Goal: Task Accomplishment & Management: Complete application form

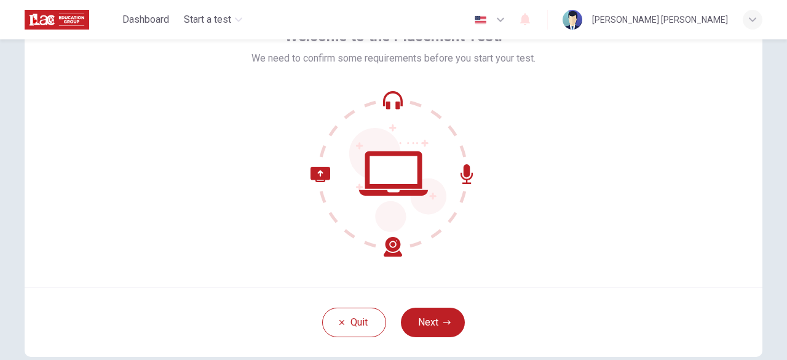
scroll to position [58, 0]
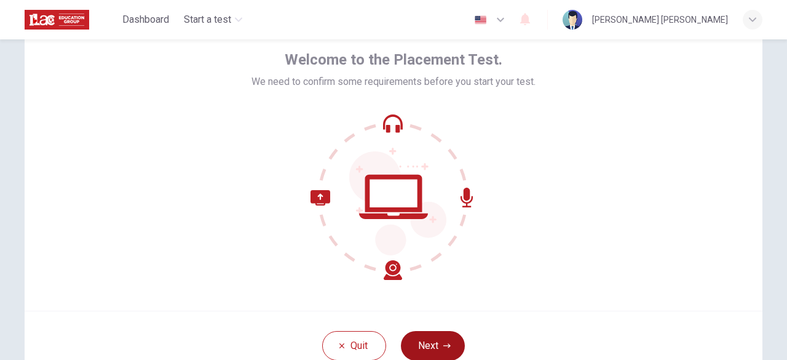
click at [438, 341] on button "Next" at bounding box center [433, 346] width 64 height 30
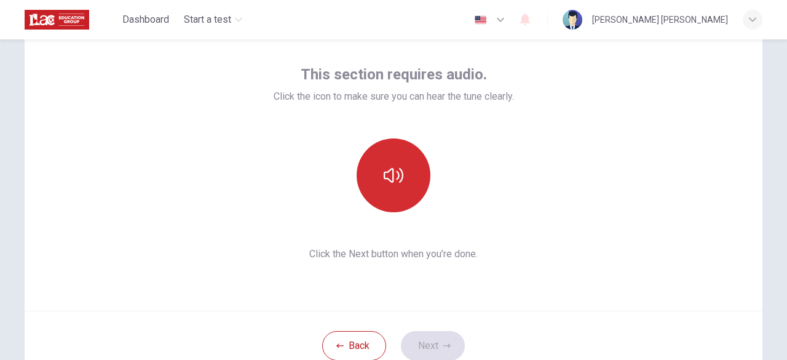
click at [397, 185] on button "button" at bounding box center [394, 175] width 74 height 74
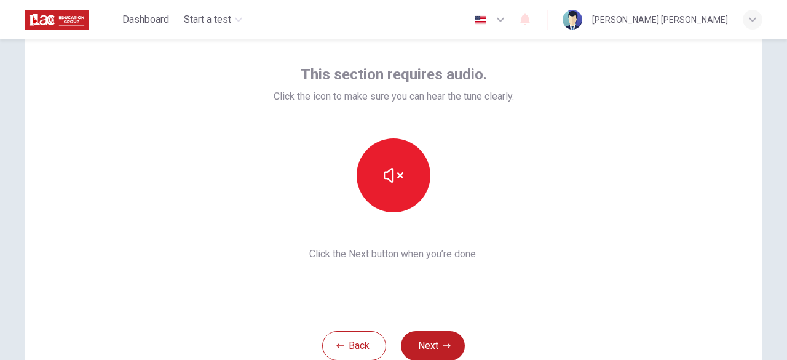
click at [552, 317] on div "Back Next" at bounding box center [394, 345] width 738 height 69
click at [443, 342] on icon "button" at bounding box center [446, 345] width 7 height 7
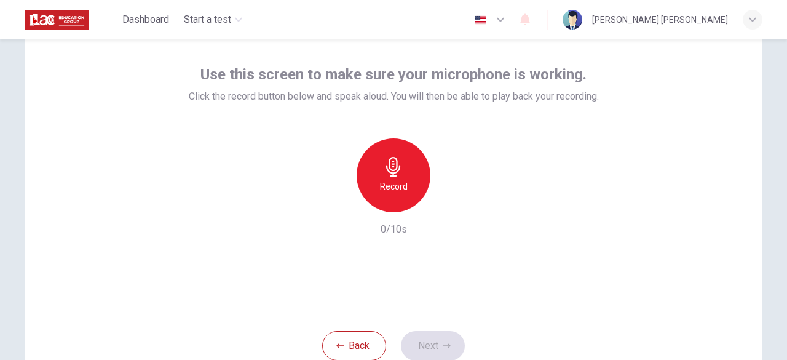
click at [399, 164] on icon "button" at bounding box center [394, 167] width 20 height 20
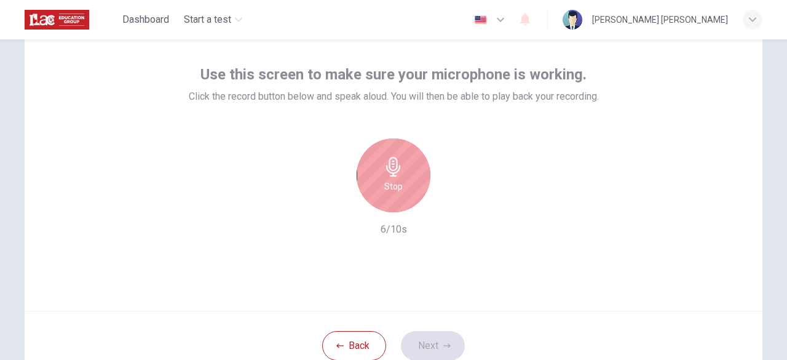
click at [384, 197] on div "Stop" at bounding box center [394, 175] width 74 height 74
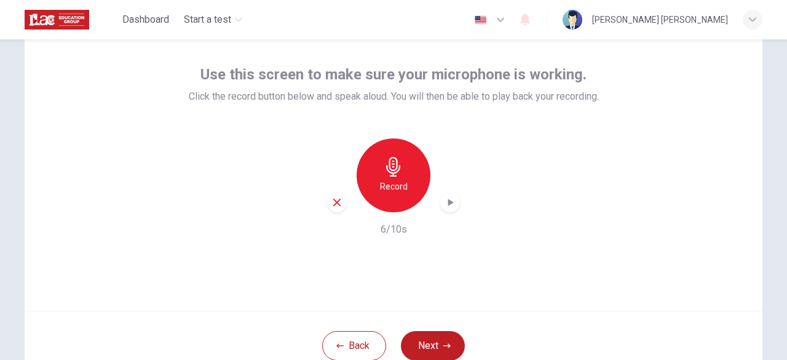
click at [448, 206] on icon "button" at bounding box center [450, 202] width 12 height 12
click at [431, 347] on button "Next" at bounding box center [433, 346] width 64 height 30
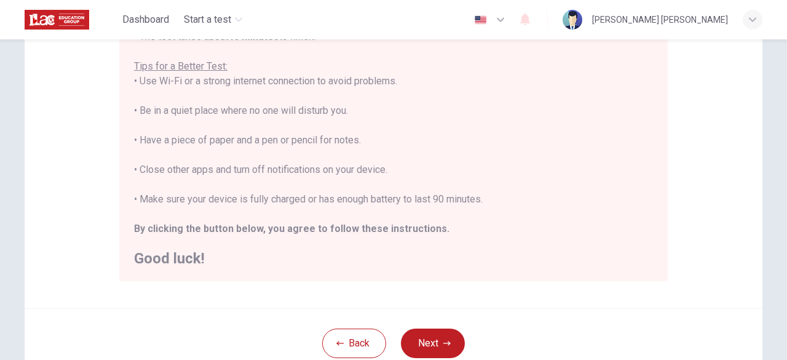
scroll to position [256, 0]
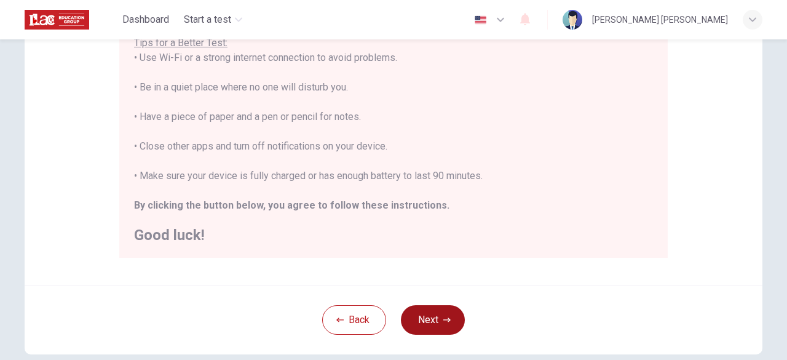
click at [429, 322] on button "Next" at bounding box center [433, 320] width 64 height 30
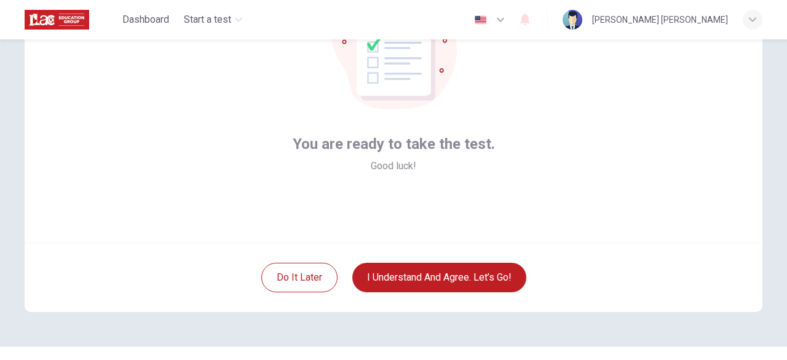
scroll to position [126, 0]
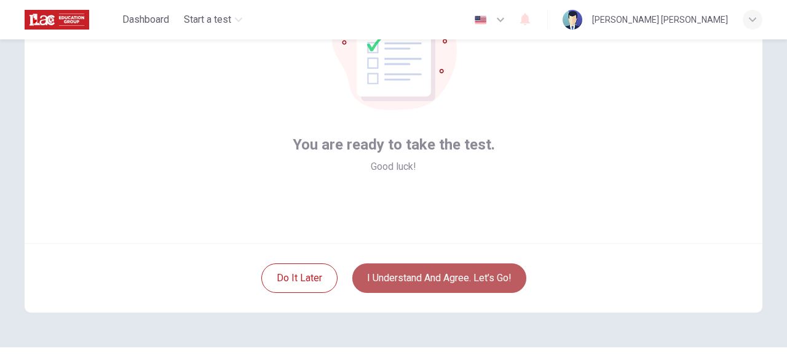
click at [450, 282] on button "I understand and agree. Let’s go!" at bounding box center [439, 278] width 174 height 30
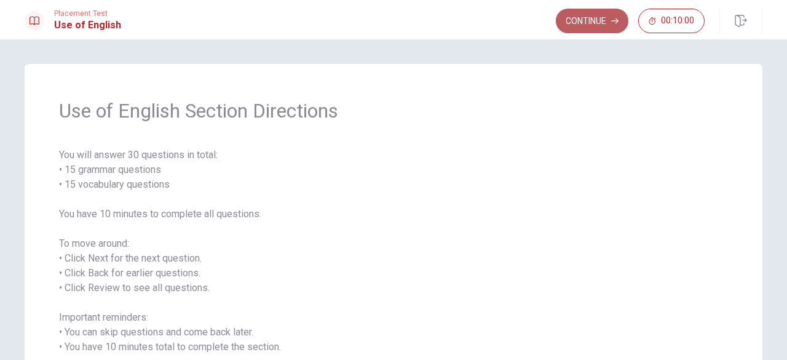
click at [598, 19] on button "Continue" at bounding box center [592, 21] width 73 height 25
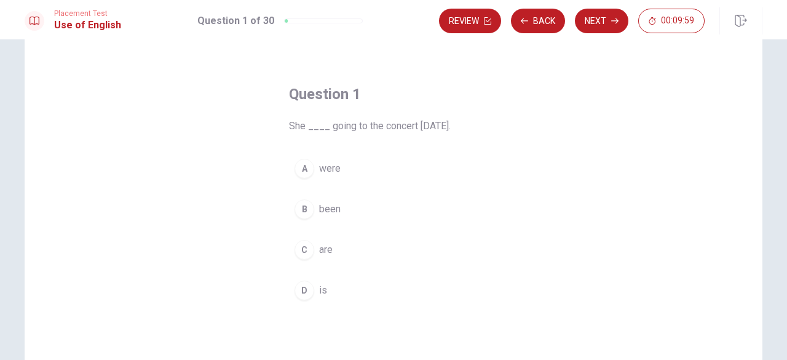
scroll to position [31, 0]
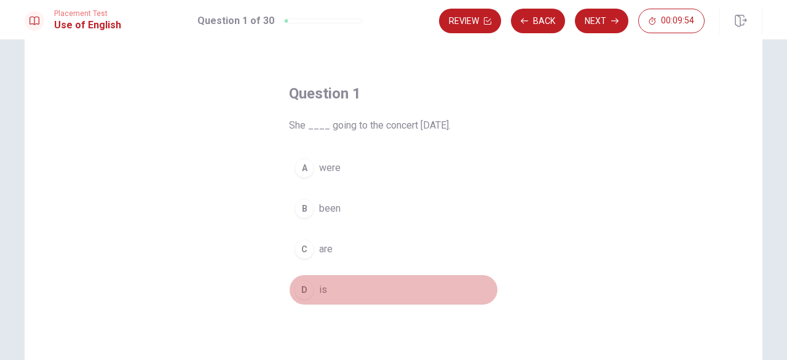
click at [324, 290] on button "D is" at bounding box center [393, 289] width 209 height 31
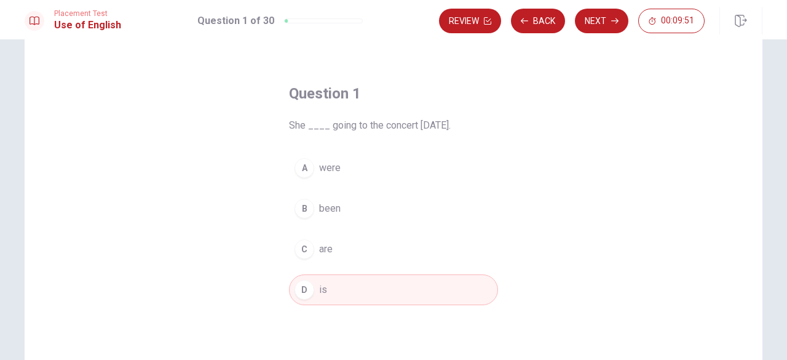
click at [335, 290] on button "D is" at bounding box center [393, 289] width 209 height 31
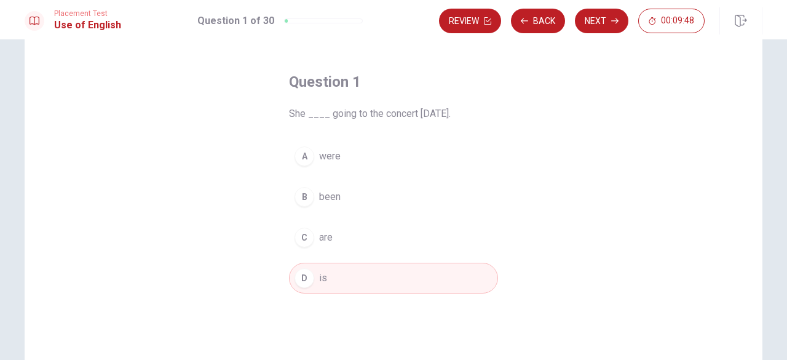
scroll to position [42, 0]
click at [597, 23] on button "Next" at bounding box center [601, 21] width 53 height 25
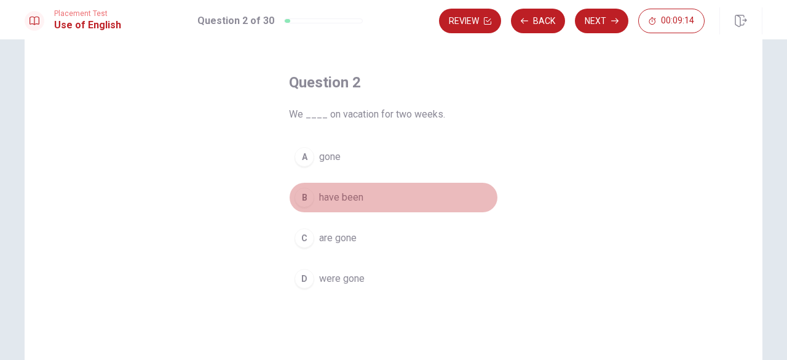
click at [337, 200] on span "have been" at bounding box center [341, 197] width 44 height 15
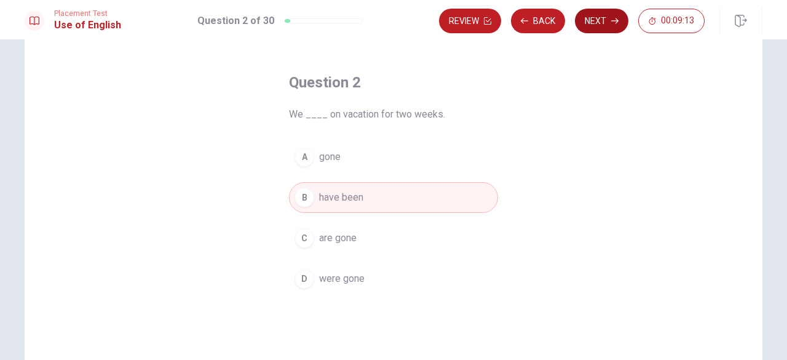
click at [604, 15] on button "Next" at bounding box center [601, 21] width 53 height 25
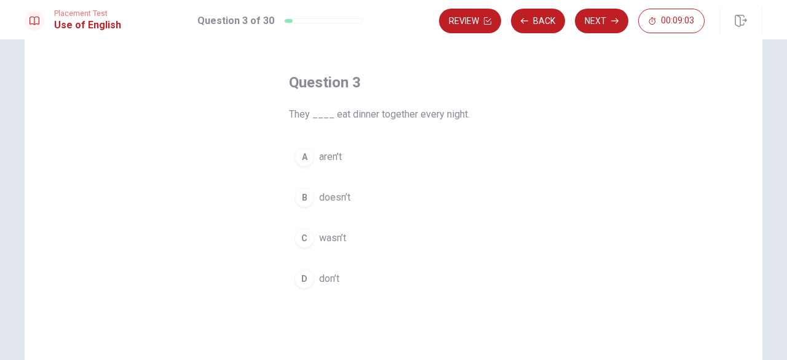
click at [326, 277] on span "don’t" at bounding box center [329, 278] width 20 height 15
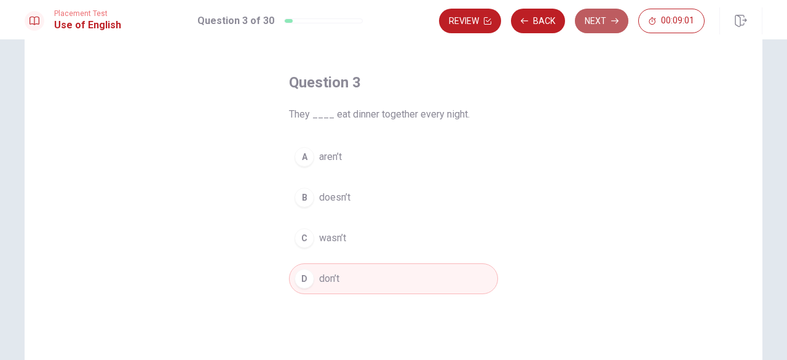
click at [603, 22] on button "Next" at bounding box center [601, 21] width 53 height 25
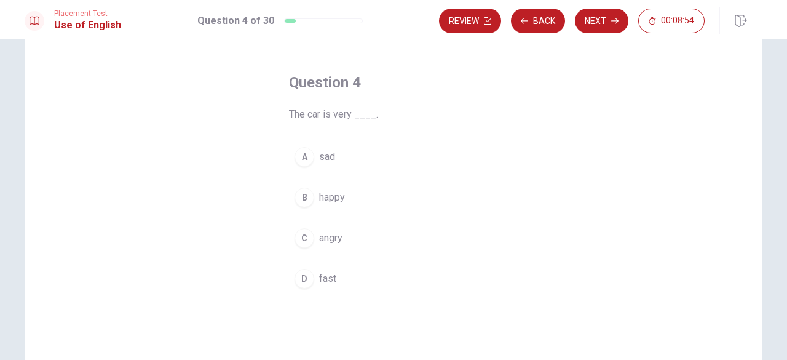
click at [321, 278] on span "fast" at bounding box center [327, 278] width 17 height 15
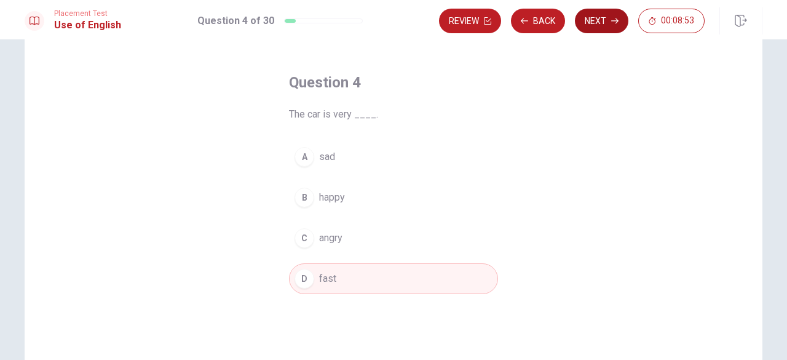
click at [605, 18] on button "Next" at bounding box center [601, 21] width 53 height 25
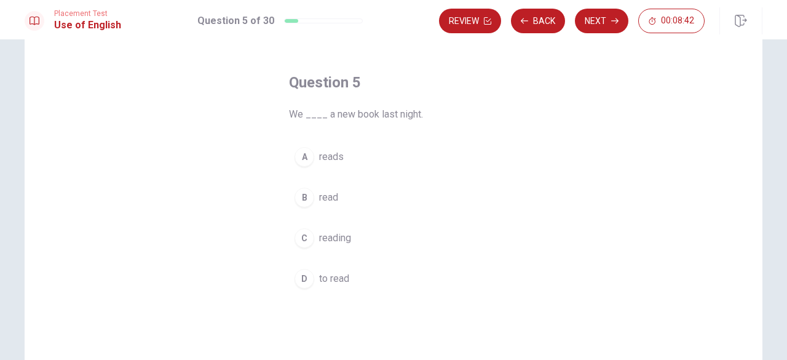
click at [321, 197] on span "read" at bounding box center [328, 197] width 19 height 15
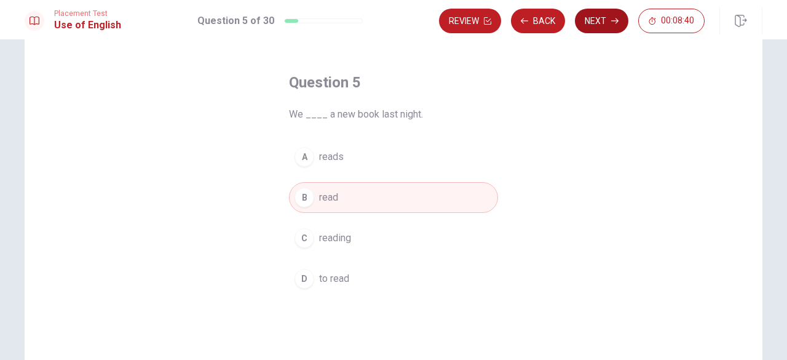
click at [609, 28] on button "Next" at bounding box center [601, 21] width 53 height 25
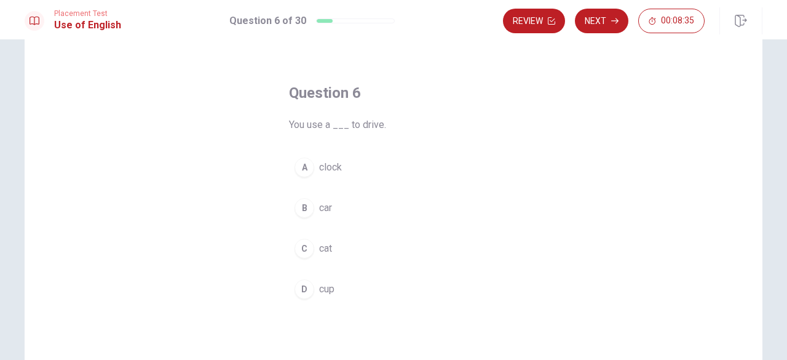
scroll to position [32, 0]
click at [326, 207] on span "car" at bounding box center [325, 207] width 13 height 15
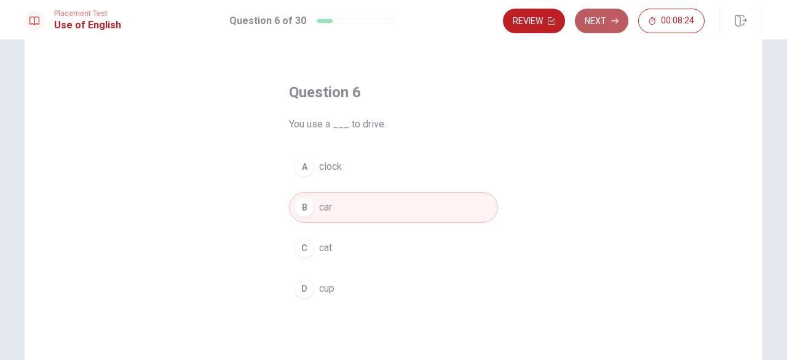
click at [596, 29] on button "Next" at bounding box center [601, 21] width 53 height 25
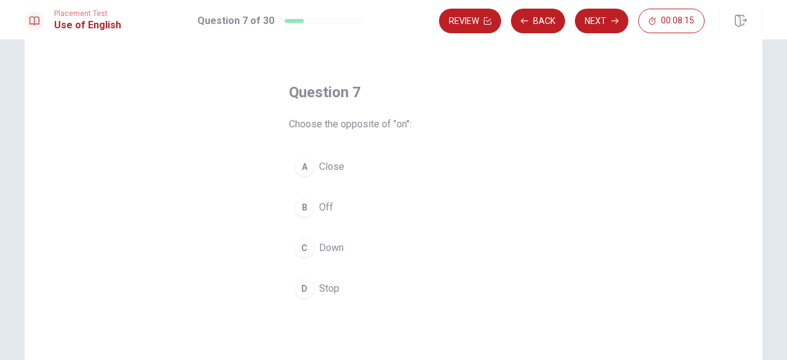
click at [326, 205] on span "Off" at bounding box center [326, 207] width 14 height 15
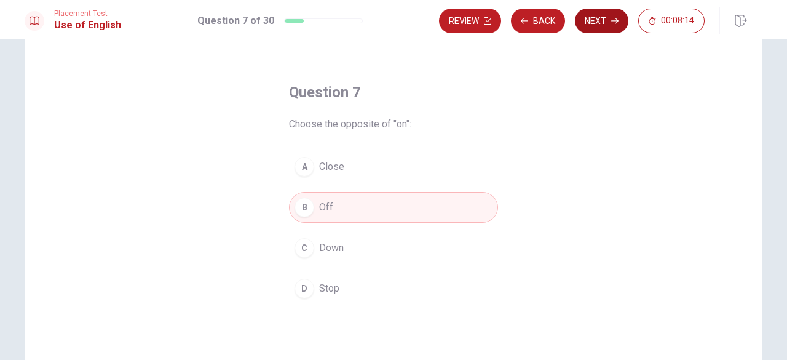
click at [596, 20] on button "Next" at bounding box center [601, 21] width 53 height 25
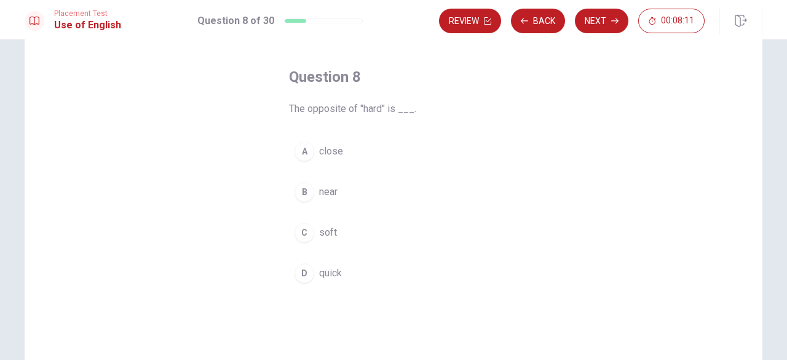
scroll to position [49, 0]
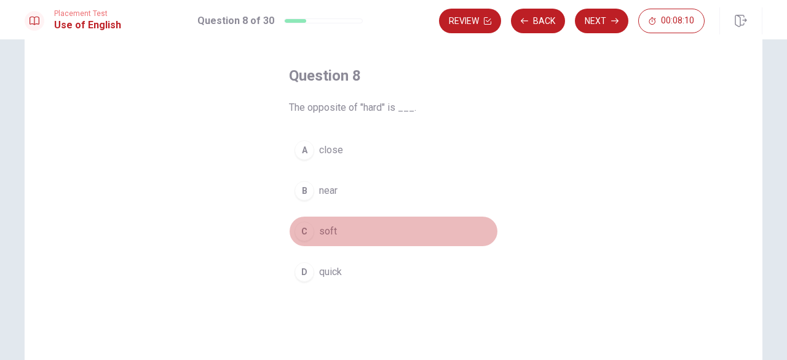
click at [319, 228] on span "soft" at bounding box center [328, 231] width 18 height 15
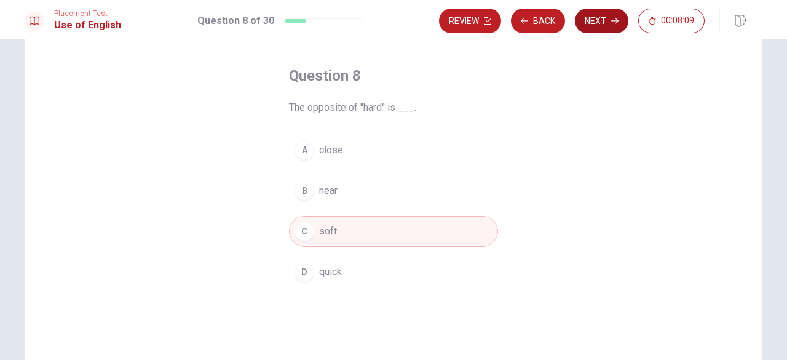
click at [595, 22] on button "Next" at bounding box center [601, 21] width 53 height 25
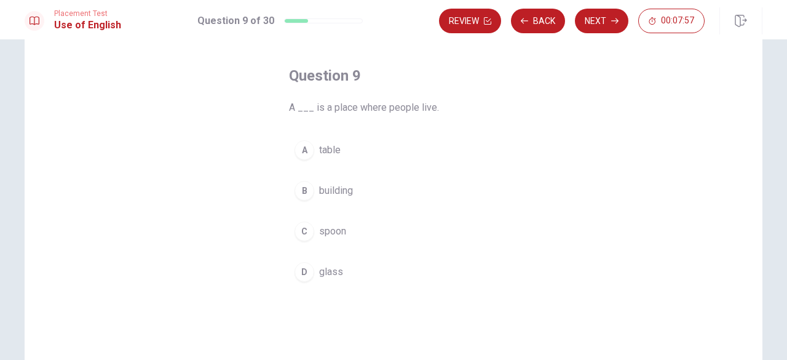
click at [341, 188] on span "building" at bounding box center [336, 190] width 34 height 15
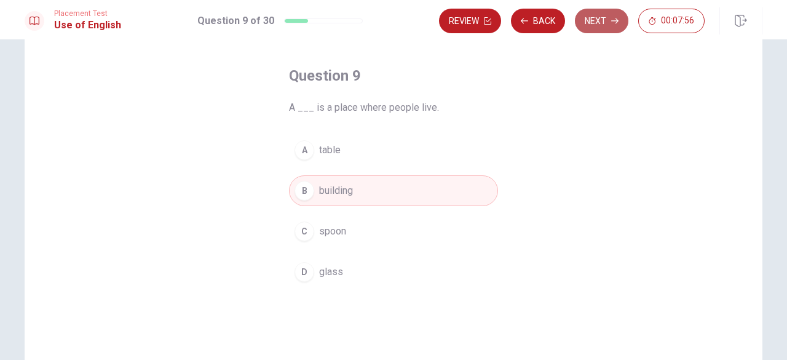
click at [608, 23] on button "Next" at bounding box center [601, 21] width 53 height 25
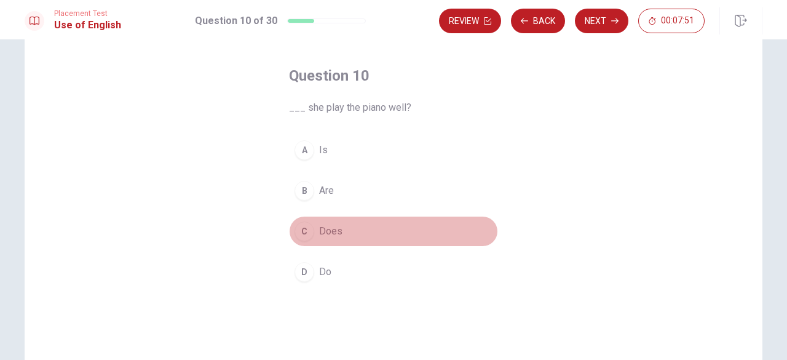
click at [326, 231] on span "Does" at bounding box center [330, 231] width 23 height 15
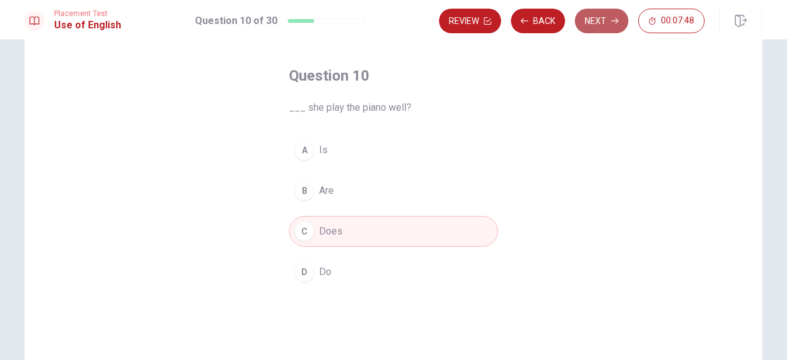
click at [597, 23] on button "Next" at bounding box center [601, 21] width 53 height 25
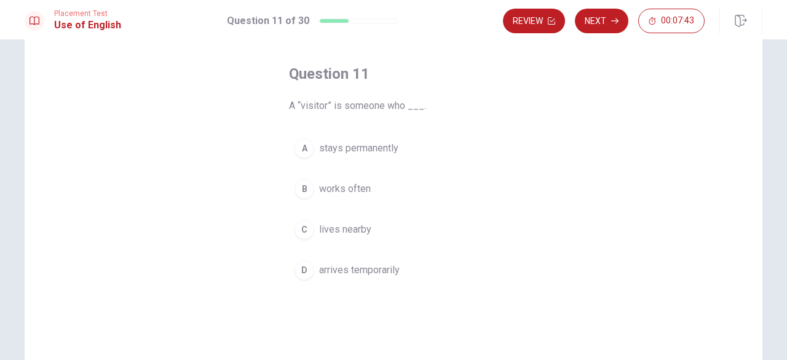
scroll to position [51, 0]
click at [362, 268] on span "arrives temporarily" at bounding box center [359, 269] width 81 height 15
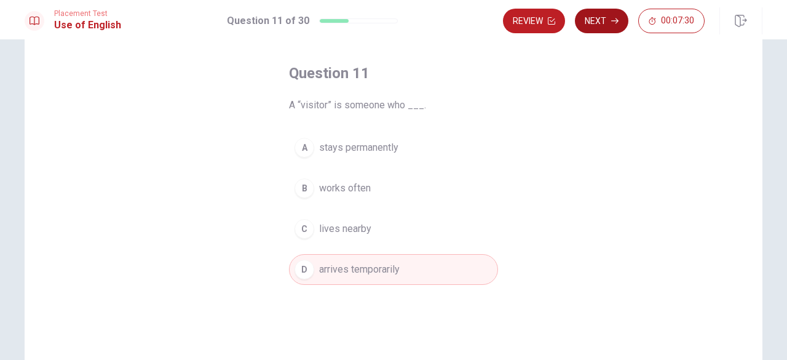
click at [598, 20] on button "Next" at bounding box center [601, 21] width 53 height 25
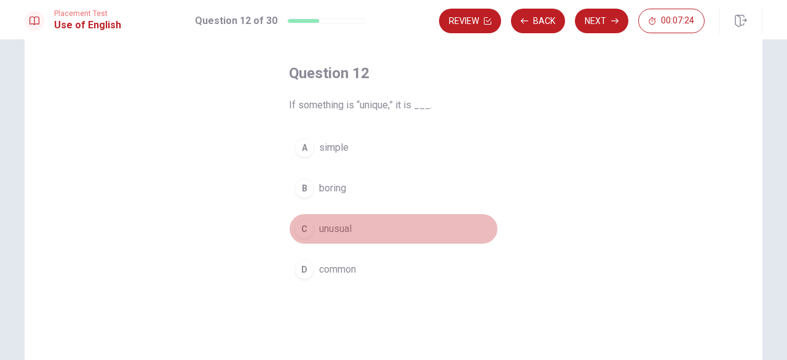
click at [327, 225] on span "unusual" at bounding box center [335, 228] width 33 height 15
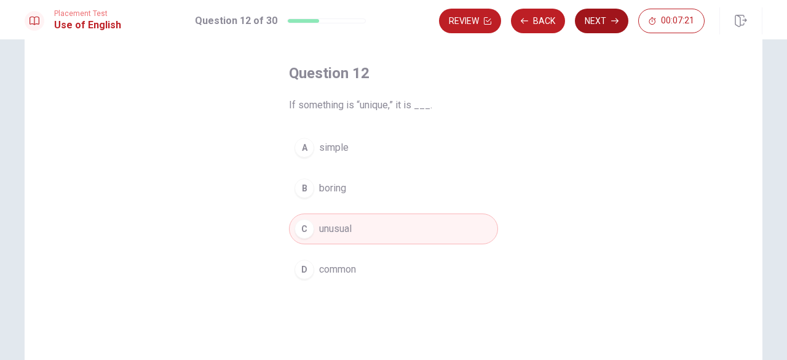
click at [599, 15] on button "Next" at bounding box center [601, 21] width 53 height 25
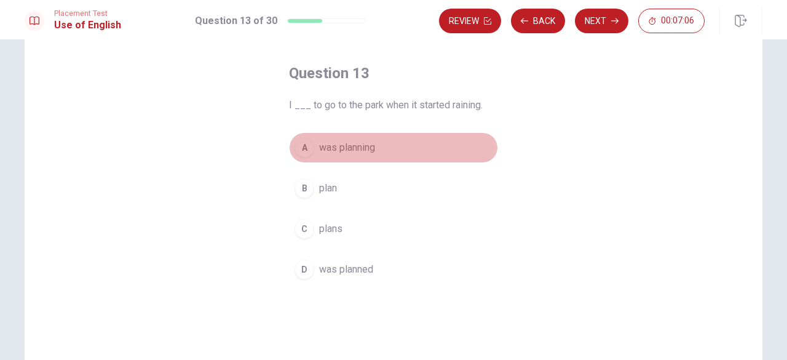
click at [360, 148] on span "was planning" at bounding box center [347, 147] width 56 height 15
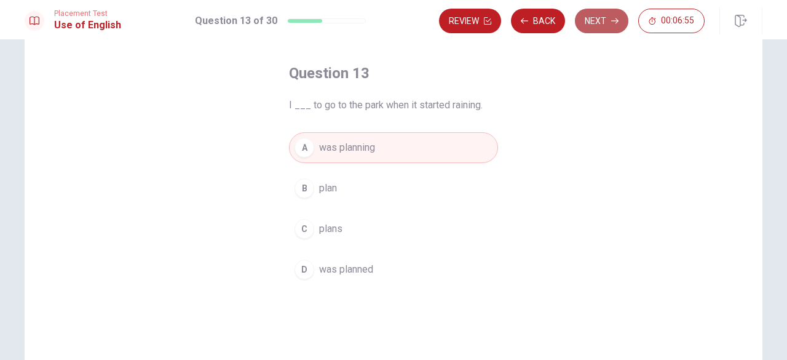
click at [594, 21] on button "Next" at bounding box center [601, 21] width 53 height 25
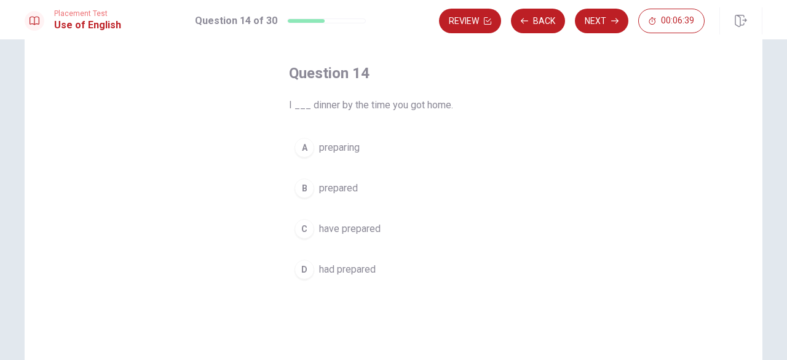
click at [372, 222] on span "have prepared" at bounding box center [349, 228] width 61 height 15
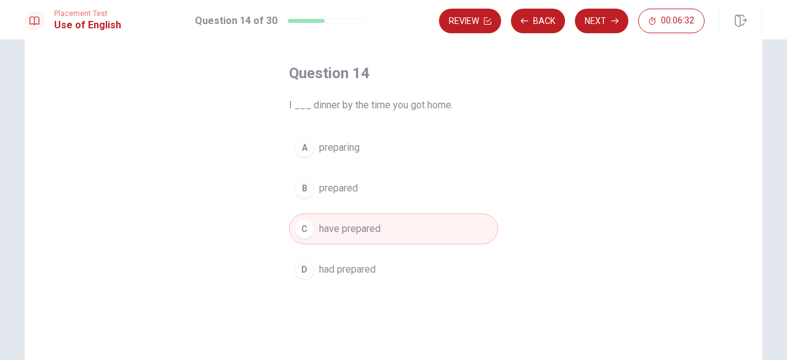
click at [368, 270] on span "had prepared" at bounding box center [347, 269] width 57 height 15
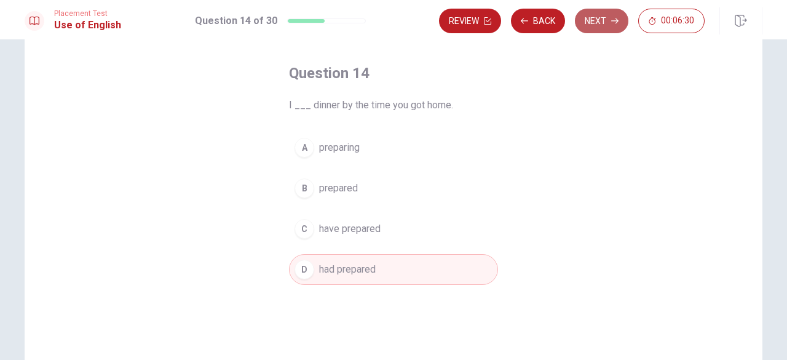
click at [603, 23] on button "Next" at bounding box center [601, 21] width 53 height 25
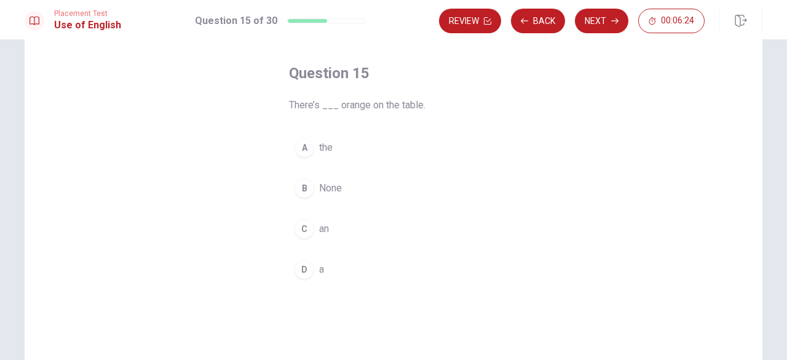
click at [328, 226] on button "C an" at bounding box center [393, 228] width 209 height 31
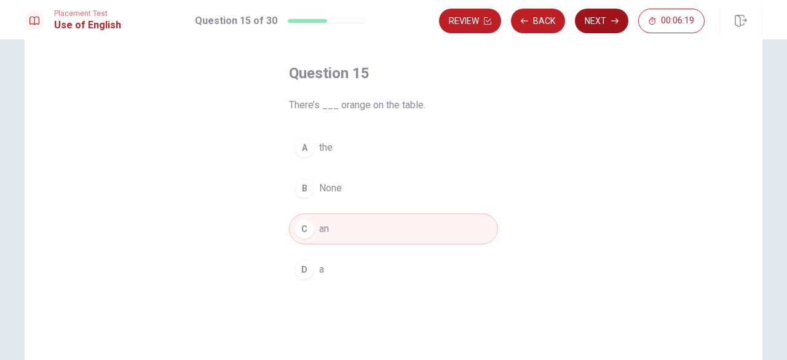
click at [607, 25] on button "Next" at bounding box center [601, 21] width 53 height 25
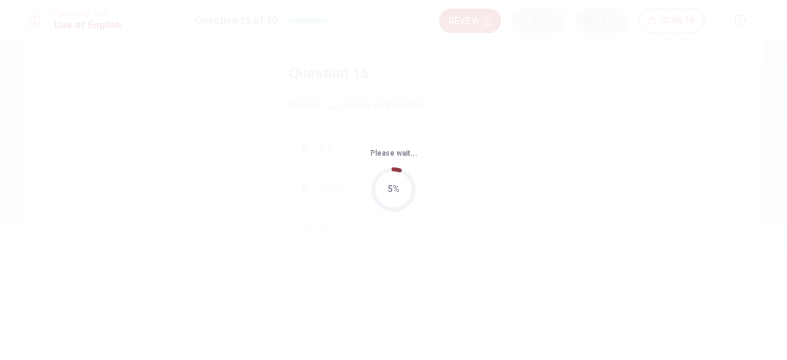
scroll to position [0, 0]
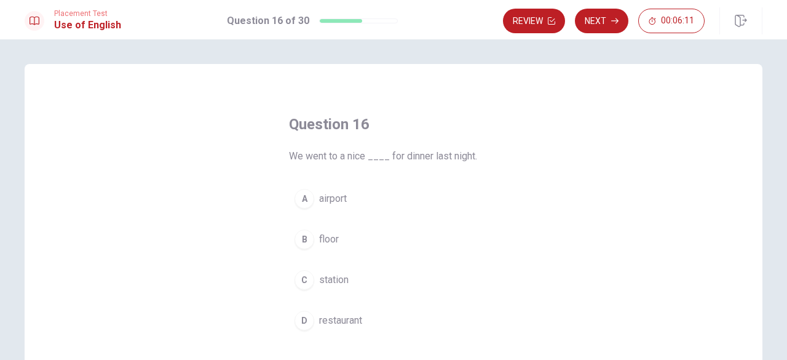
click at [343, 322] on span "restaurant" at bounding box center [340, 320] width 43 height 15
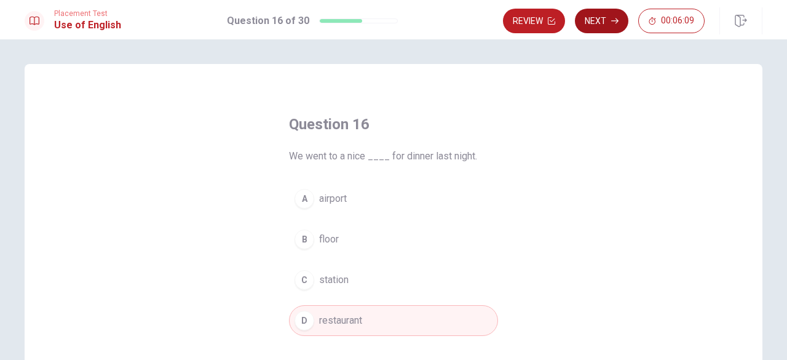
click at [609, 17] on button "Next" at bounding box center [601, 21] width 53 height 25
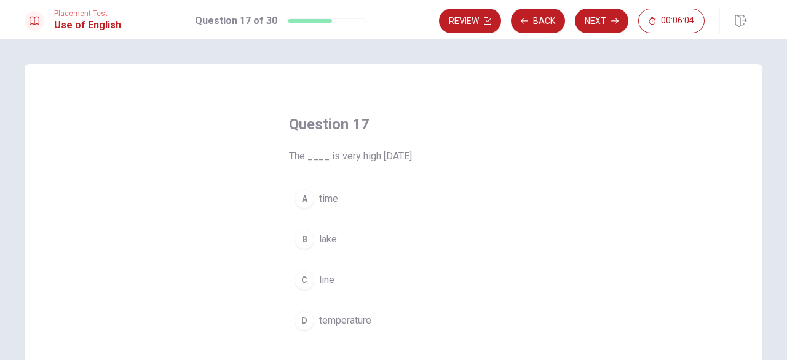
click at [327, 320] on span "temperature" at bounding box center [345, 320] width 52 height 15
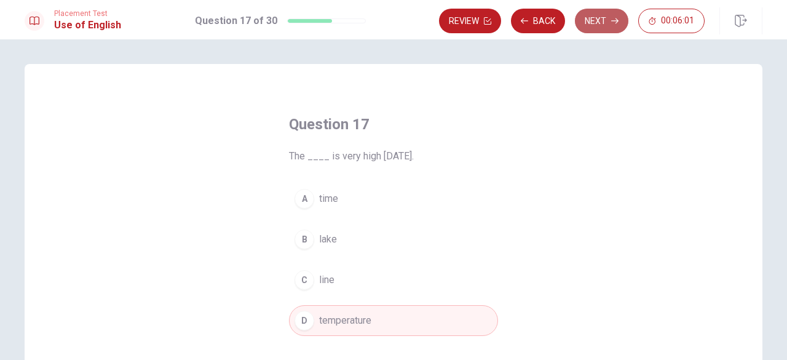
click at [617, 26] on button "Next" at bounding box center [601, 21] width 53 height 25
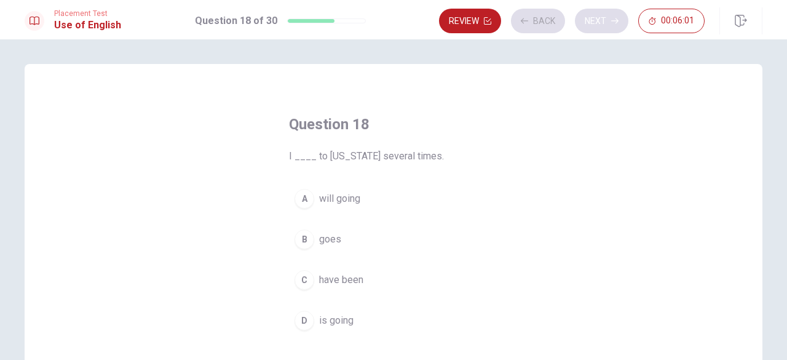
click at [617, 26] on div "Review Back Next 00:06:01" at bounding box center [572, 21] width 266 height 25
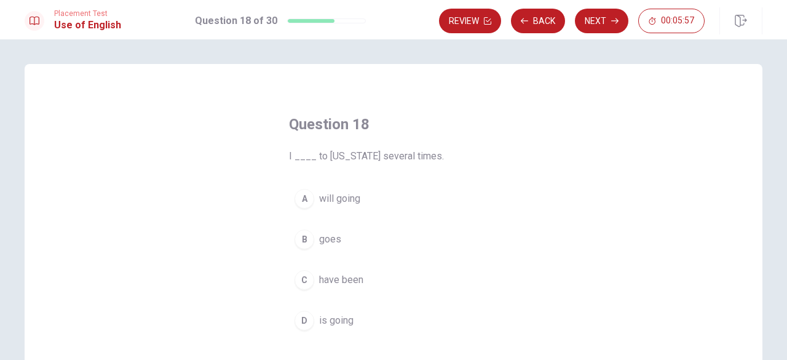
click at [330, 279] on span "have been" at bounding box center [341, 279] width 44 height 15
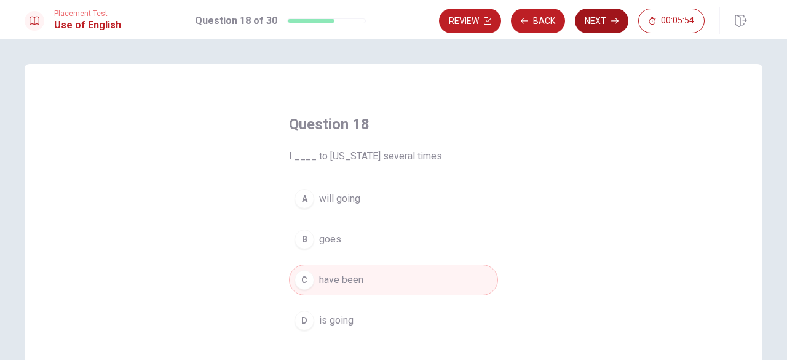
click at [604, 17] on button "Next" at bounding box center [601, 21] width 53 height 25
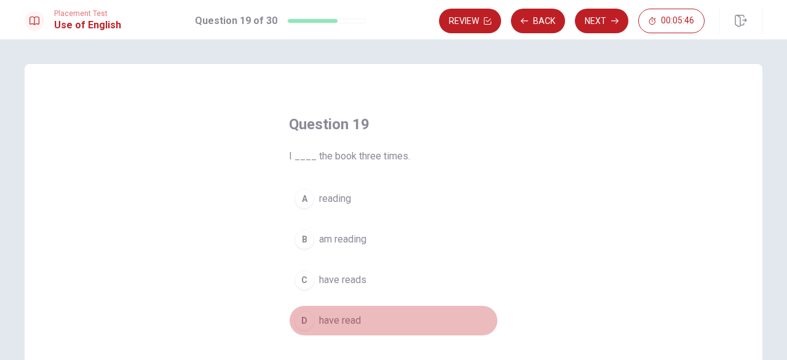
click at [333, 315] on span "have read" at bounding box center [340, 320] width 42 height 15
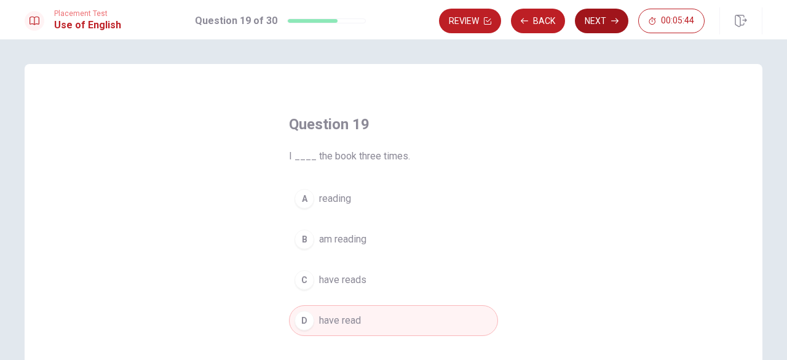
click at [608, 19] on button "Next" at bounding box center [601, 21] width 53 height 25
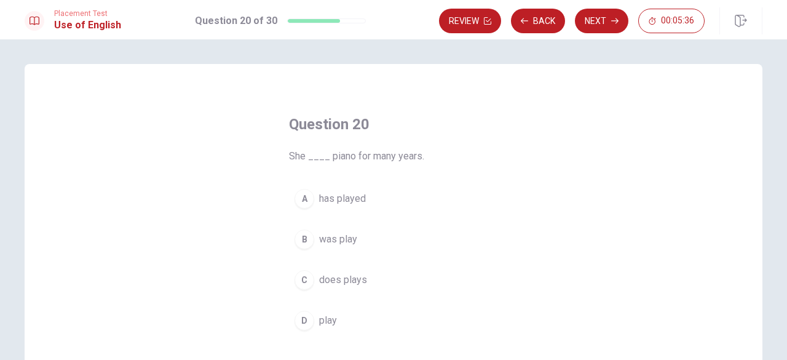
click at [349, 200] on span "has played" at bounding box center [342, 198] width 47 height 15
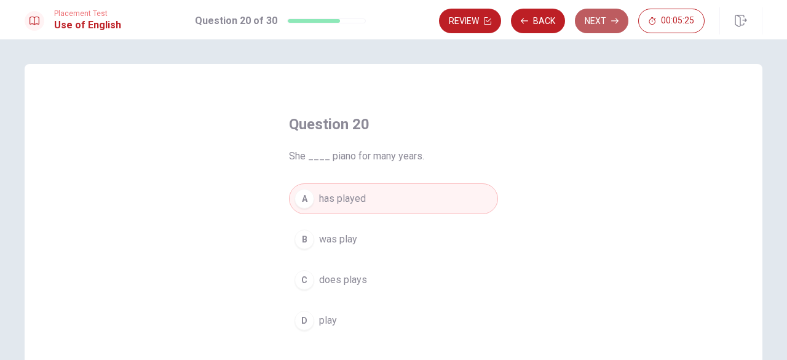
click at [598, 18] on button "Next" at bounding box center [601, 21] width 53 height 25
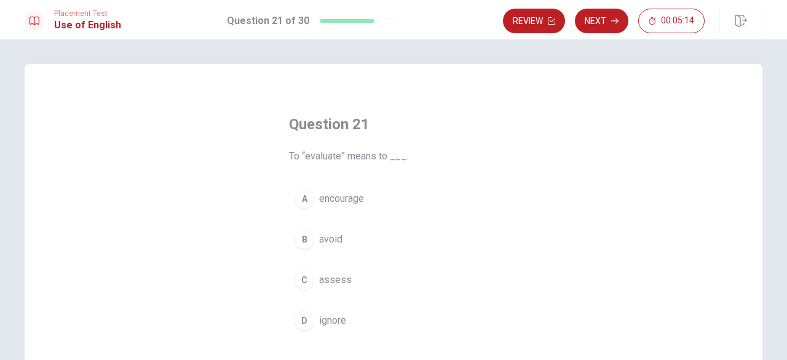
click at [328, 277] on span "assess" at bounding box center [335, 279] width 33 height 15
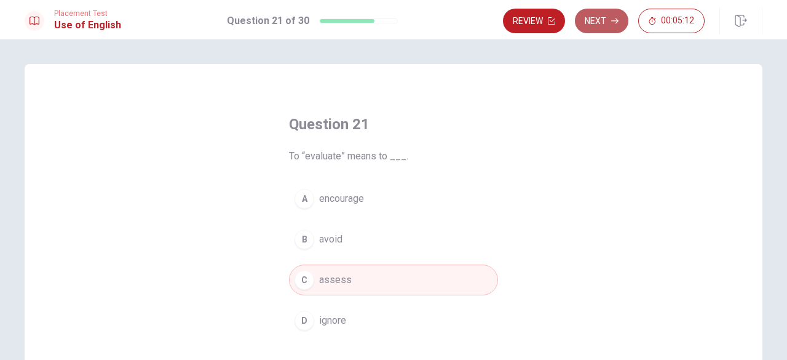
click at [594, 19] on button "Next" at bounding box center [601, 21] width 53 height 25
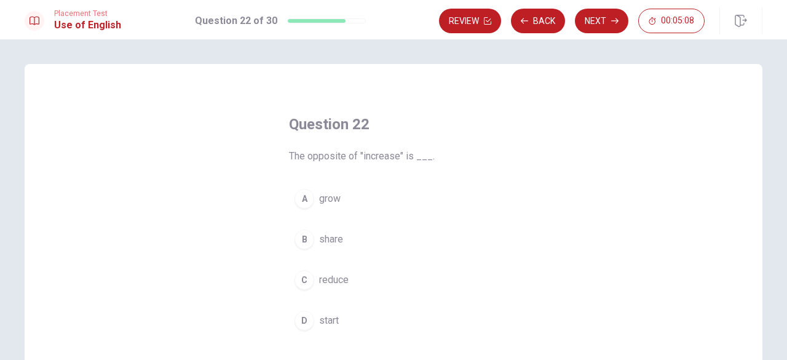
click at [332, 282] on span "reduce" at bounding box center [334, 279] width 30 height 15
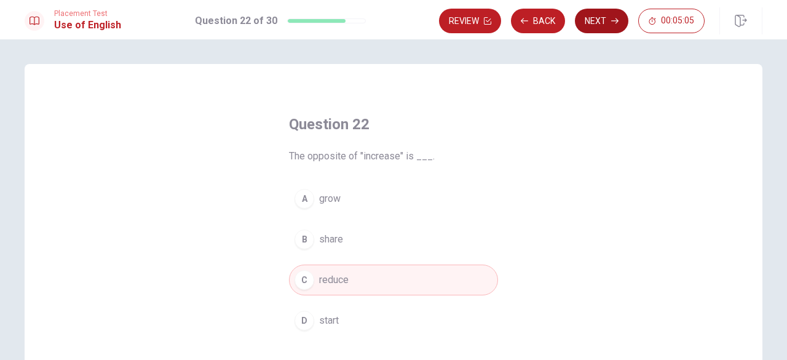
click at [605, 15] on button "Next" at bounding box center [601, 21] width 53 height 25
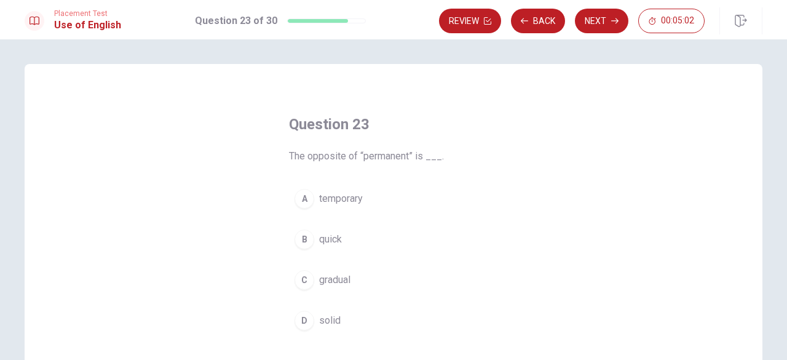
click at [343, 202] on span "temporary" at bounding box center [341, 198] width 44 height 15
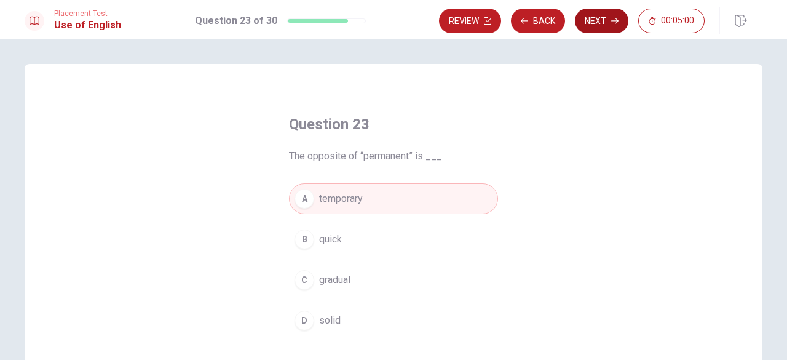
click at [603, 22] on button "Next" at bounding box center [601, 21] width 53 height 25
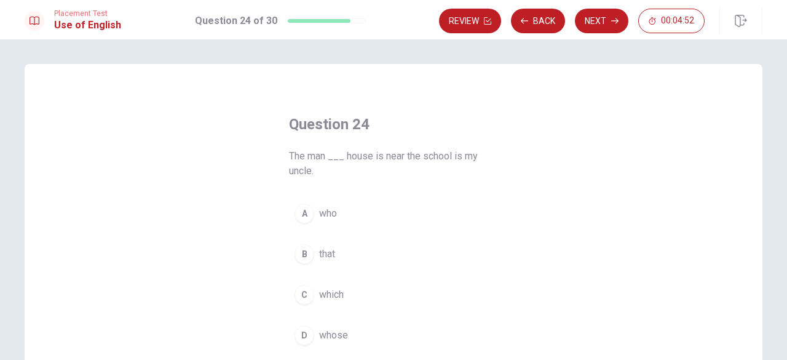
click at [336, 335] on span "whose" at bounding box center [333, 335] width 29 height 15
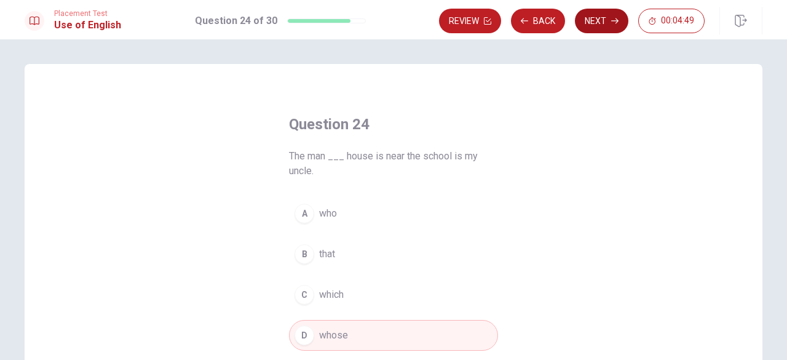
click at [601, 19] on button "Next" at bounding box center [601, 21] width 53 height 25
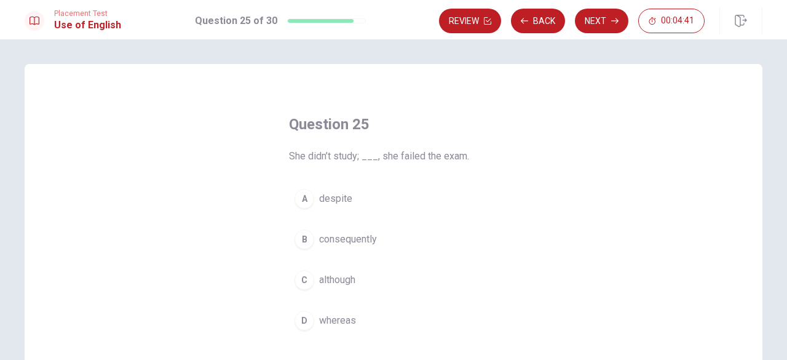
click at [355, 240] on span "consequently" at bounding box center [348, 239] width 58 height 15
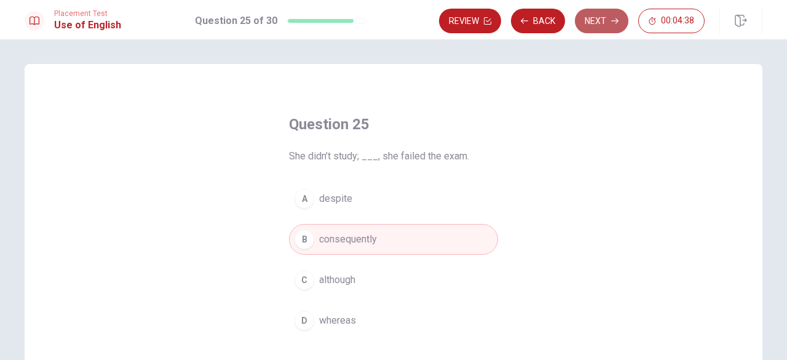
click at [603, 20] on button "Next" at bounding box center [601, 21] width 53 height 25
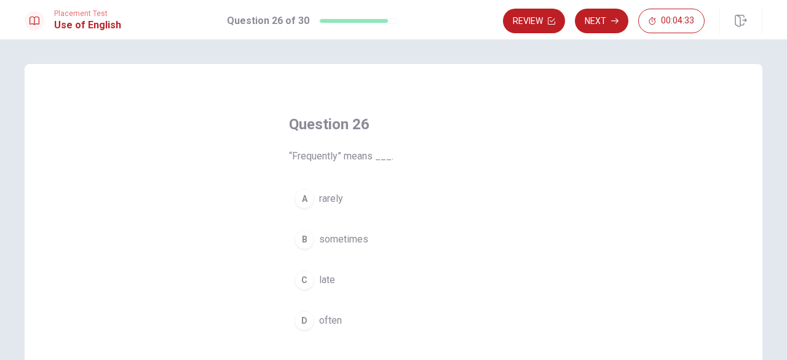
click at [327, 318] on span "often" at bounding box center [330, 320] width 23 height 15
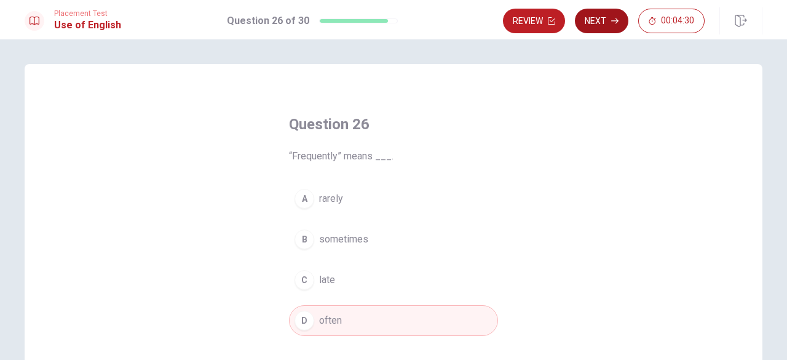
click at [601, 19] on button "Next" at bounding box center [601, 21] width 53 height 25
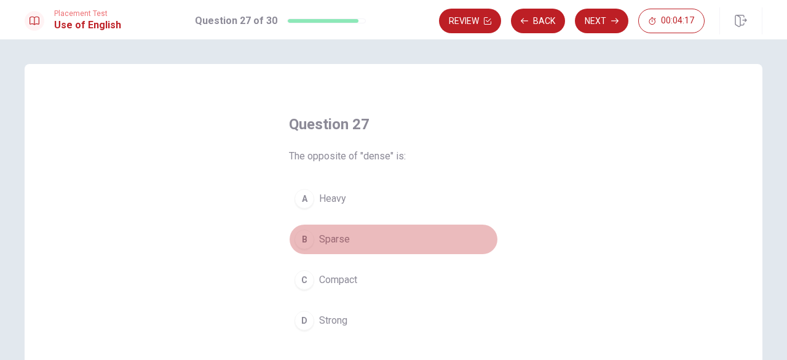
click at [320, 239] on span "Sparse" at bounding box center [334, 239] width 31 height 15
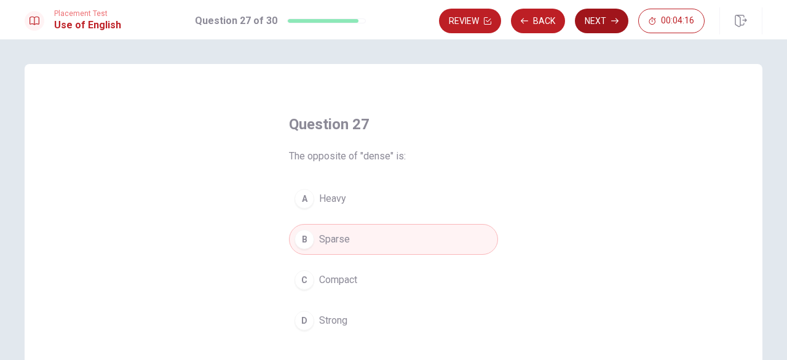
click at [601, 26] on button "Next" at bounding box center [601, 21] width 53 height 25
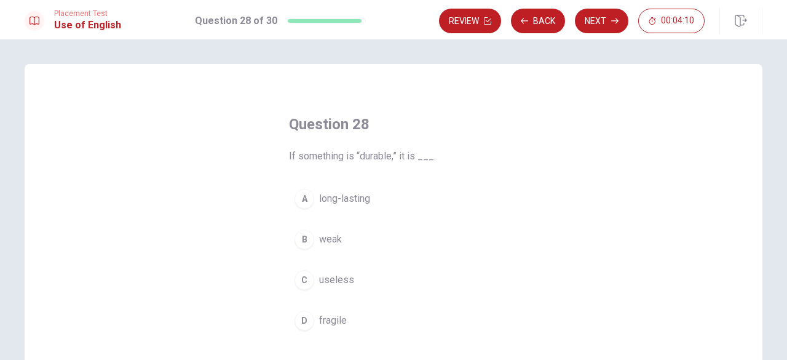
click at [355, 201] on span "long-lasting" at bounding box center [344, 198] width 51 height 15
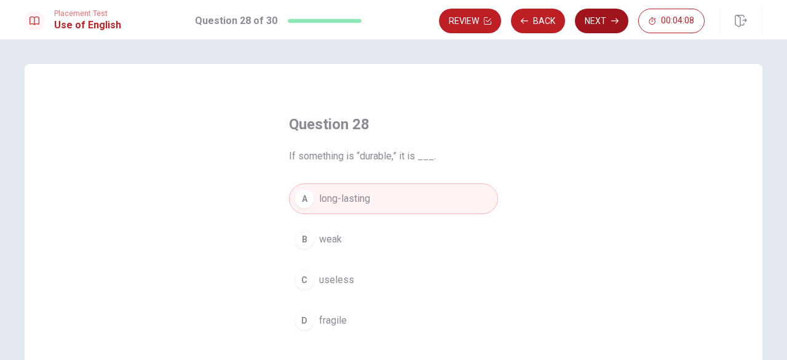
click at [601, 18] on button "Next" at bounding box center [601, 21] width 53 height 25
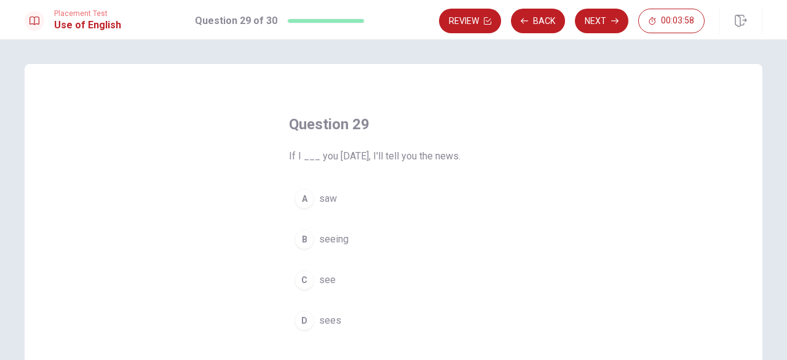
click at [324, 275] on span "see" at bounding box center [327, 279] width 17 height 15
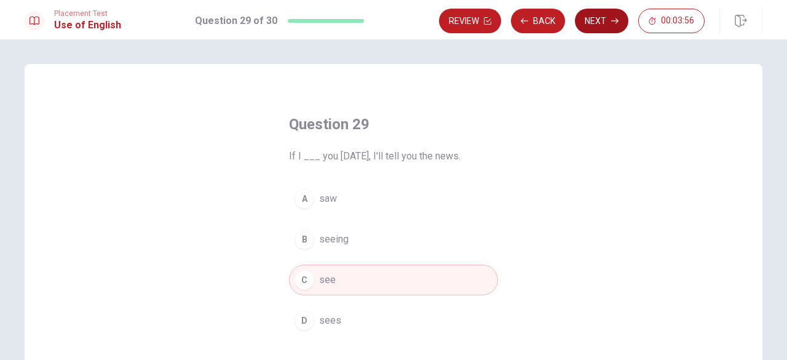
click at [608, 23] on button "Next" at bounding box center [601, 21] width 53 height 25
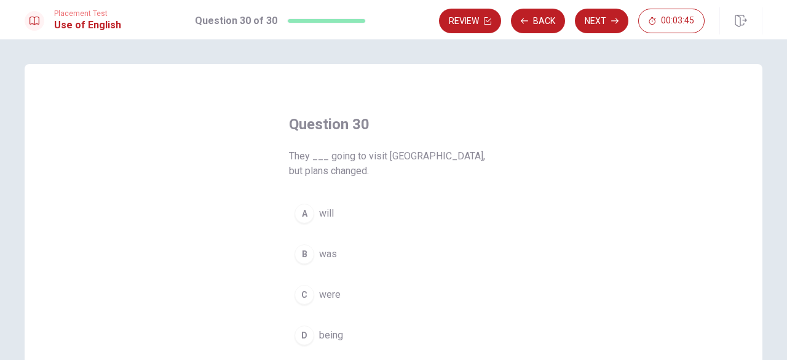
click at [323, 287] on span "were" at bounding box center [330, 294] width 22 height 15
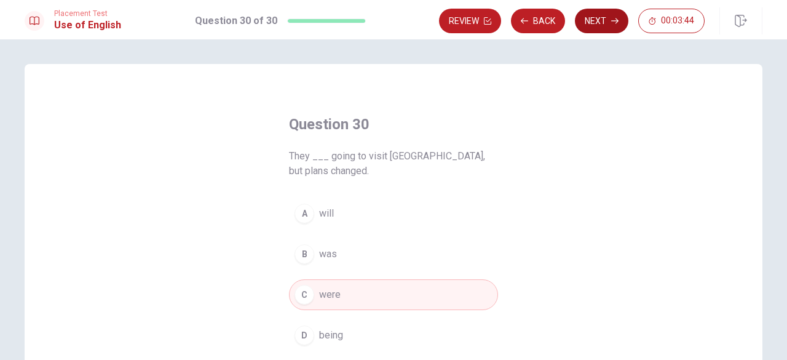
click at [606, 18] on button "Next" at bounding box center [601, 21] width 53 height 25
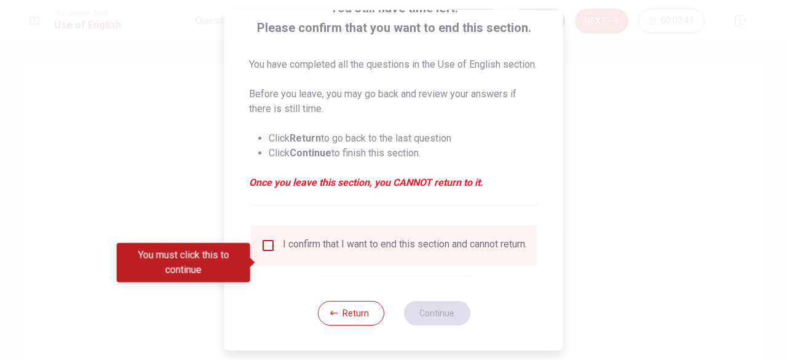
scroll to position [95, 0]
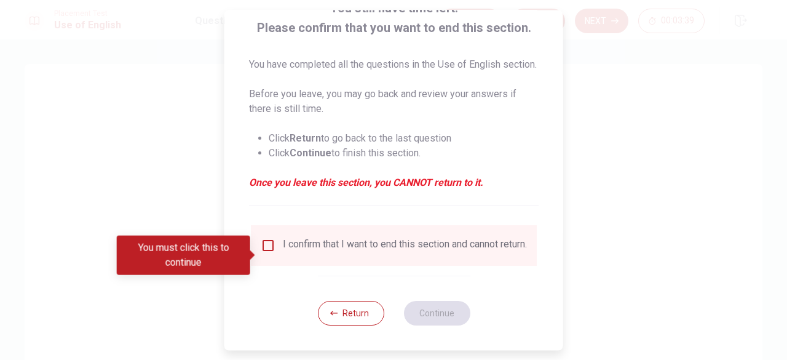
click at [267, 251] on input "You must click this to continue" at bounding box center [268, 245] width 15 height 15
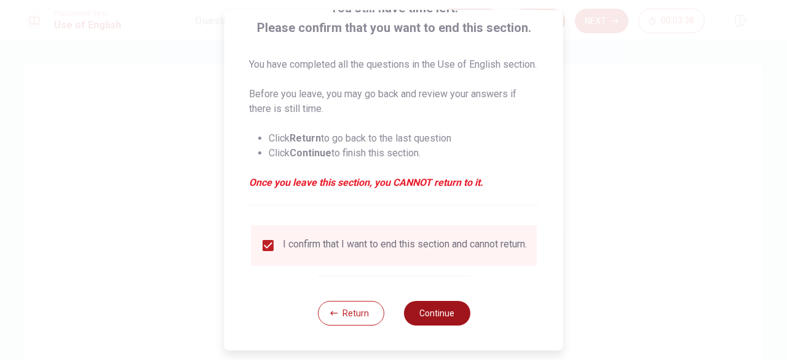
click at [440, 325] on button "Continue" at bounding box center [436, 313] width 66 height 25
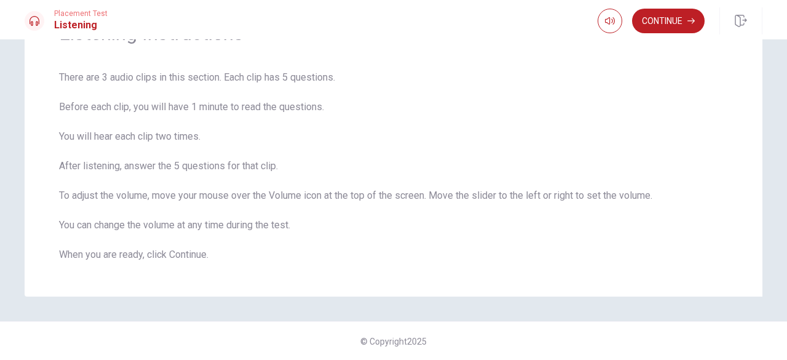
scroll to position [6, 0]
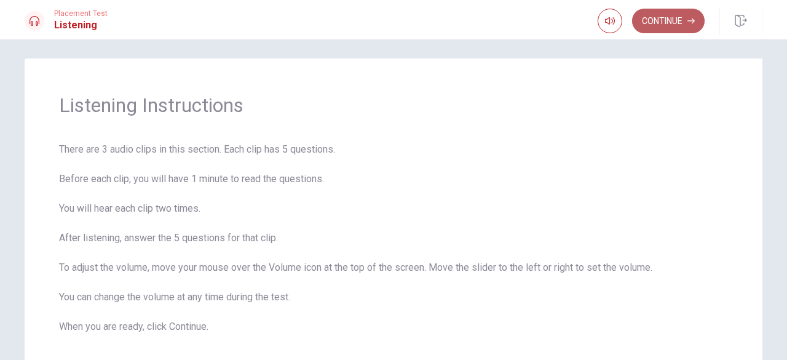
click at [648, 25] on button "Continue" at bounding box center [668, 21] width 73 height 25
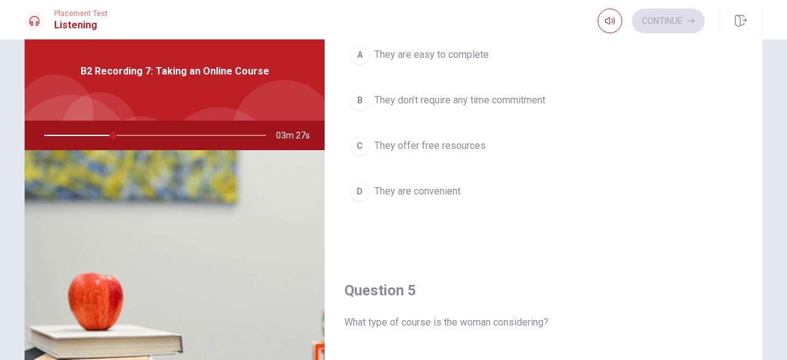
scroll to position [1080, 0]
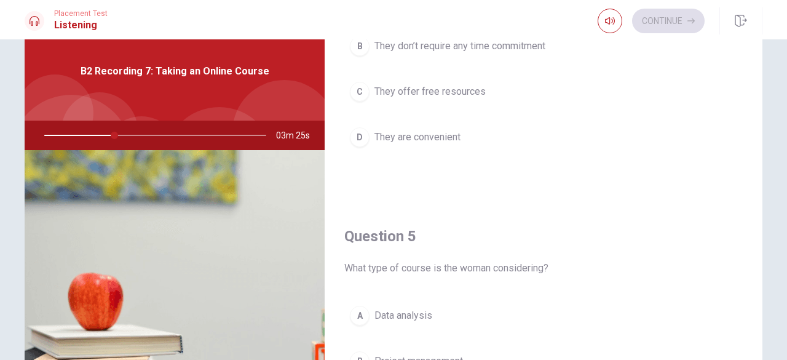
click at [413, 308] on span "Data analysis" at bounding box center [403, 315] width 58 height 15
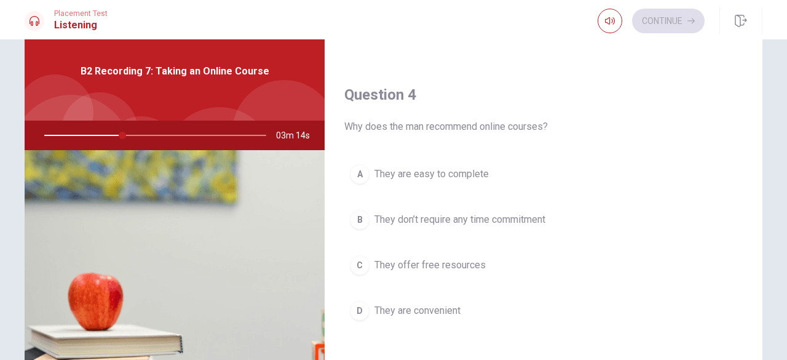
scroll to position [901, 0]
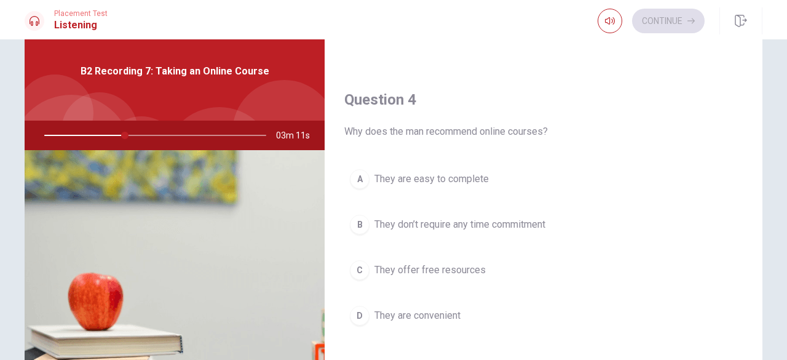
click at [421, 312] on span "They are convenient" at bounding box center [417, 315] width 86 height 15
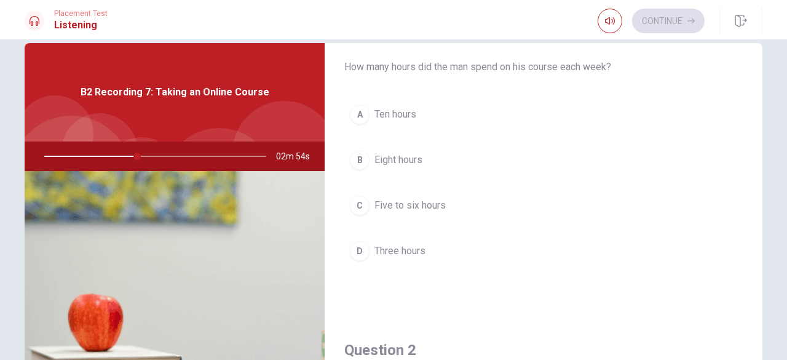
scroll to position [15, 0]
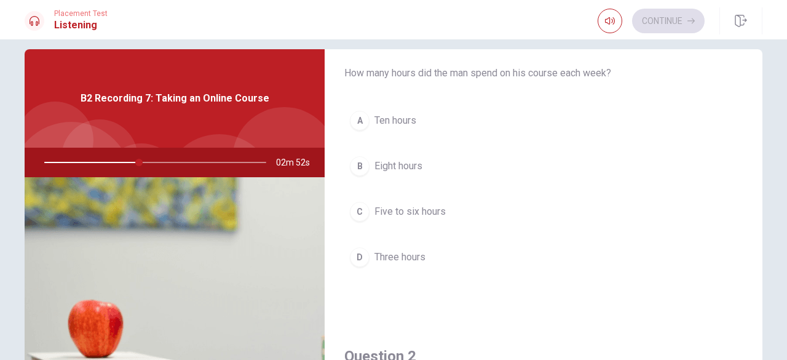
click at [396, 211] on span "Five to six hours" at bounding box center [409, 211] width 71 height 15
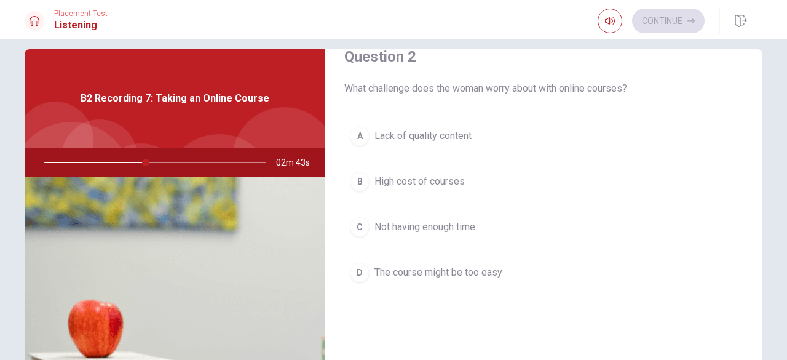
scroll to position [339, 0]
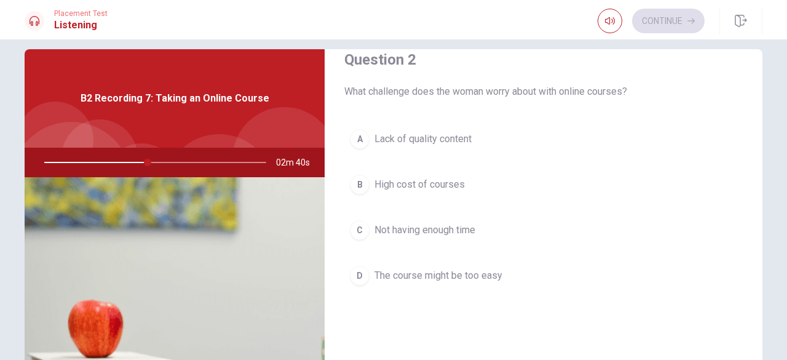
click at [452, 234] on button "C Not having enough time" at bounding box center [543, 230] width 398 height 31
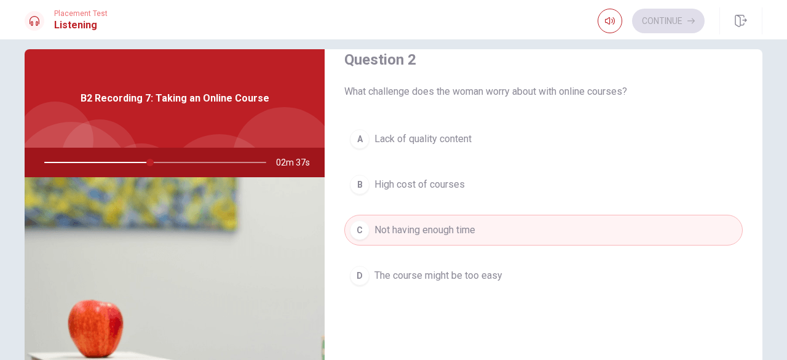
drag, startPoint x: 759, startPoint y: 210, endPoint x: 756, endPoint y: 223, distance: 13.4
click at [756, 223] on div "Question 1 How many hours did the man spend on his course each week? A Ten hour…" at bounding box center [393, 262] width 777 height 427
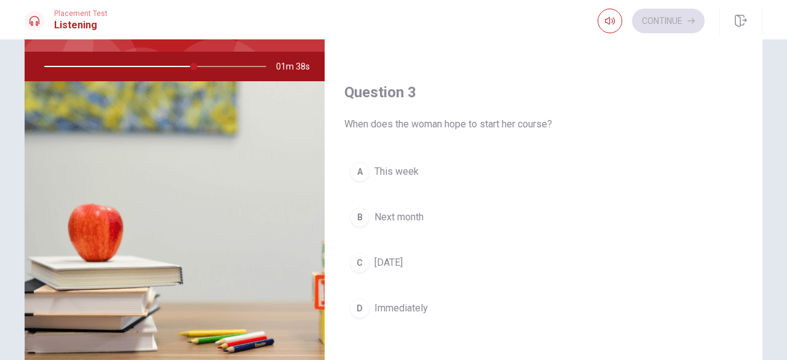
scroll to position [523, 0]
click at [408, 213] on span "Next month" at bounding box center [398, 219] width 49 height 15
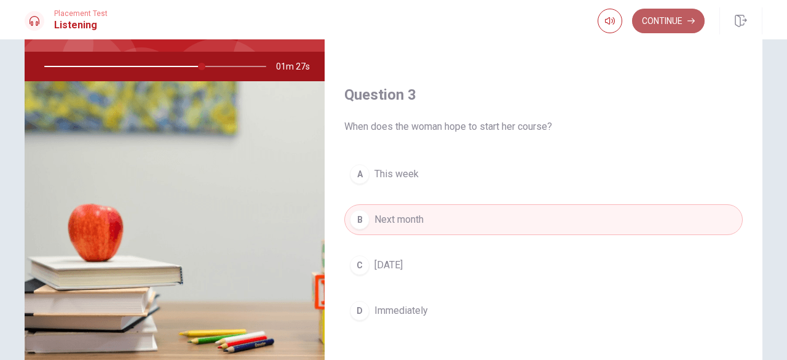
click at [659, 23] on button "Continue" at bounding box center [668, 21] width 73 height 25
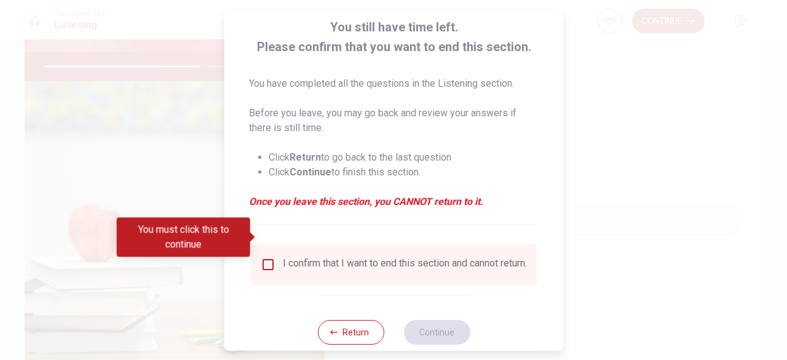
scroll to position [98, 0]
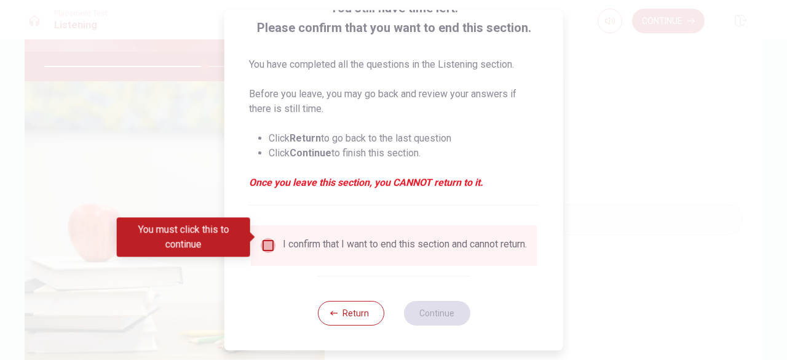
click at [264, 239] on input "You must click this to continue" at bounding box center [268, 245] width 15 height 15
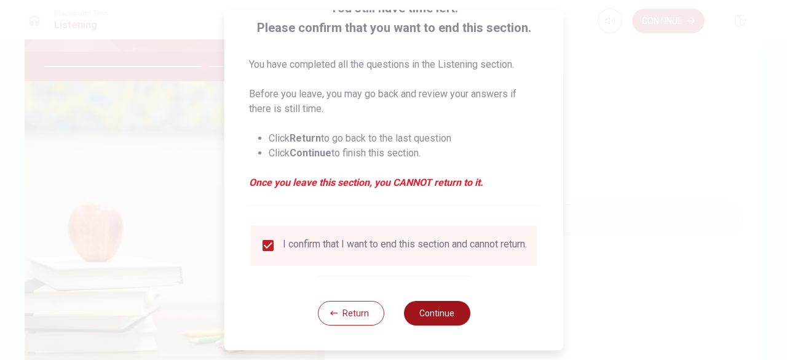
click at [421, 314] on button "Continue" at bounding box center [436, 313] width 66 height 25
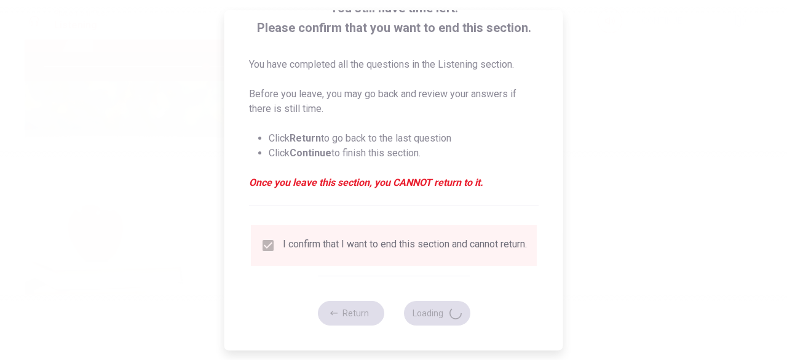
type input "73"
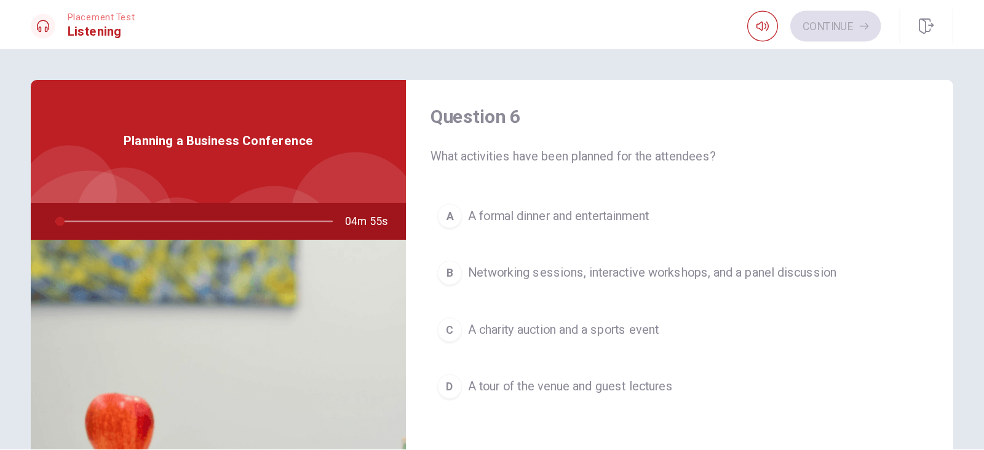
scroll to position [0, 0]
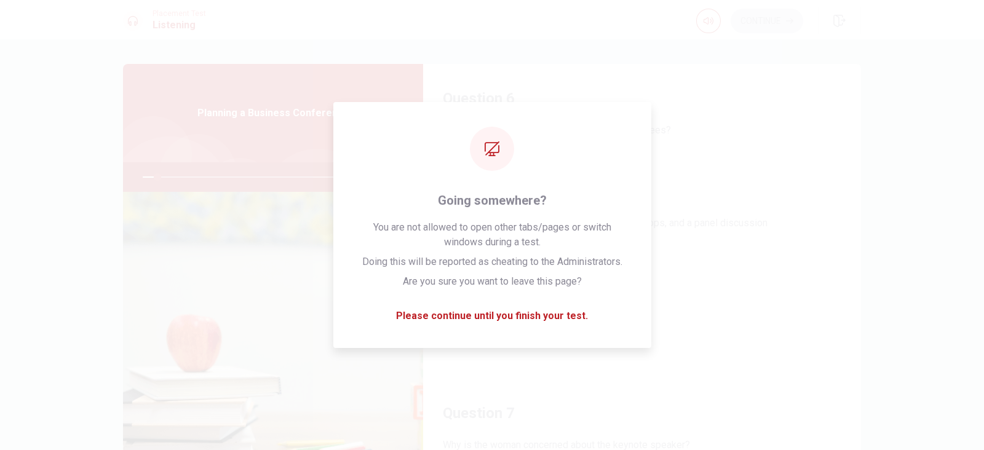
drag, startPoint x: 770, startPoint y: 0, endPoint x: 666, endPoint y: 282, distance: 301.0
click at [666, 282] on button "C A charity auction and a sports event" at bounding box center [642, 268] width 398 height 31
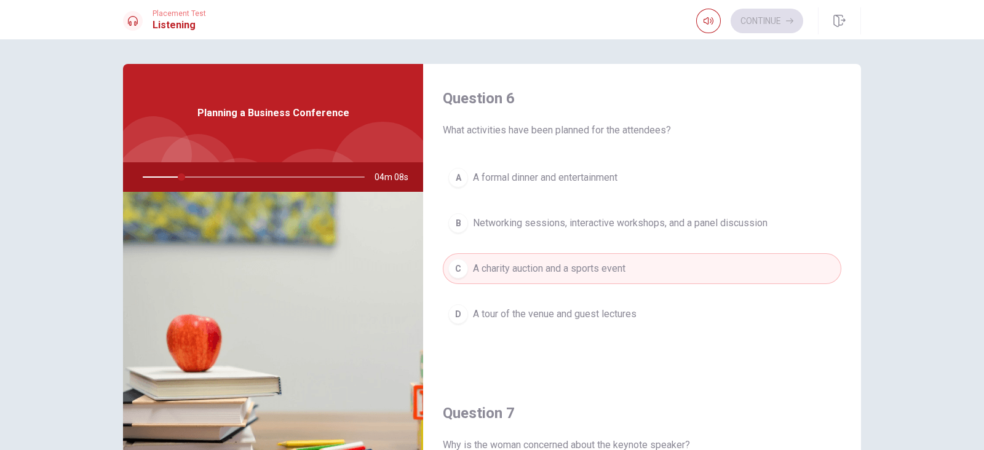
click at [786, 315] on div "Question 6 What activities have been planned for the attendees? A A formal dinn…" at bounding box center [491, 277] width 777 height 427
drag, startPoint x: 849, startPoint y: 138, endPoint x: 850, endPoint y: 203, distance: 65.2
click at [786, 203] on div "Question 6 What activities have been planned for the attendees? A A formal dinn…" at bounding box center [642, 277] width 438 height 427
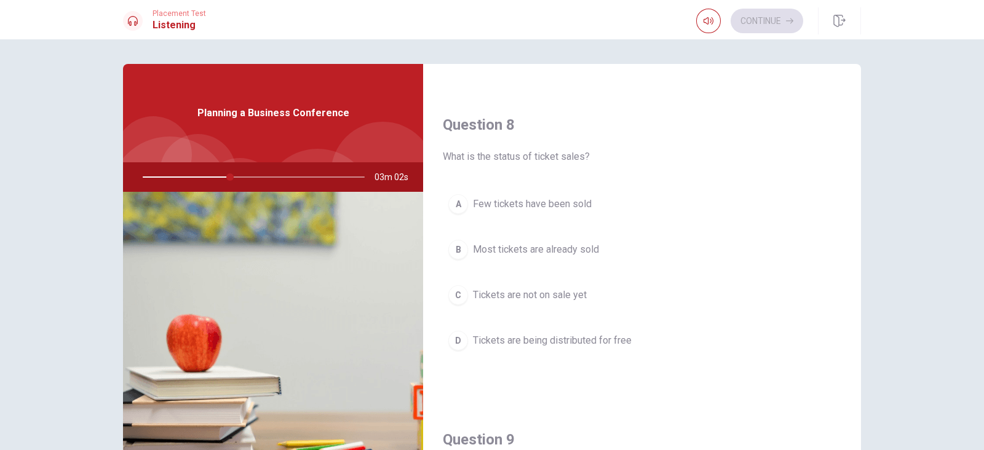
scroll to position [613, 0]
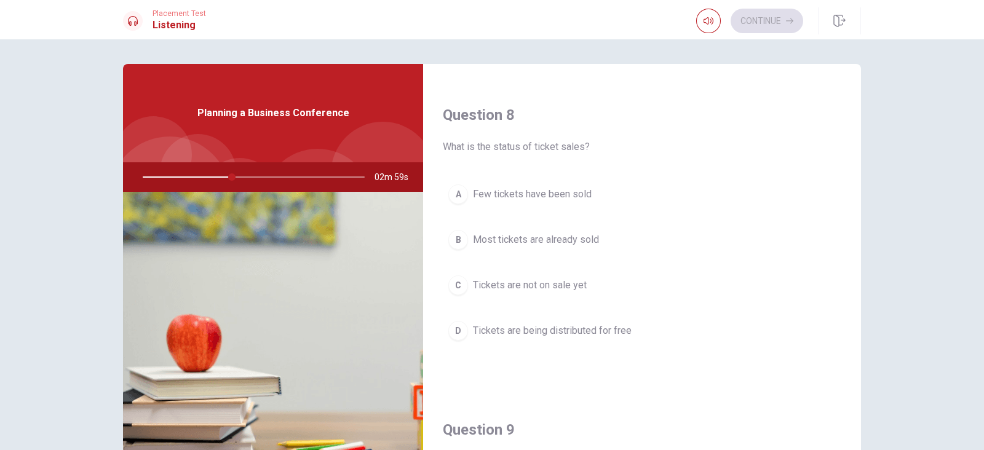
click at [541, 243] on span "Most tickets are already sold" at bounding box center [536, 239] width 126 height 15
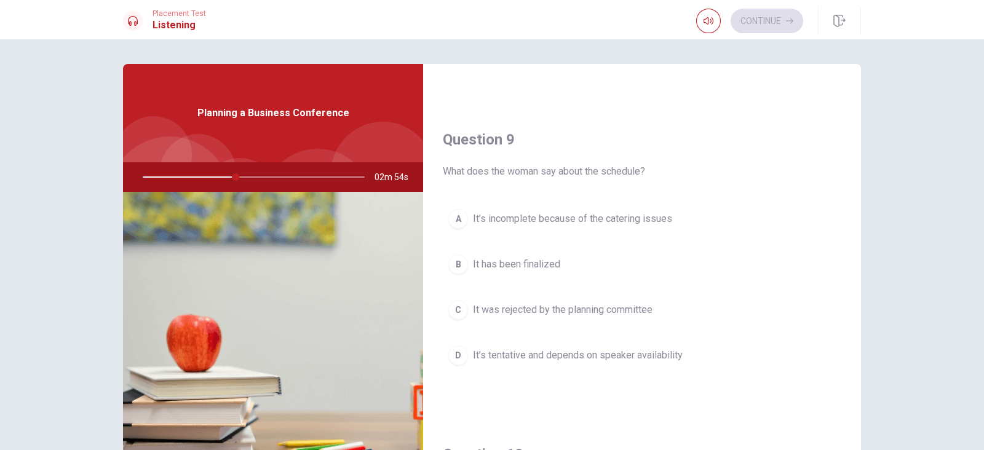
scroll to position [0, 0]
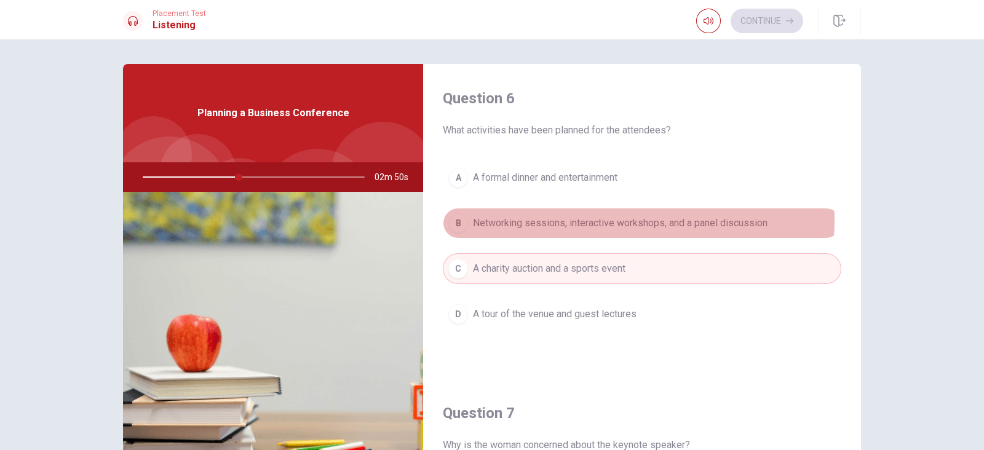
click at [604, 220] on span "Networking sessions, interactive workshops, and a panel discussion" at bounding box center [620, 223] width 295 height 15
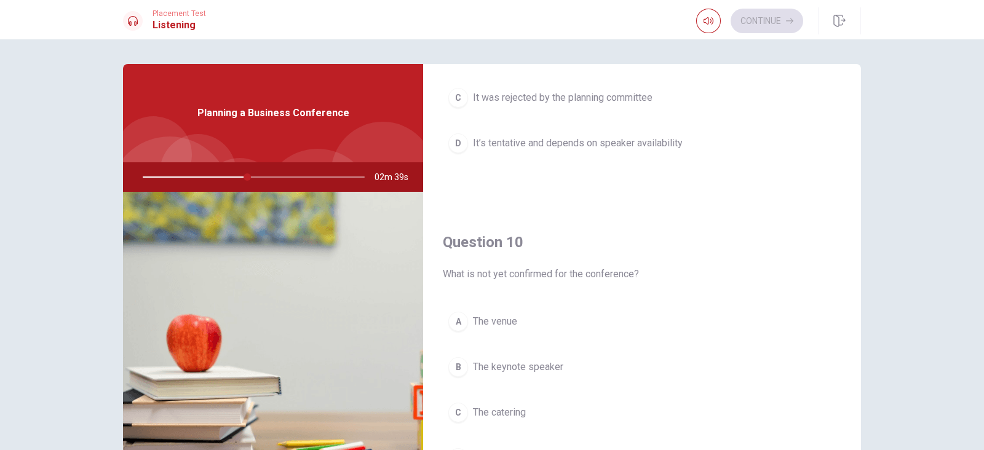
scroll to position [1142, 0]
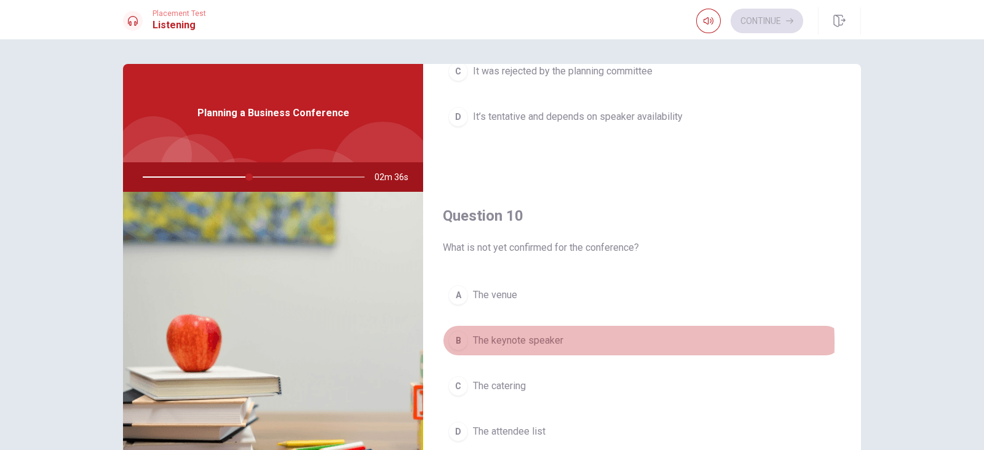
click at [537, 338] on span "The keynote speaker" at bounding box center [518, 340] width 90 height 15
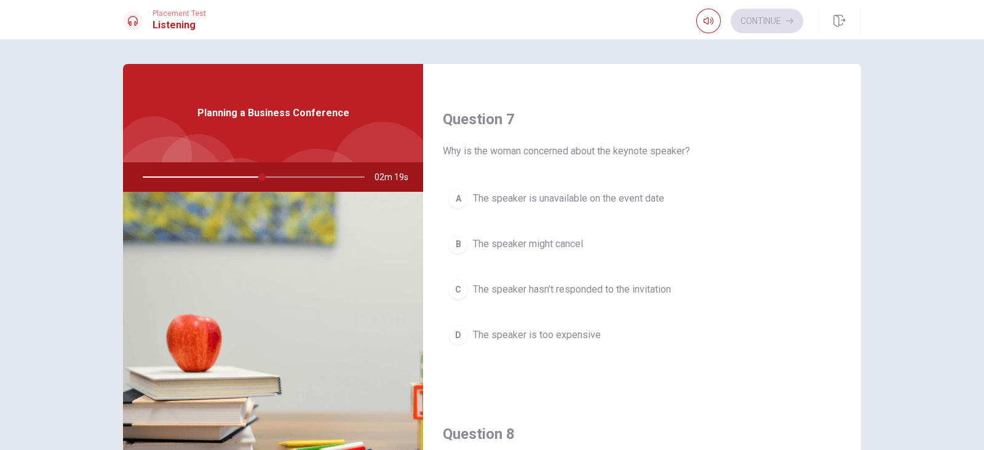
scroll to position [295, 0]
click at [535, 288] on span "The speaker hasn’t responded to the invitation" at bounding box center [572, 288] width 198 height 15
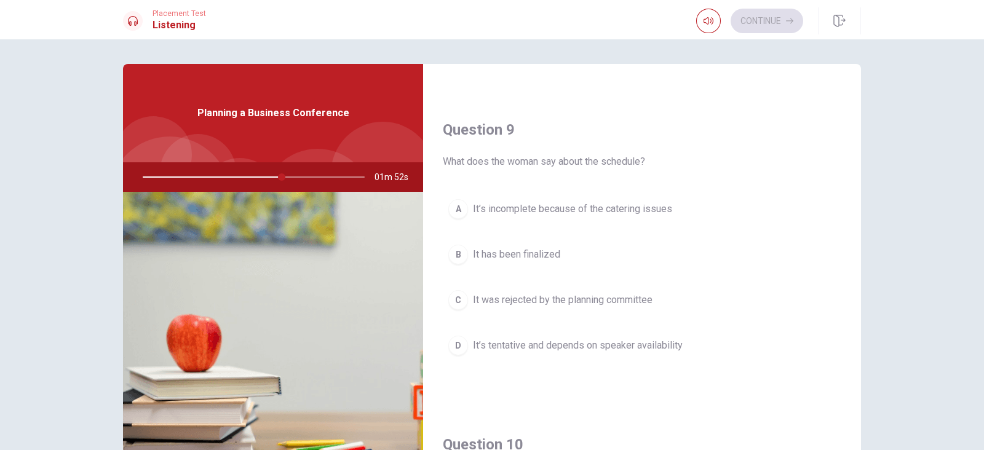
scroll to position [915, 0]
click at [571, 343] on span "It’s tentative and depends on speaker availability" at bounding box center [578, 343] width 210 height 15
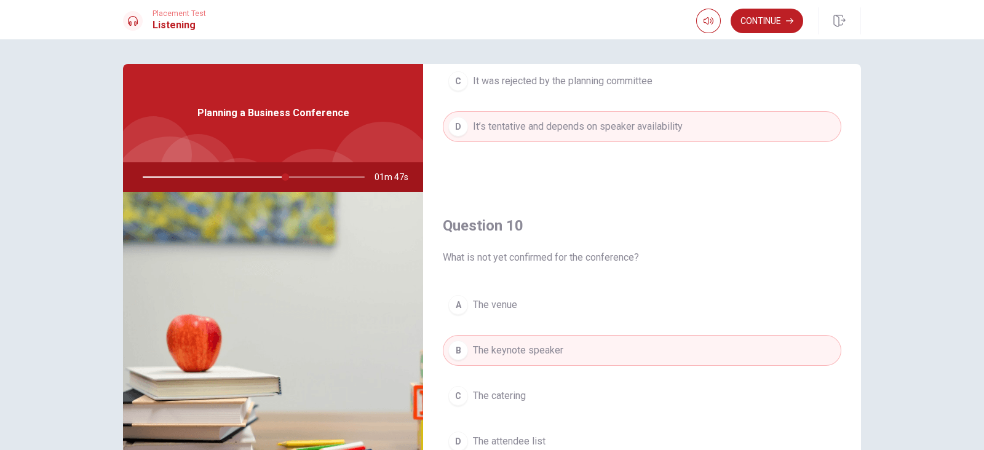
scroll to position [1142, 0]
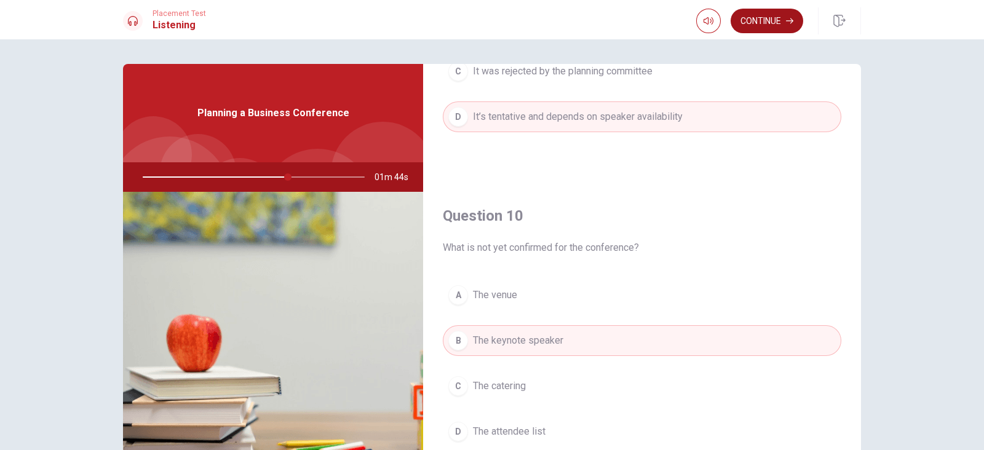
click at [751, 15] on button "Continue" at bounding box center [767, 21] width 73 height 25
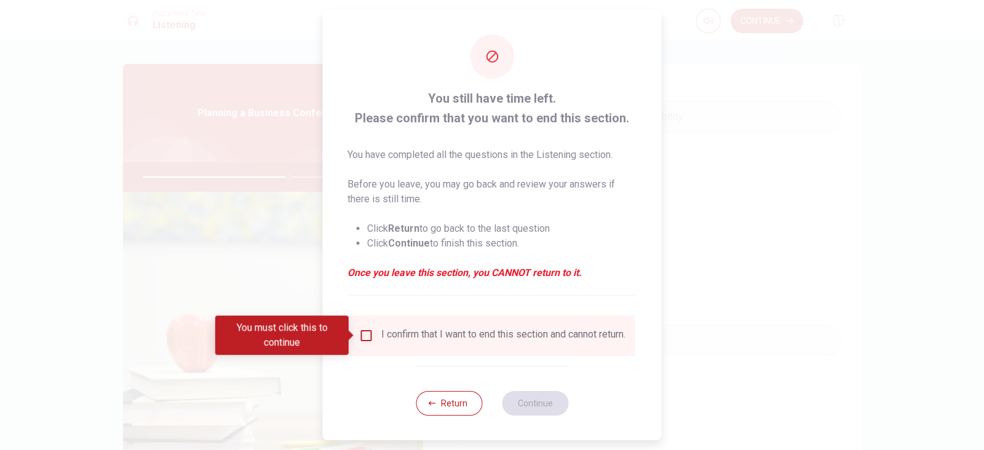
click at [360, 333] on input "You must click this to continue" at bounding box center [366, 335] width 15 height 15
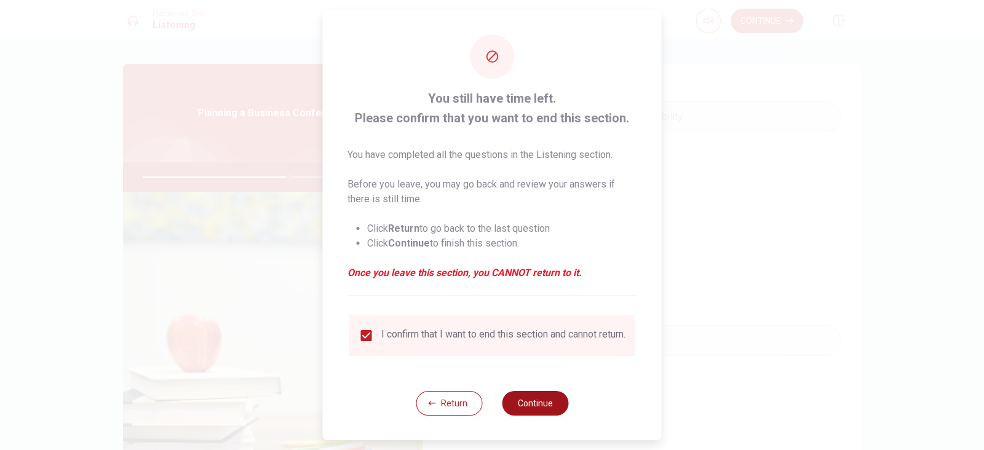
click at [523, 359] on button "Continue" at bounding box center [535, 403] width 66 height 25
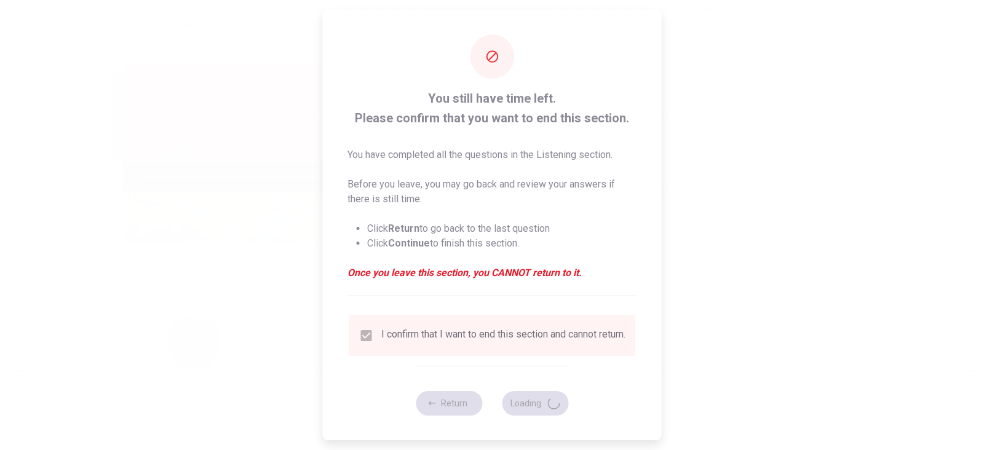
type input "67"
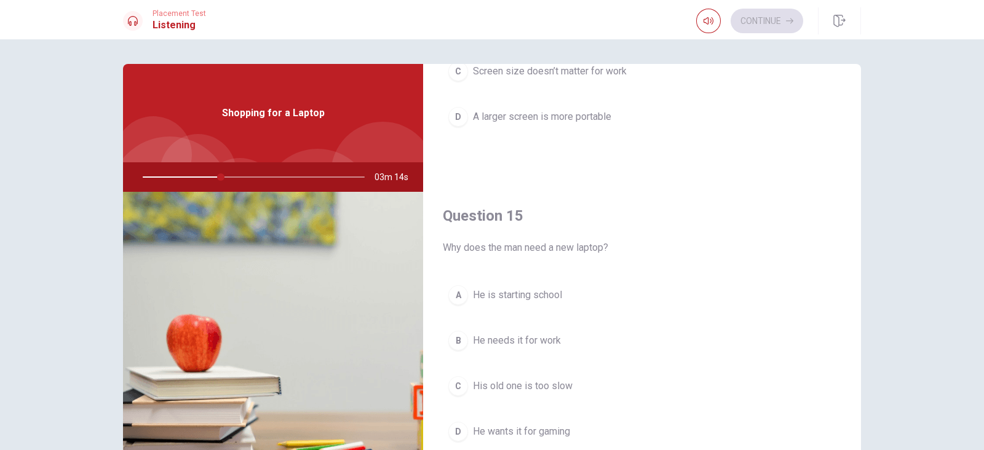
click at [489, 341] on span "He needs it for work" at bounding box center [517, 340] width 88 height 15
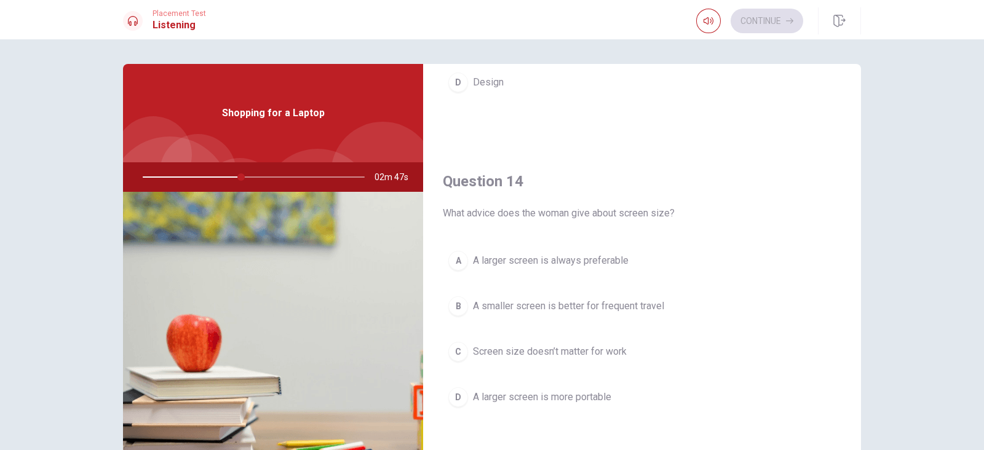
scroll to position [870, 0]
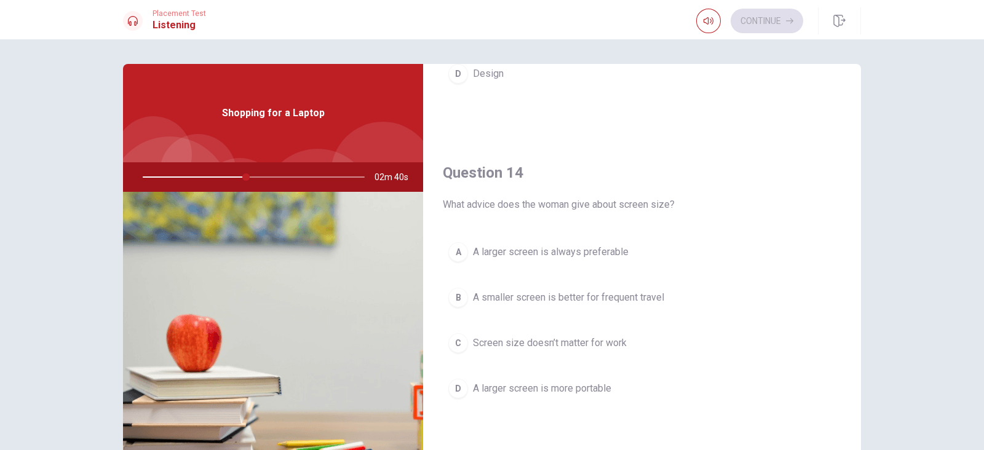
click at [561, 294] on span "A smaller screen is better for frequent travel" at bounding box center [568, 297] width 191 height 15
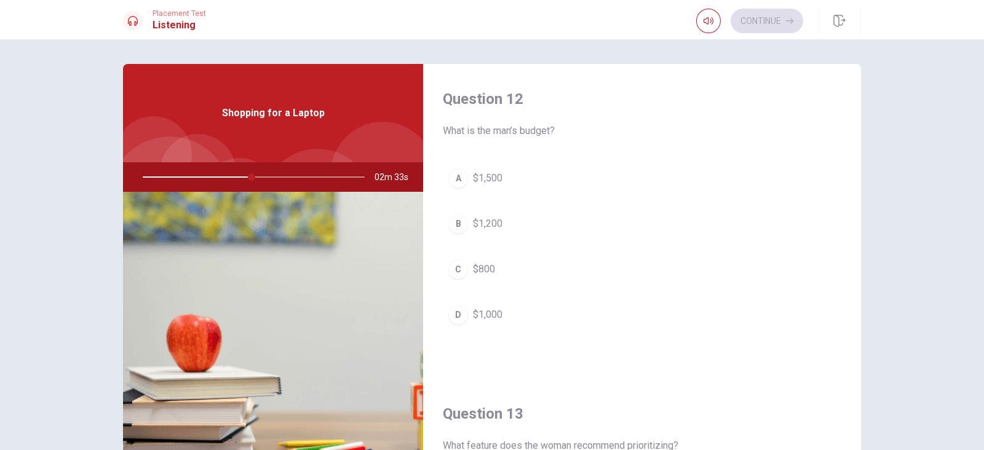
scroll to position [308, 0]
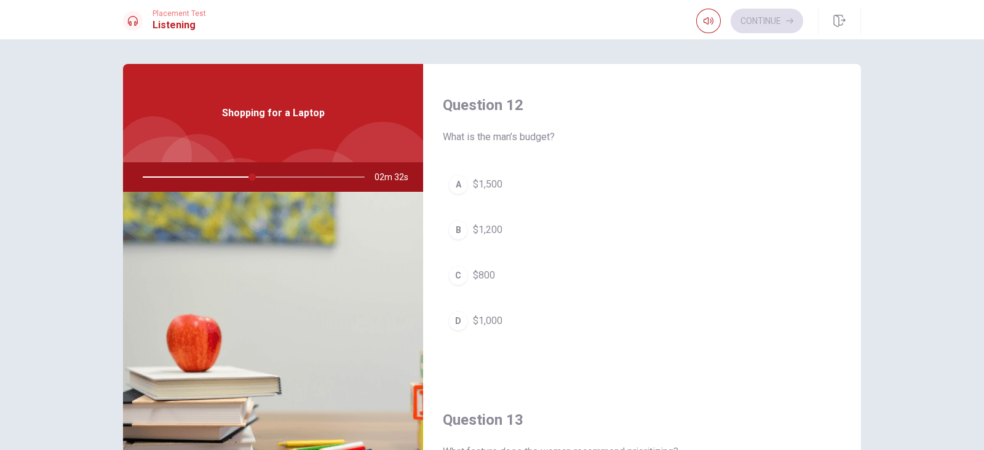
click at [488, 315] on span "$1,000" at bounding box center [488, 321] width 30 height 15
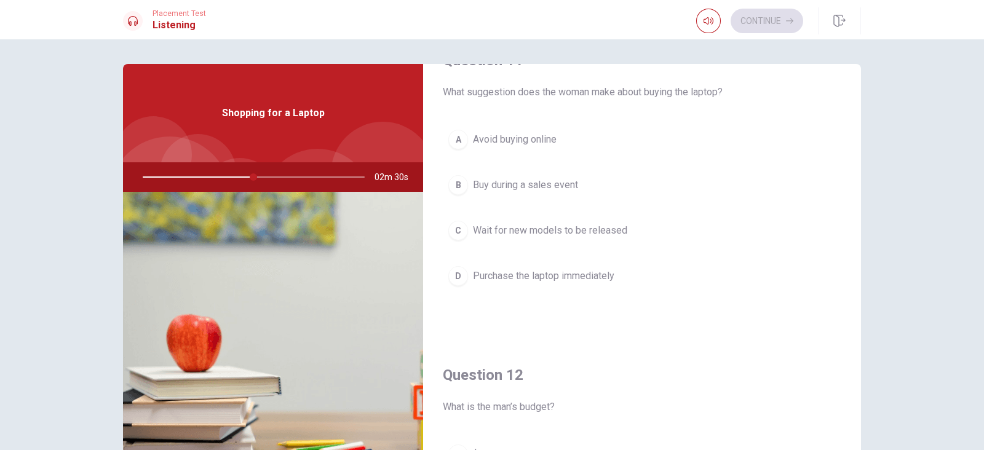
scroll to position [0, 0]
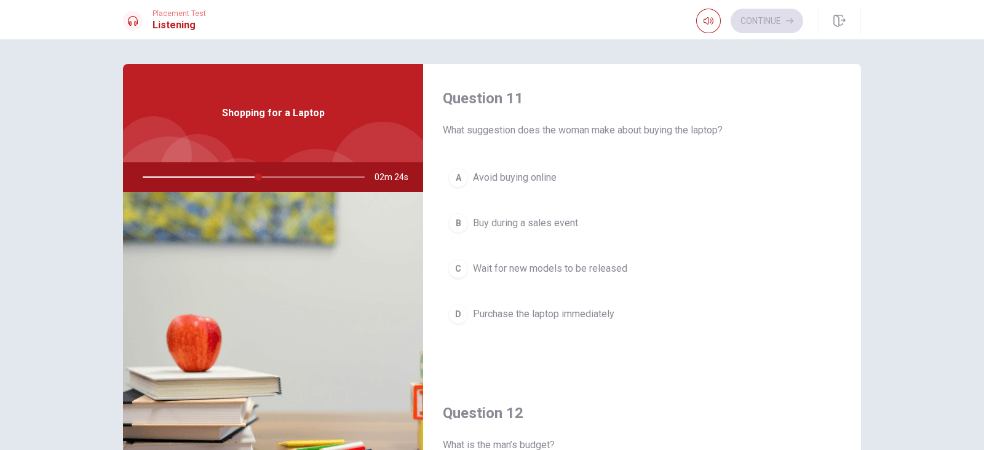
click at [505, 224] on span "Buy during a sales event" at bounding box center [525, 223] width 105 height 15
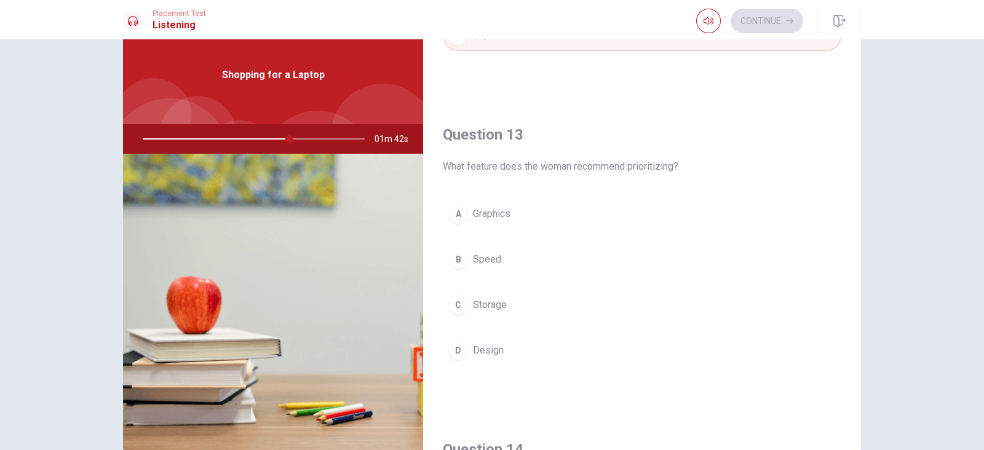
scroll to position [549, 0]
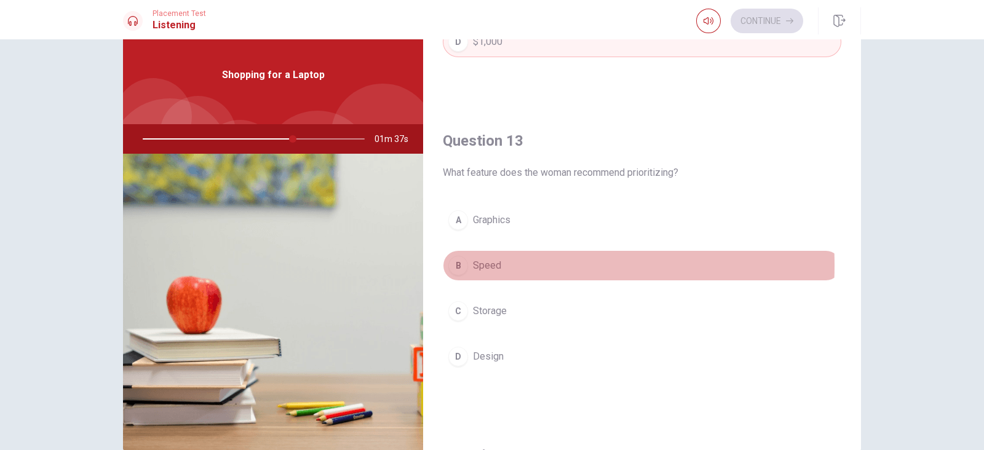
click at [480, 263] on span "Speed" at bounding box center [487, 265] width 28 height 15
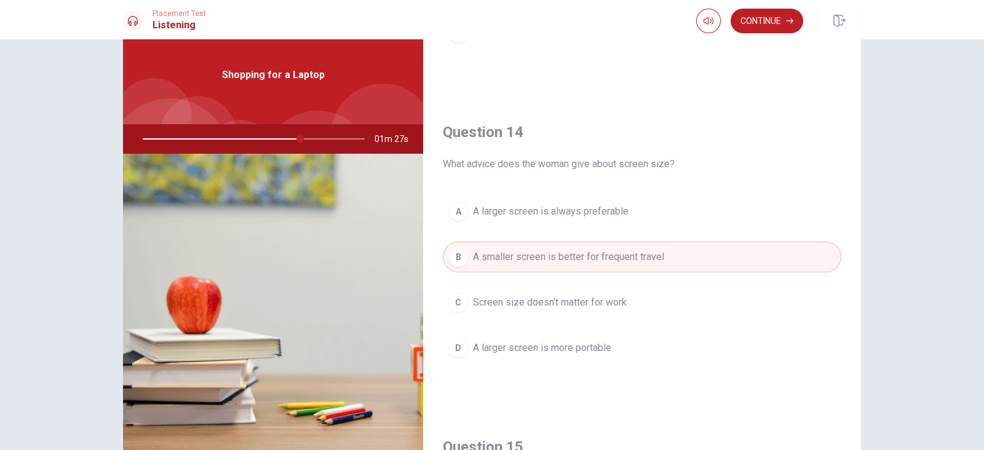
scroll to position [876, 0]
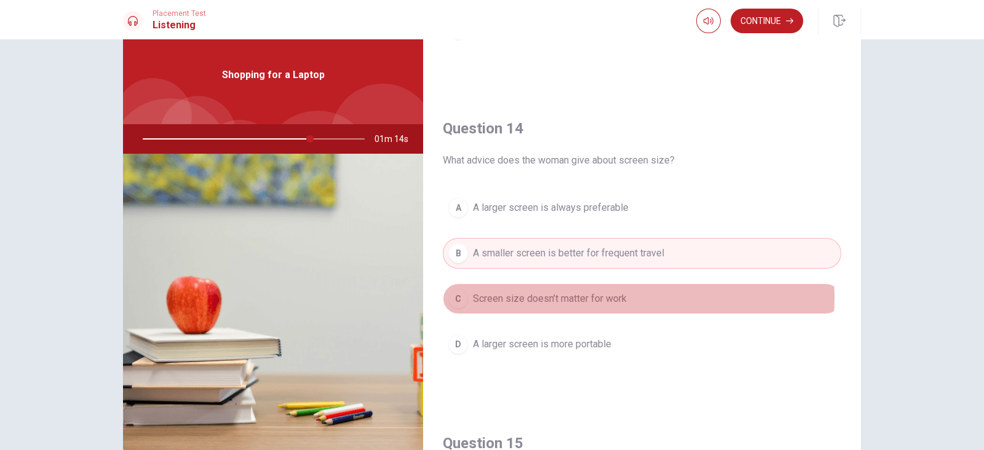
click at [611, 294] on span "Screen size doesn’t matter for work" at bounding box center [550, 298] width 154 height 15
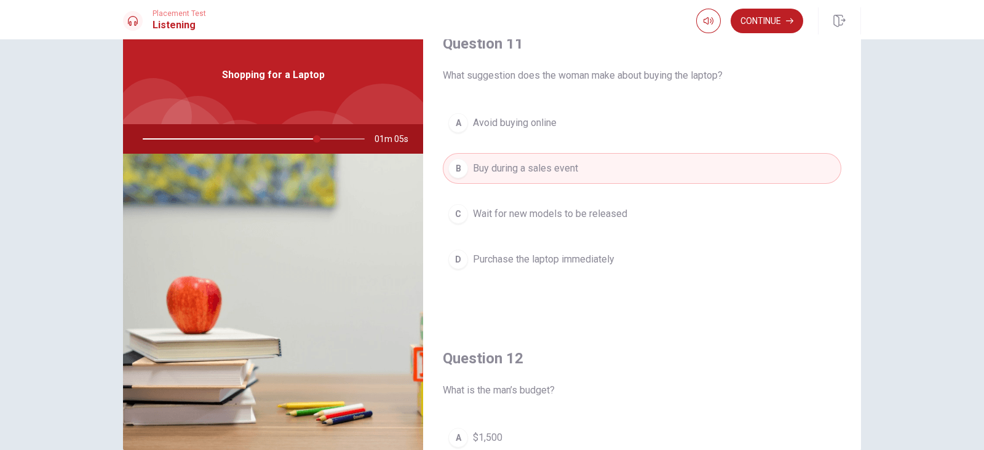
scroll to position [0, 0]
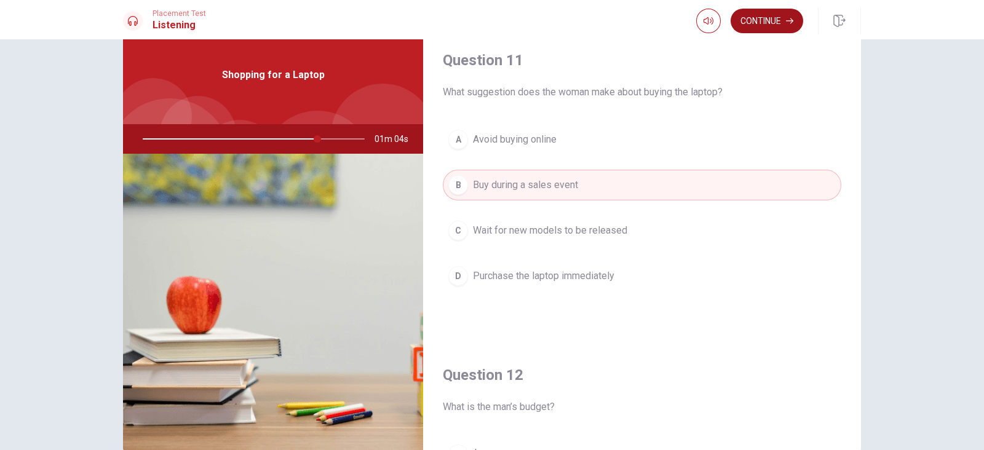
click at [756, 17] on button "Continue" at bounding box center [767, 21] width 73 height 25
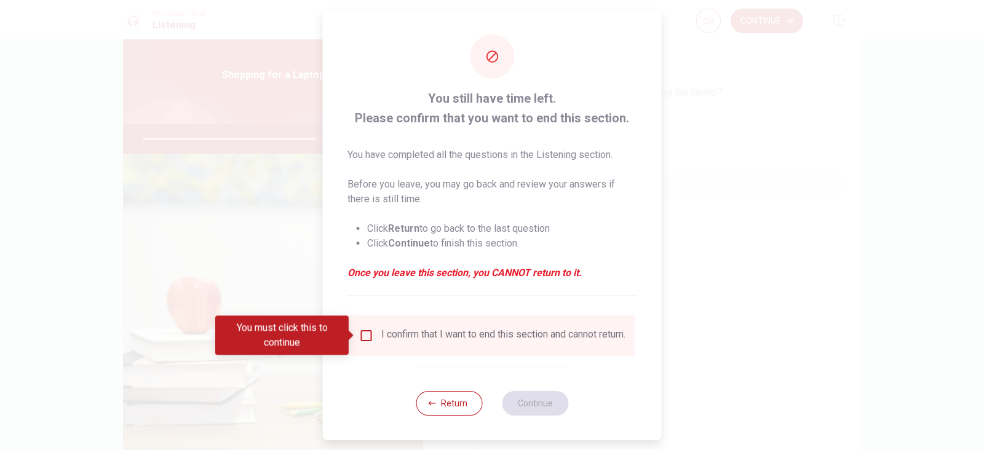
click at [360, 338] on input "You must click this to continue" at bounding box center [366, 335] width 15 height 15
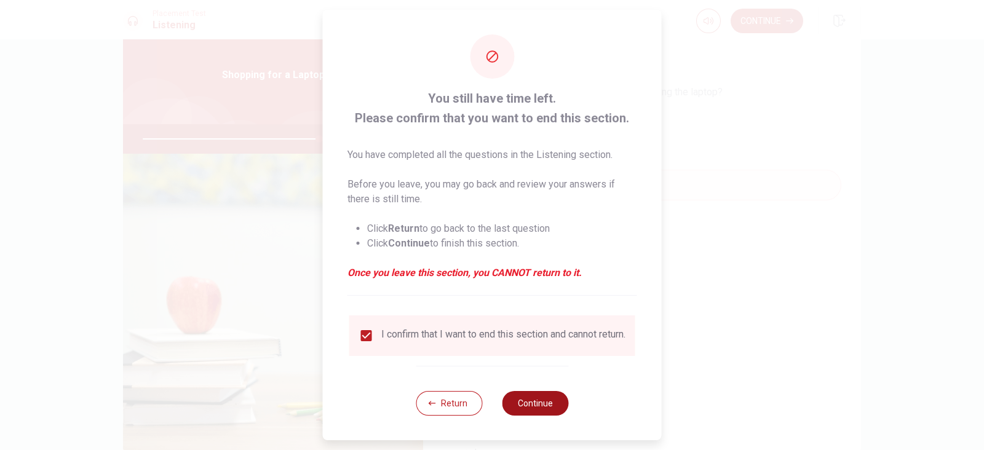
click at [533, 359] on button "Continue" at bounding box center [535, 403] width 66 height 25
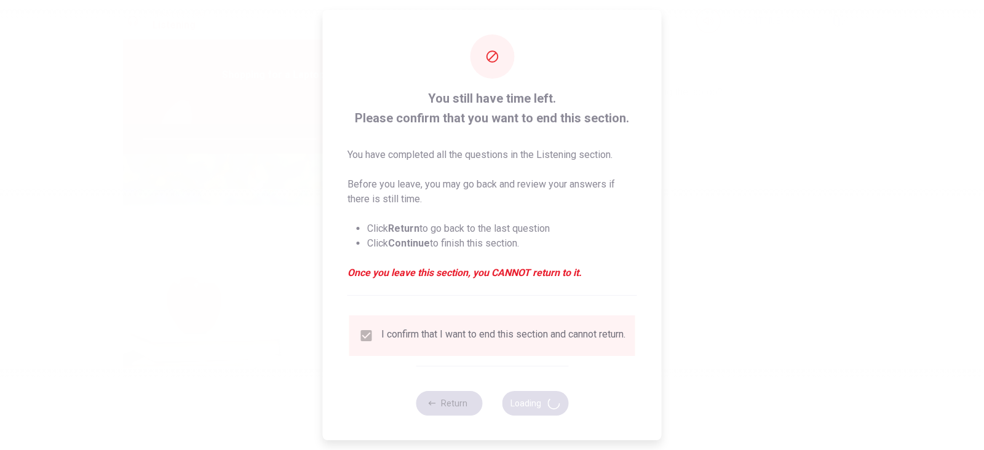
type input "80"
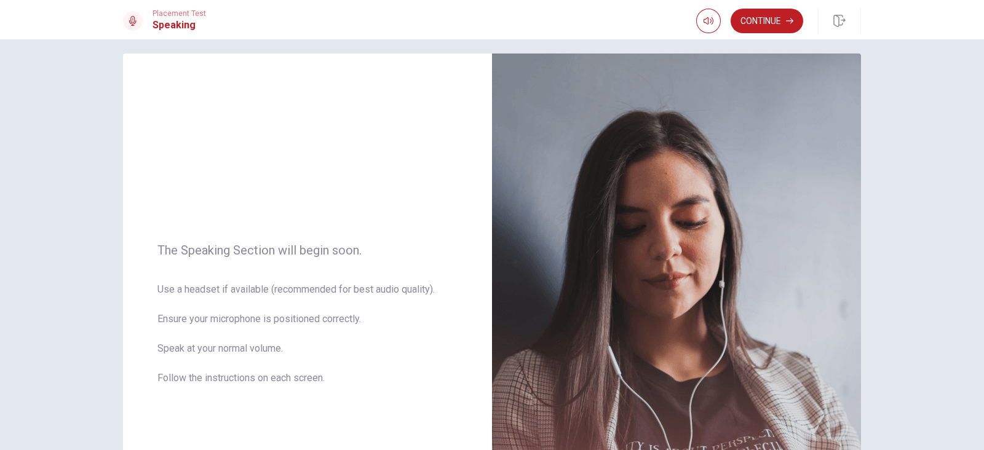
scroll to position [3, 0]
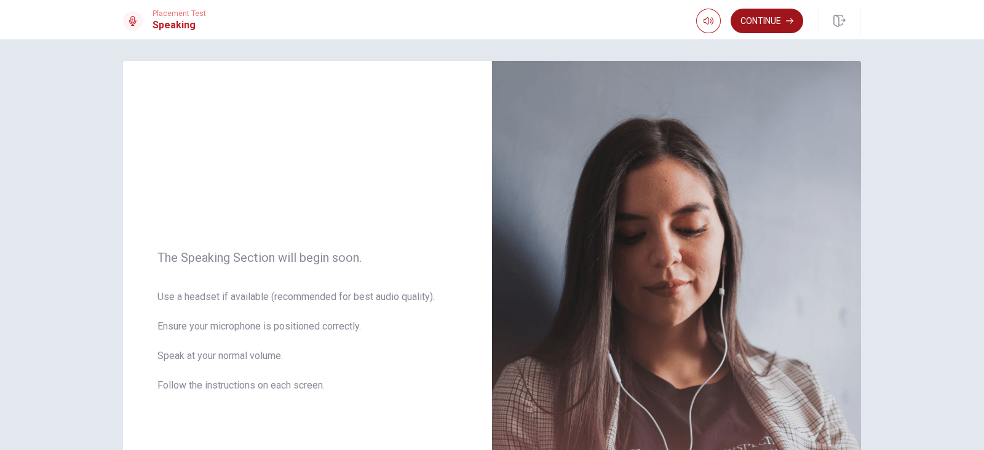
click at [772, 23] on button "Continue" at bounding box center [767, 21] width 73 height 25
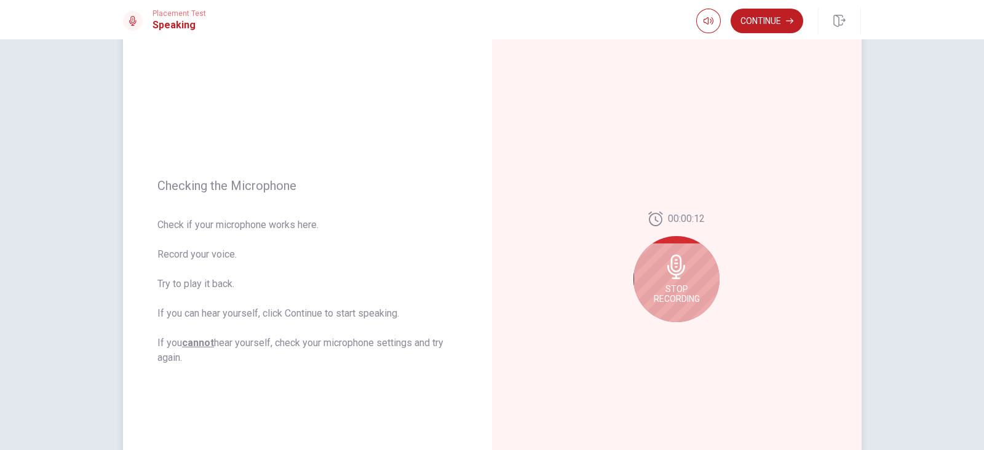
scroll to position [63, 0]
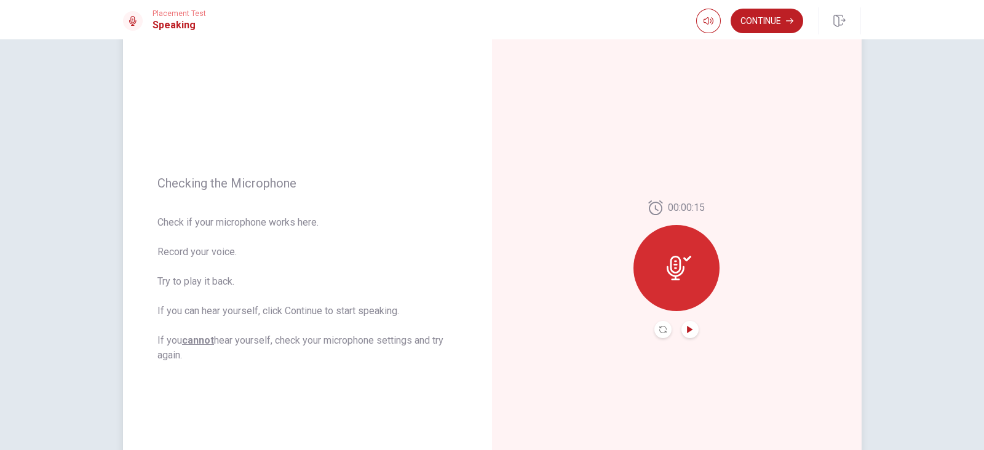
click at [686, 332] on icon "Play Audio" at bounding box center [689, 329] width 7 height 7
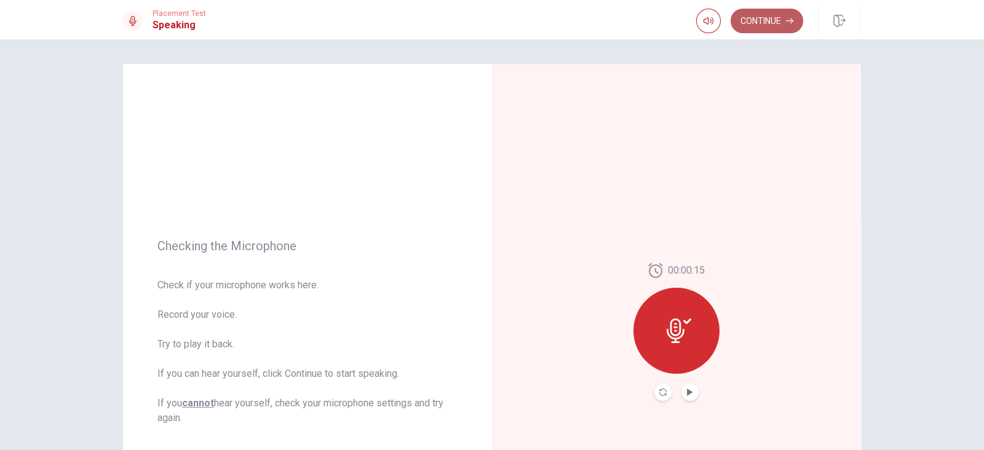
click at [767, 22] on button "Continue" at bounding box center [767, 21] width 73 height 25
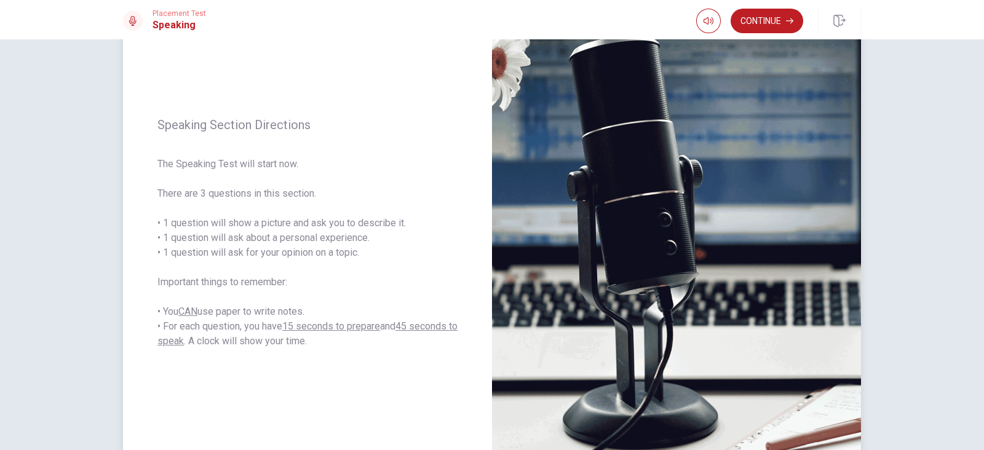
scroll to position [95, 0]
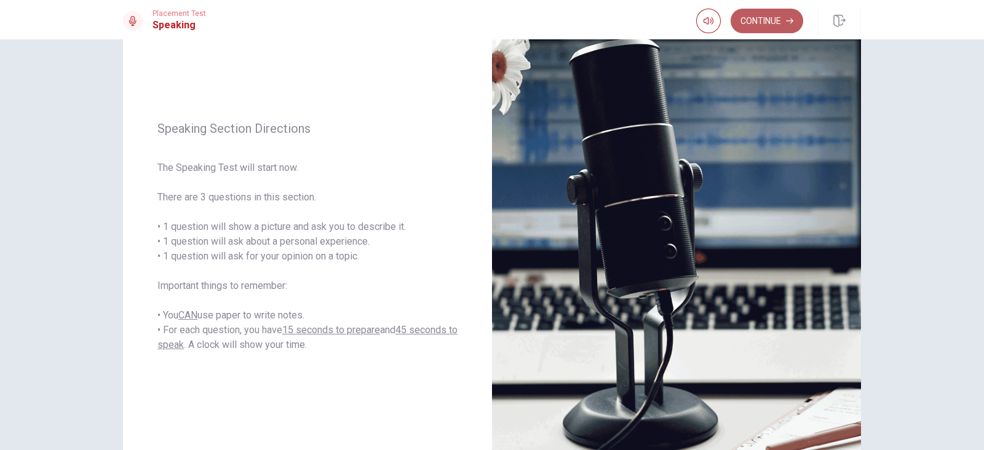
click at [773, 18] on button "Continue" at bounding box center [767, 21] width 73 height 25
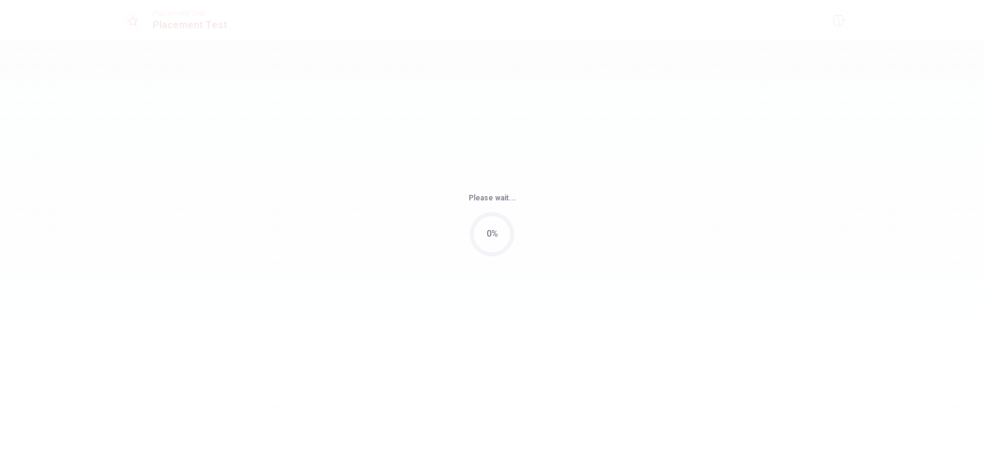
scroll to position [0, 0]
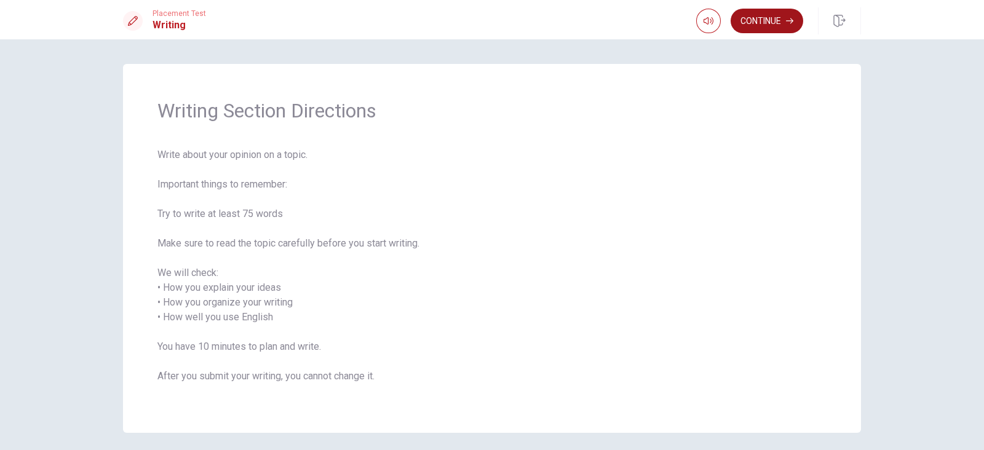
click at [757, 21] on button "Continue" at bounding box center [767, 21] width 73 height 25
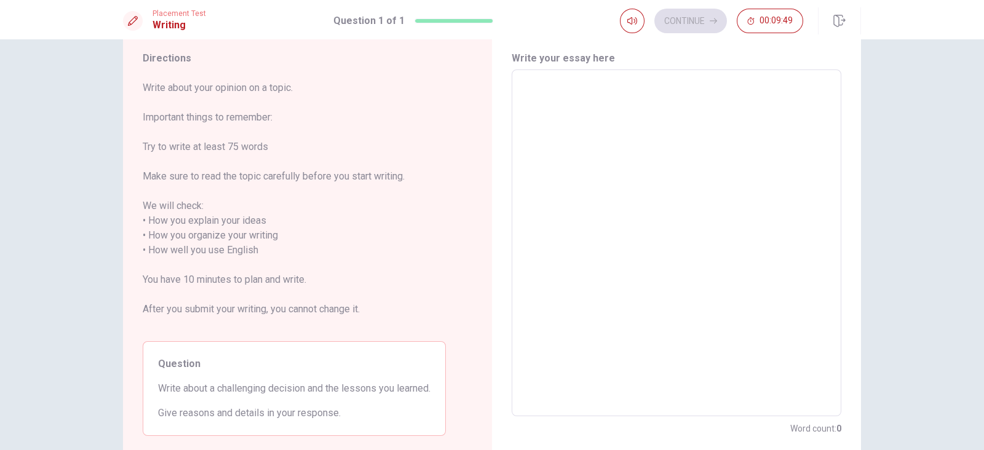
scroll to position [39, 0]
click at [745, 172] on textarea at bounding box center [676, 241] width 312 height 327
type textarea "M"
type textarea "x"
type textarea "Mo"
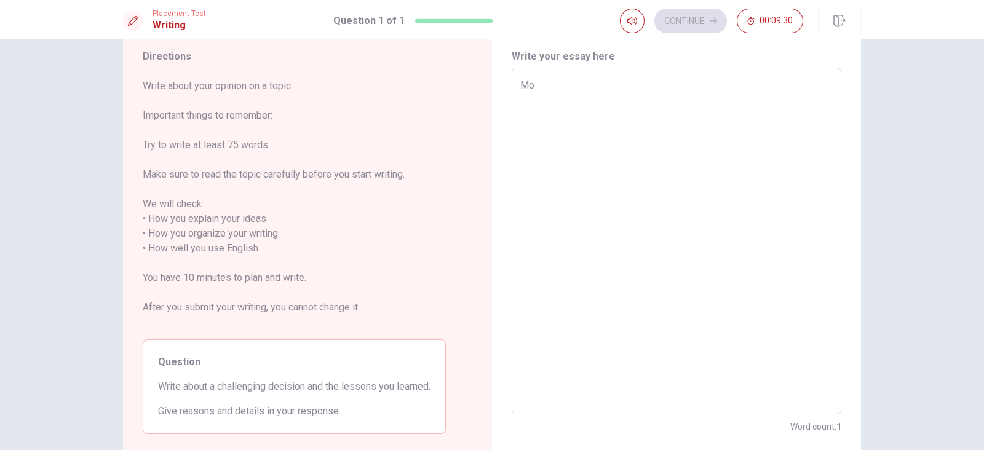
type textarea "x"
type textarea "Mov"
type textarea "x"
type textarea "Movi"
type textarea "x"
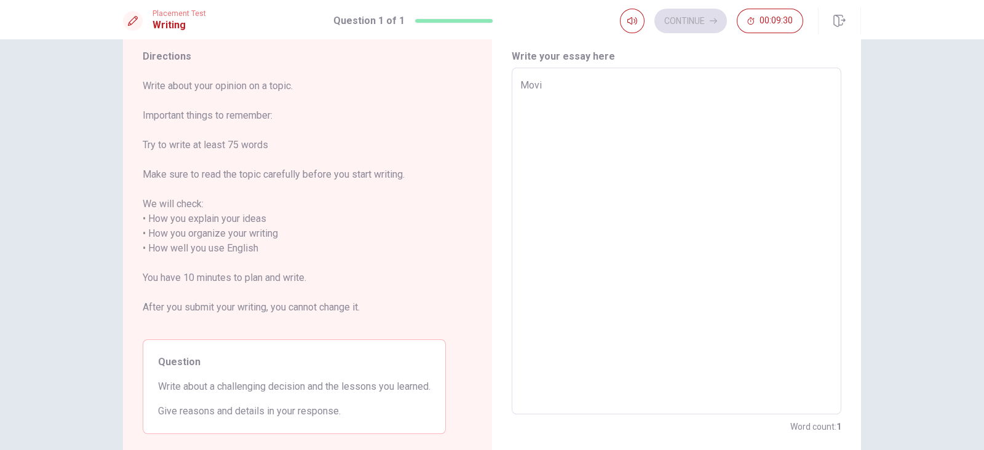
type textarea "Movin"
type textarea "x"
type textarea "Moving"
type textarea "x"
type textarea "Moving"
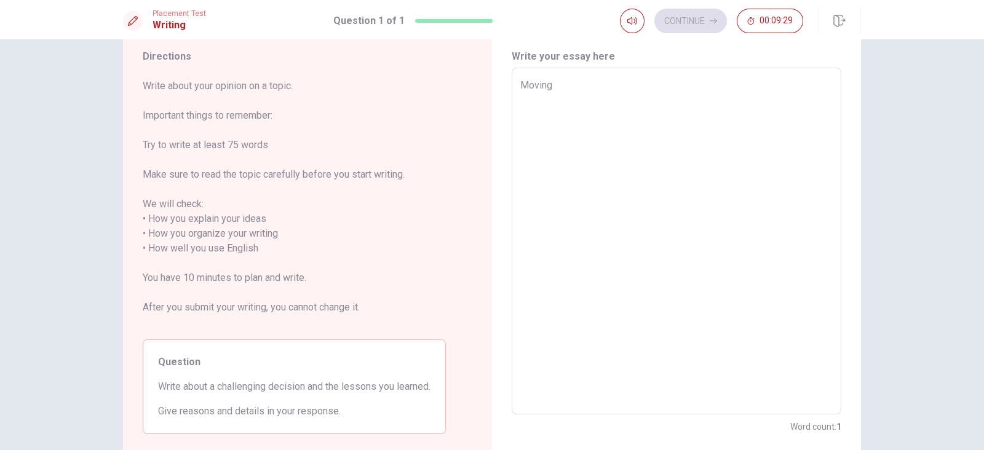
type textarea "x"
type textarea "Moving t"
type textarea "x"
type textarea "Moving to"
type textarea "x"
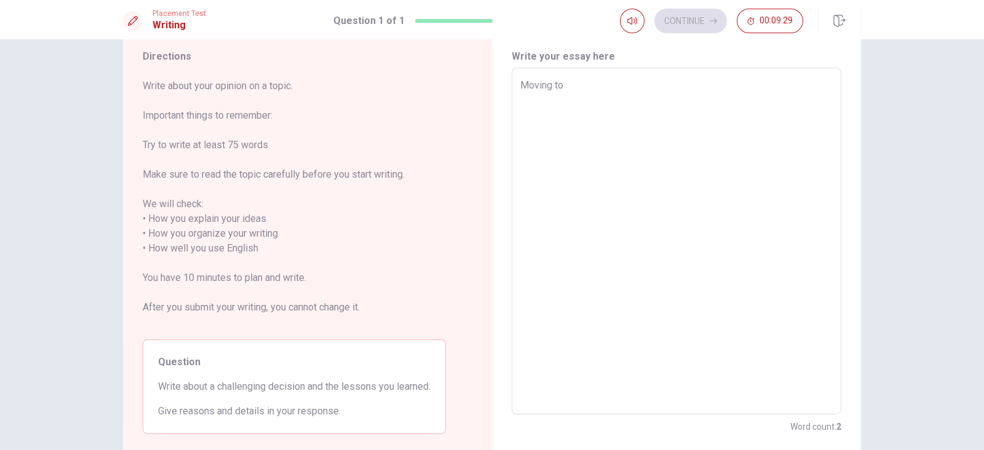
type textarea "Moving to"
type textarea "x"
type textarea "Moving to C"
type textarea "x"
type textarea "Moving to Ca"
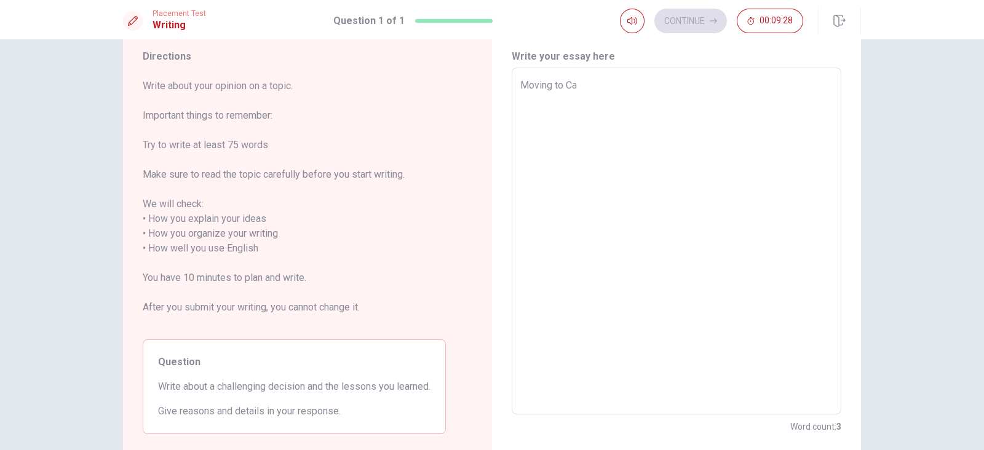
type textarea "x"
type textarea "Moving to Can"
type textarea "x"
type textarea "Moving to Cana"
type textarea "x"
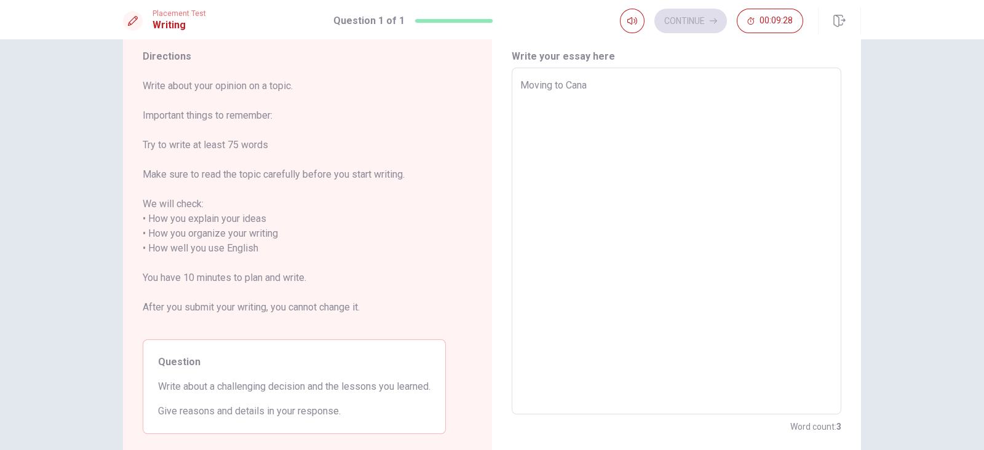
type textarea "Moving to Canad"
type textarea "x"
type textarea "Moving to [GEOGRAPHIC_DATA]"
type textarea "x"
type textarea "Moving to [GEOGRAPHIC_DATA]"
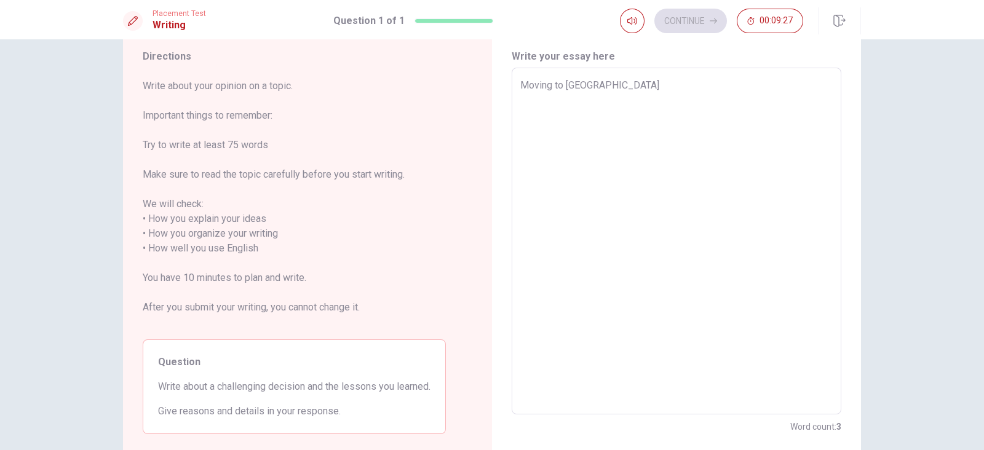
type textarea "x"
type textarea "Moving to [GEOGRAPHIC_DATA] w"
type textarea "x"
type textarea "Moving to [GEOGRAPHIC_DATA] wa"
type textarea "x"
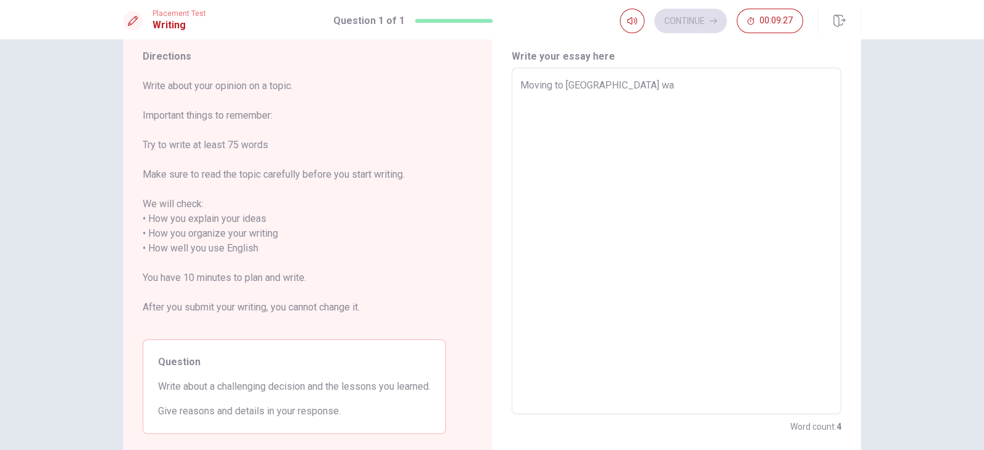
type textarea "Moving to [GEOGRAPHIC_DATA] was"
type textarea "x"
type textarea "Moving to [GEOGRAPHIC_DATA] was"
type textarea "x"
type textarea "Moving to [GEOGRAPHIC_DATA] was d"
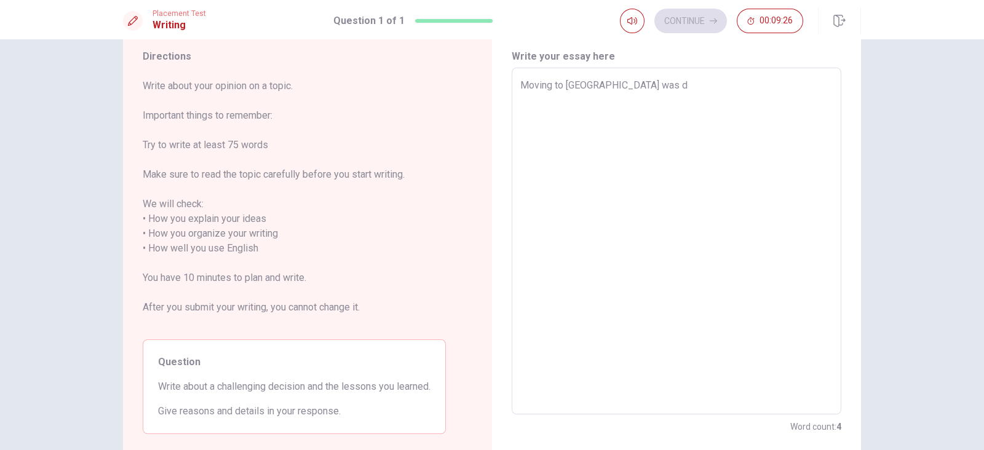
type textarea "x"
type textarea "Moving to [GEOGRAPHIC_DATA] was de"
type textarea "x"
type textarea "Moving to [GEOGRAPHIC_DATA] was def"
type textarea "x"
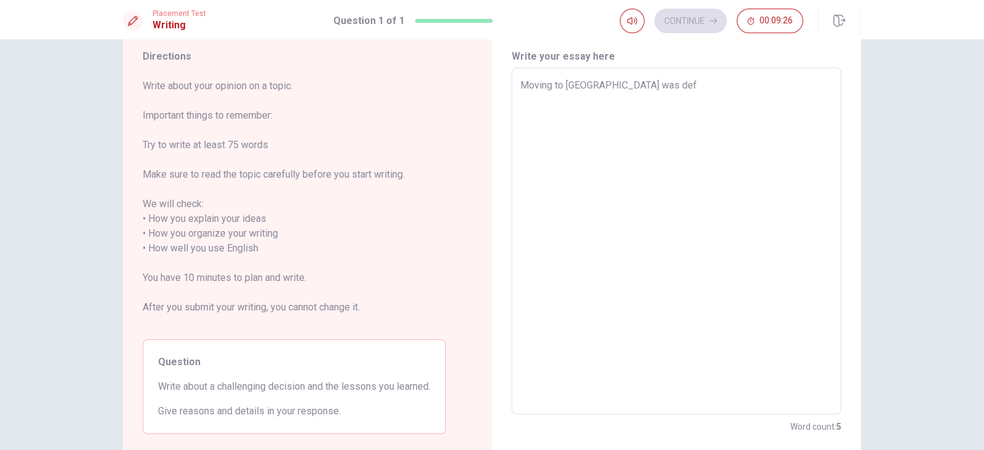
type textarea "Moving to [GEOGRAPHIC_DATA] was defi"
type textarea "x"
type textarea "Moving to [GEOGRAPHIC_DATA] was defin"
type textarea "x"
type textarea "Moving to [GEOGRAPHIC_DATA] was define"
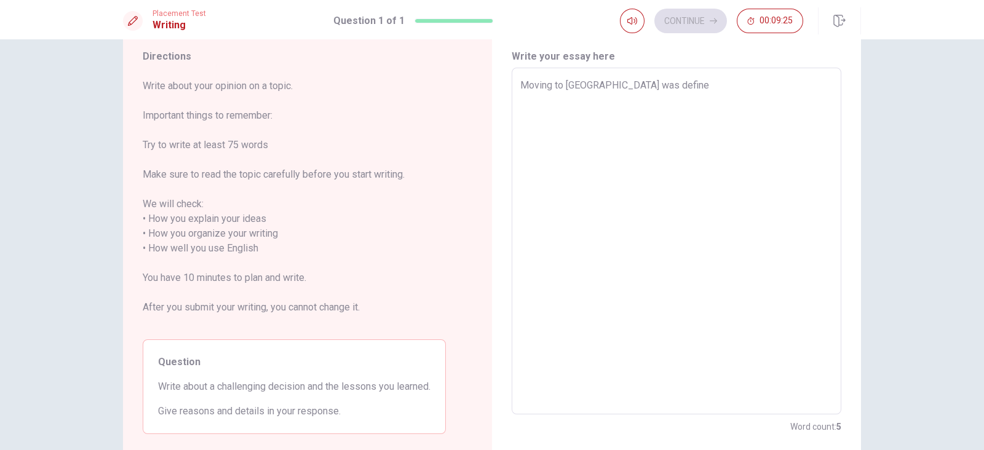
type textarea "x"
type textarea "Moving to [GEOGRAPHIC_DATA] was defin"
type textarea "x"
type textarea "Moving to [GEOGRAPHIC_DATA] was defini"
type textarea "x"
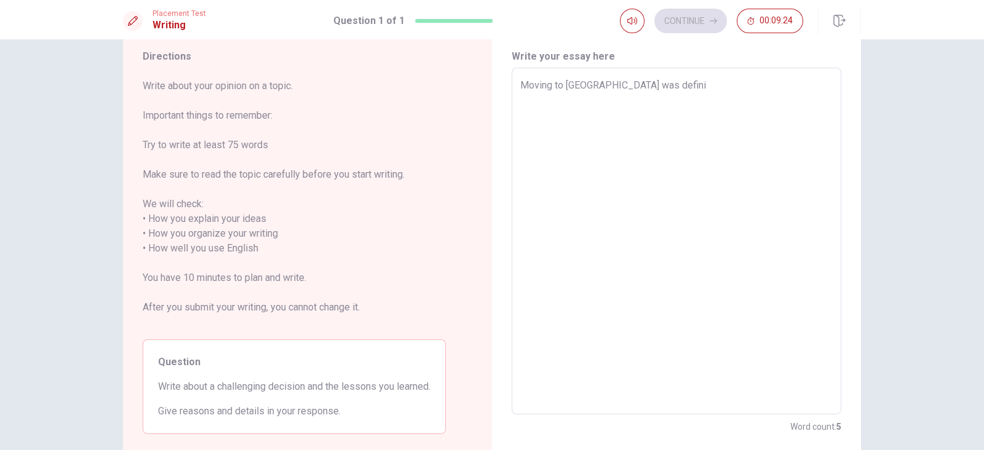
type textarea "Moving to [GEOGRAPHIC_DATA] was definit"
type textarea "x"
type textarea "Moving to [GEOGRAPHIC_DATA] was definite"
type textarea "x"
type textarea "Moving to [GEOGRAPHIC_DATA] was definitel"
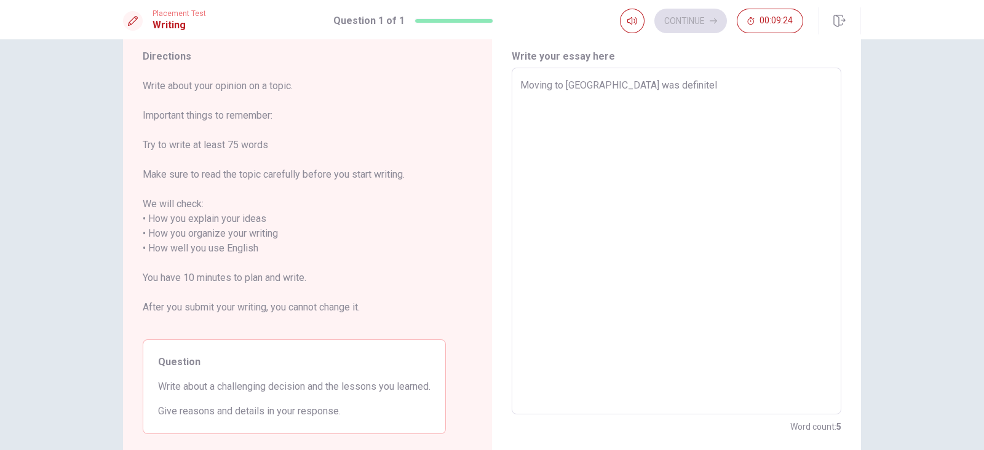
type textarea "x"
type textarea "Moving to [GEOGRAPHIC_DATA] was definitely"
type textarea "x"
type textarea "Moving to [GEOGRAPHIC_DATA] was definitely"
type textarea "x"
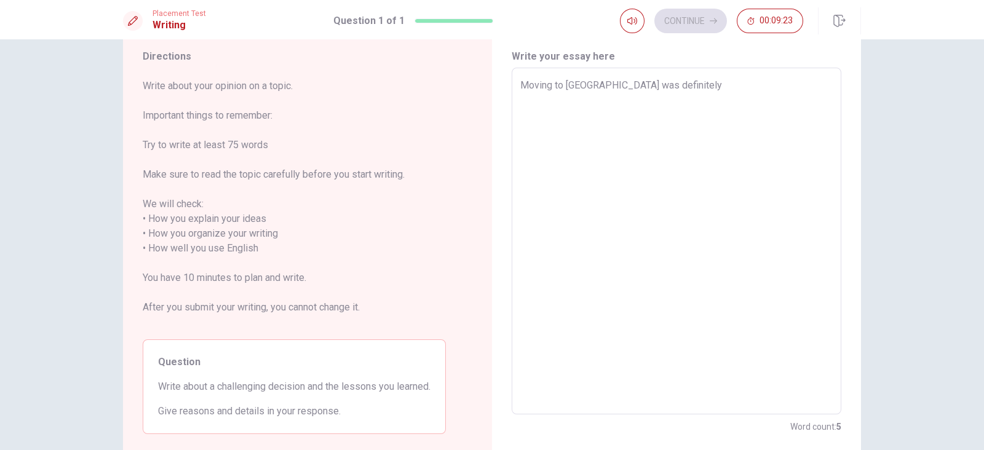
type textarea "Moving to [GEOGRAPHIC_DATA] was definitely a"
type textarea "x"
type textarea "Moving to [GEOGRAPHIC_DATA] was definitely a"
type textarea "x"
type textarea "Moving to [GEOGRAPHIC_DATA] was definitely a c"
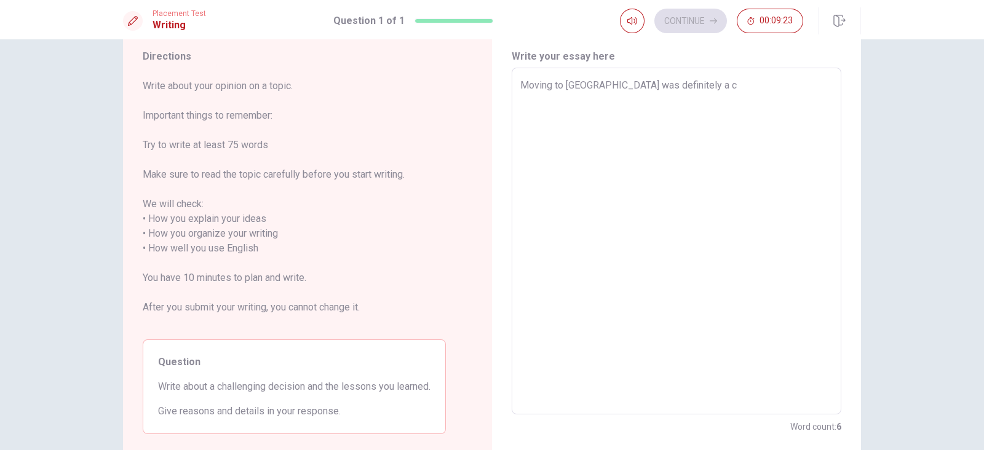
type textarea "x"
type textarea "Moving to [GEOGRAPHIC_DATA] was definitely a ch"
type textarea "x"
type textarea "Moving to [GEOGRAPHIC_DATA] was definitely a cha"
type textarea "x"
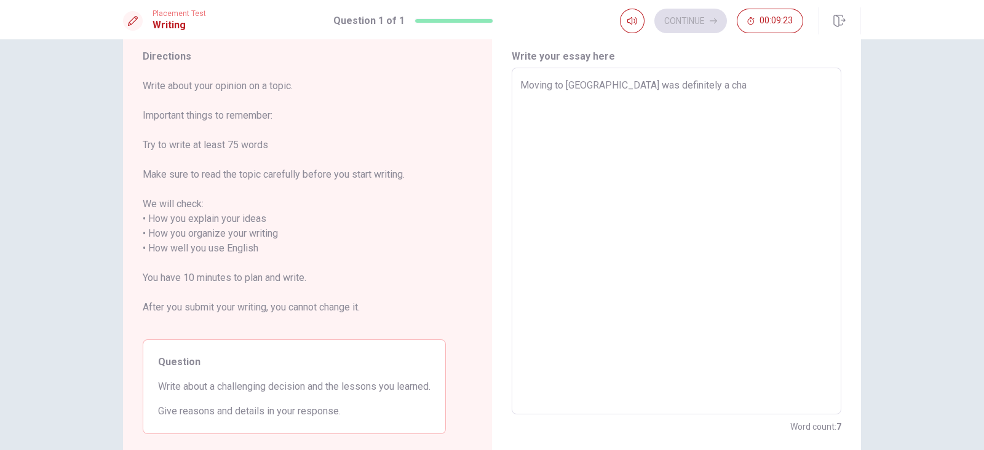
type textarea "Moving to [GEOGRAPHIC_DATA] was definitely a chan"
type textarea "x"
type textarea "Moving to [GEOGRAPHIC_DATA] was definitely a cha"
type textarea "x"
type textarea "Moving to [GEOGRAPHIC_DATA] was definitely a chal"
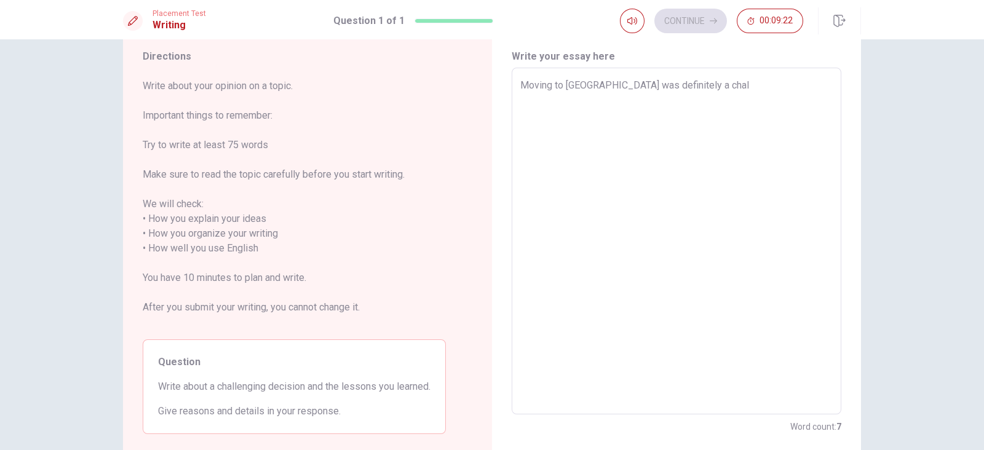
type textarea "x"
type textarea "Moving to [GEOGRAPHIC_DATA] was definitely a chall"
type textarea "x"
type textarea "Moving to [GEOGRAPHIC_DATA] was definitely a challe"
type textarea "x"
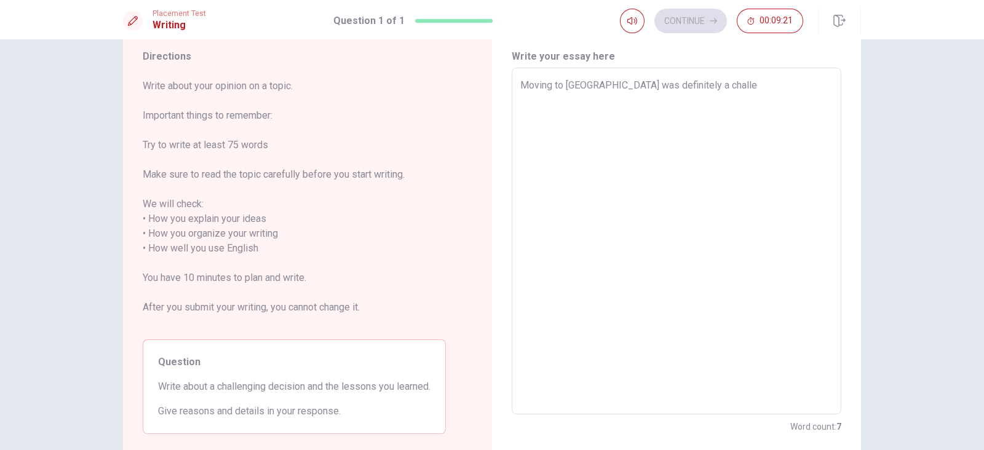
type textarea "Moving to [GEOGRAPHIC_DATA] was definitely a challen"
type textarea "x"
type textarea "Moving to [GEOGRAPHIC_DATA] was definitely a challeng"
type textarea "x"
type textarea "Moving to [GEOGRAPHIC_DATA] was definitely a challengi"
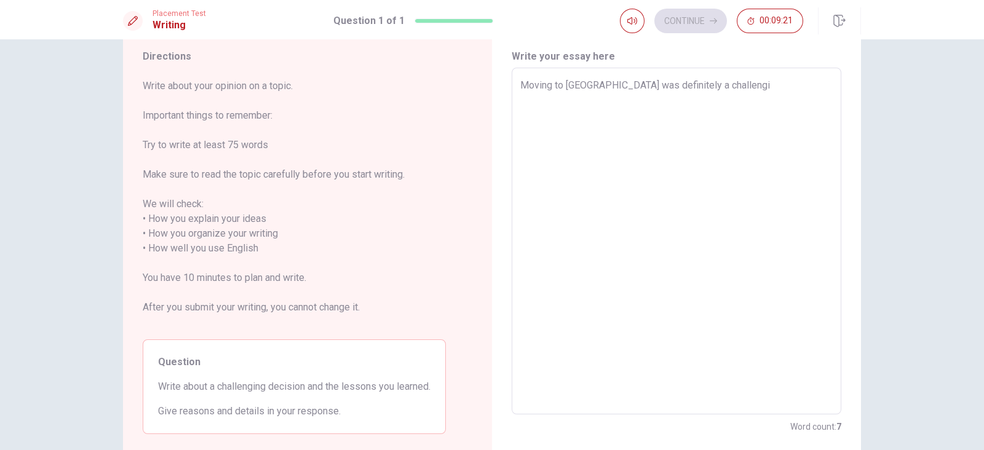
type textarea "x"
type textarea "Moving to [GEOGRAPHIC_DATA] was definitely a challengin"
type textarea "x"
type textarea "Moving to [GEOGRAPHIC_DATA] was definitely a challenging"
type textarea "x"
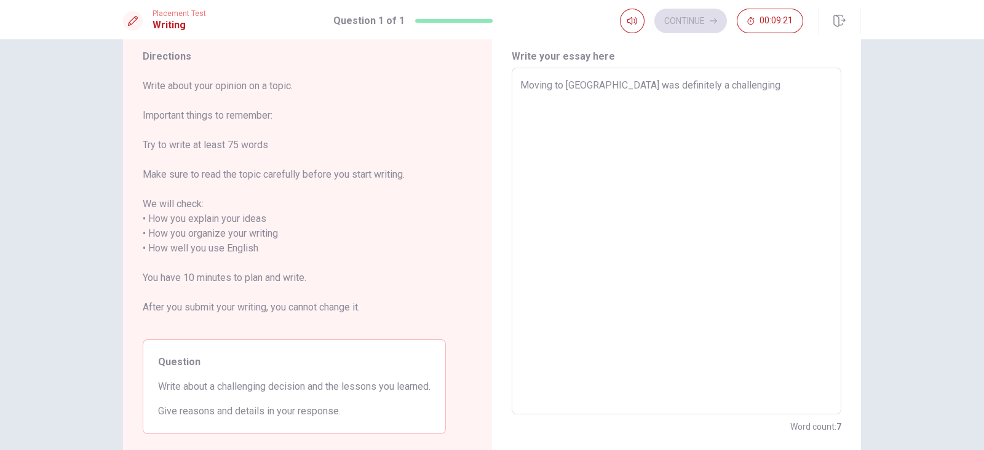
type textarea "Moving to [GEOGRAPHIC_DATA] was definitely a challenging"
type textarea "x"
type textarea "Moving to [GEOGRAPHIC_DATA] was definitely a challenging d"
type textarea "x"
type textarea "Moving to [GEOGRAPHIC_DATA] was definitely a challenging de"
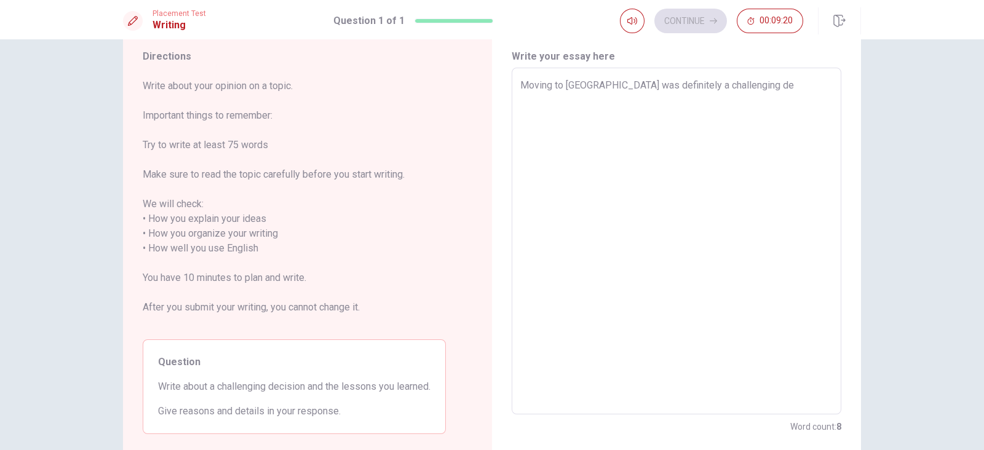
type textarea "x"
type textarea "Moving to [GEOGRAPHIC_DATA] was definitely a challenging dec"
type textarea "x"
type textarea "Moving to [GEOGRAPHIC_DATA] was definitely a challenging deci"
type textarea "x"
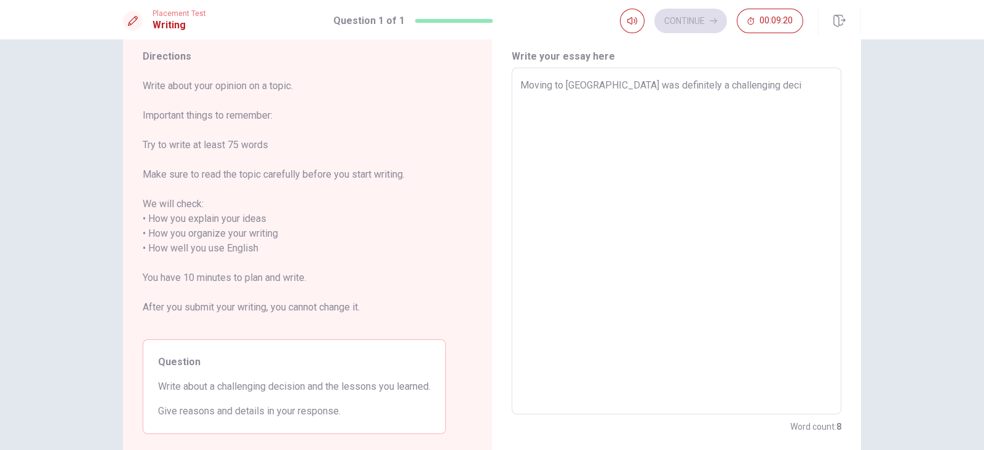
type textarea "Moving to [GEOGRAPHIC_DATA] was definitely a challenging decis"
type textarea "x"
type textarea "Moving to [GEOGRAPHIC_DATA] was definitely a challenging decisi"
type textarea "x"
type textarea "Moving to [GEOGRAPHIC_DATA] was definitely a challenging decisio"
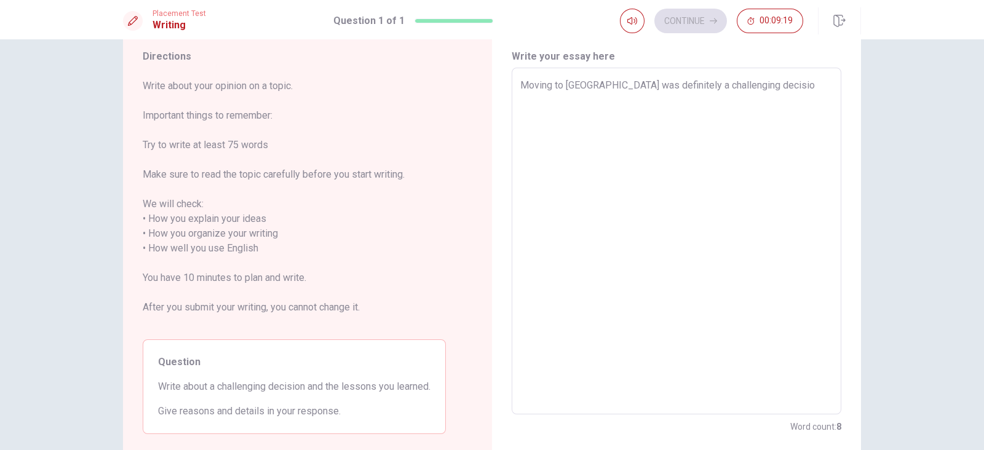
type textarea "x"
type textarea "Moving to [GEOGRAPHIC_DATA] was definitely a challenging decision"
type textarea "x"
type textarea "Moving to [GEOGRAPHIC_DATA] was definitely a challenging decision"
type textarea "x"
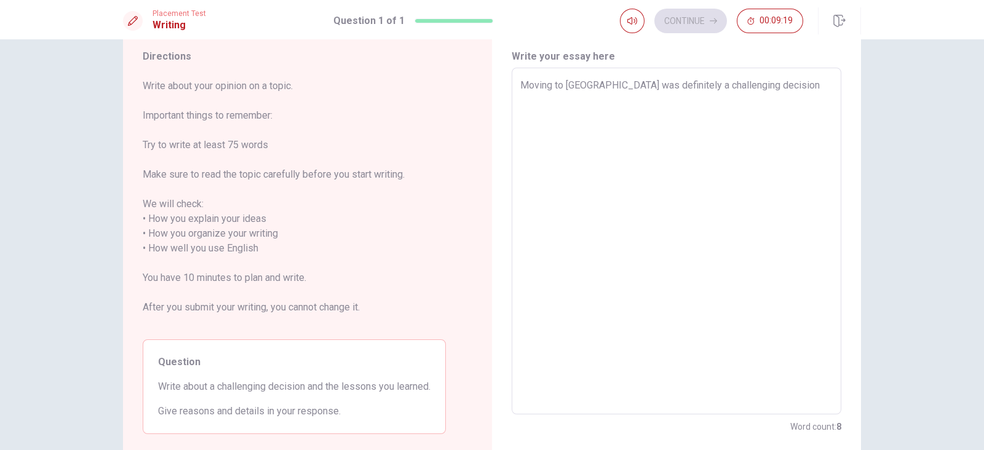
type textarea "Moving to [GEOGRAPHIC_DATA] was definitely a challenging decision f"
type textarea "x"
type textarea "Moving to [GEOGRAPHIC_DATA] was definitely a challenging decision fo"
type textarea "x"
type textarea "Moving to [GEOGRAPHIC_DATA] was definitely a challenging decision for"
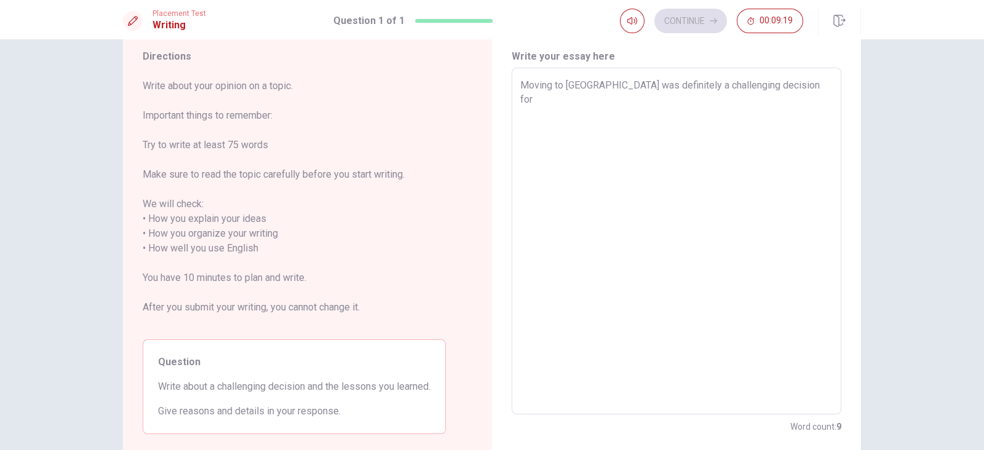
type textarea "x"
type textarea "Moving to [GEOGRAPHIC_DATA] was definitely a challenging decision for"
type textarea "x"
type textarea "Moving to [GEOGRAPHIC_DATA] was definitely a challenging decision for m"
type textarea "x"
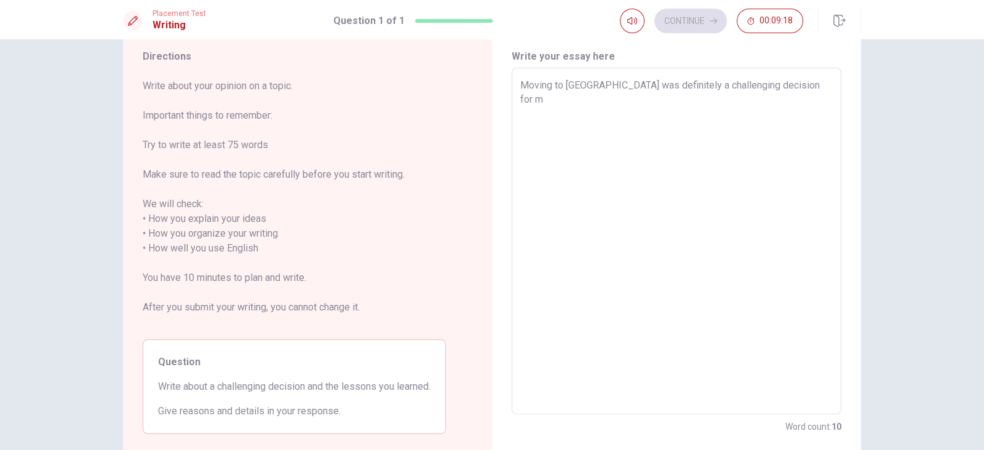
type textarea "Moving to [GEOGRAPHIC_DATA] was definitely a challenging decision for me"
type textarea "x"
type textarea "Moving to [GEOGRAPHIC_DATA] was definitely a challenging decision for me."
type textarea "x"
type textarea "Moving to [GEOGRAPHIC_DATA] was definitely a challenging decision for me."
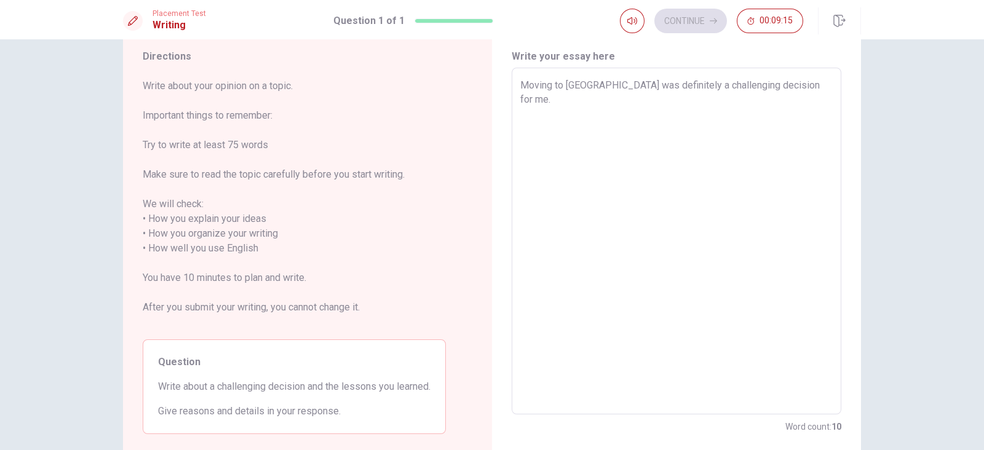
type textarea "x"
type textarea "Moving to [GEOGRAPHIC_DATA] was definitely a challenging decision for me. I"
type textarea "x"
type textarea "Moving to [GEOGRAPHIC_DATA] was definitely a challenging decision for me. I"
type textarea "x"
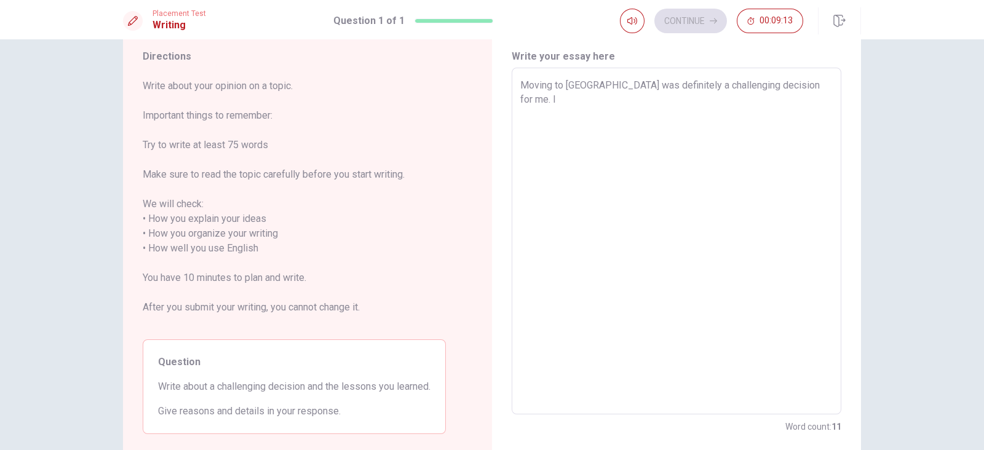
type textarea "Moving to [GEOGRAPHIC_DATA] was definitely a challenging decision for me. I h"
type textarea "x"
type textarea "Moving to [GEOGRAPHIC_DATA] was definitely a challenging decision for me. I ha"
type textarea "x"
type textarea "Moving to [GEOGRAPHIC_DATA] was definitely a challenging decision for me. I had"
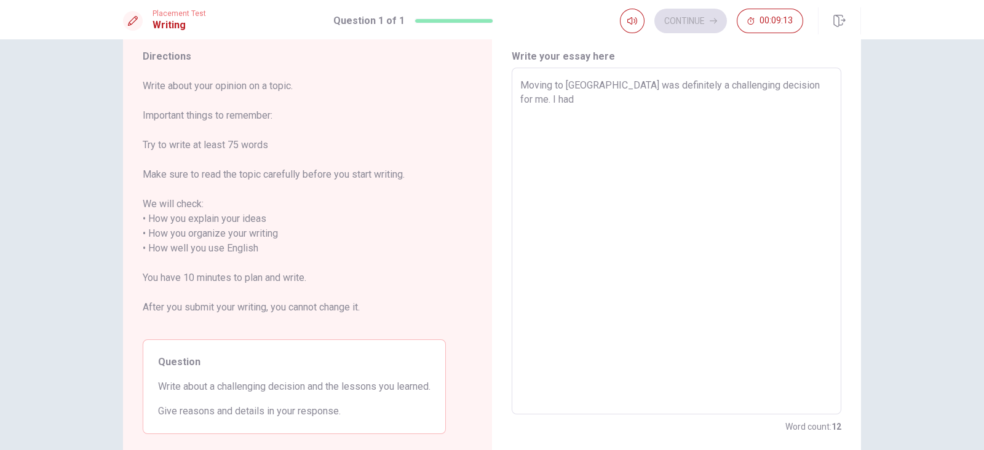
type textarea "x"
type textarea "Moving to [GEOGRAPHIC_DATA] was definitely a challenging decision for me. I had"
type textarea "x"
type textarea "Moving to [GEOGRAPHIC_DATA] was definitely a challenging decision for me. I had…"
type textarea "x"
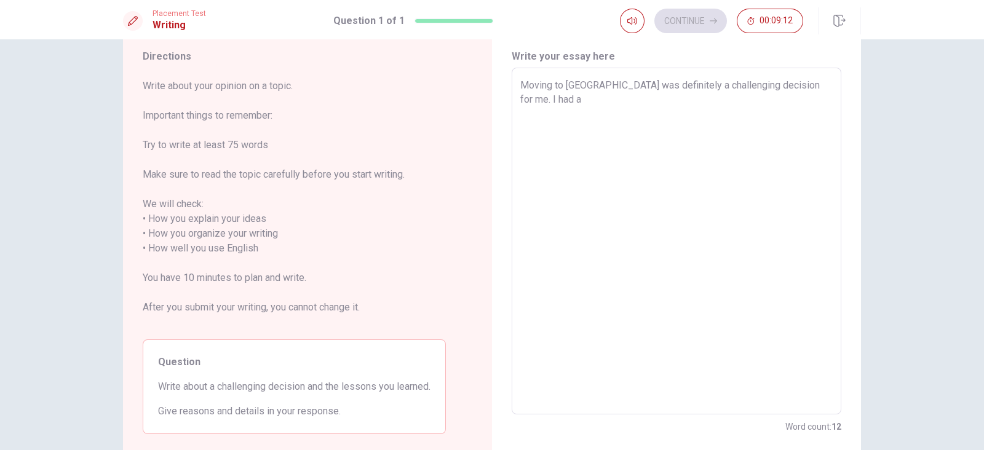
type textarea "Moving to [GEOGRAPHIC_DATA] was definitely a challenging decision for me. I had…"
type textarea "x"
type textarea "Moving to [GEOGRAPHIC_DATA] was definitely a challenging decision for me. I had…"
type textarea "x"
type textarea "Moving to [GEOGRAPHIC_DATA] was definitely a challenging decision for me. I had…"
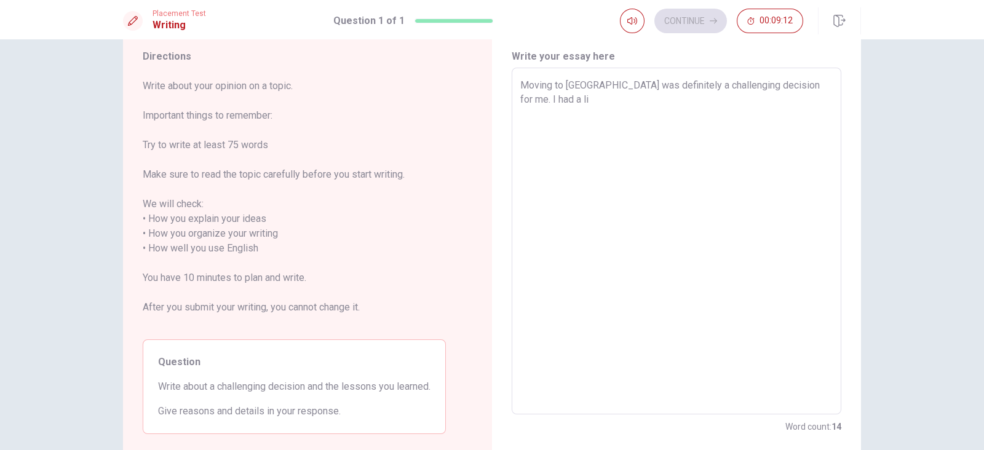
type textarea "x"
type textarea "Moving to [GEOGRAPHIC_DATA] was definitely a challenging decision for me. I had…"
type textarea "x"
type textarea "Moving to [GEOGRAPHIC_DATA] was definitely a challenging decision for me. I had…"
type textarea "x"
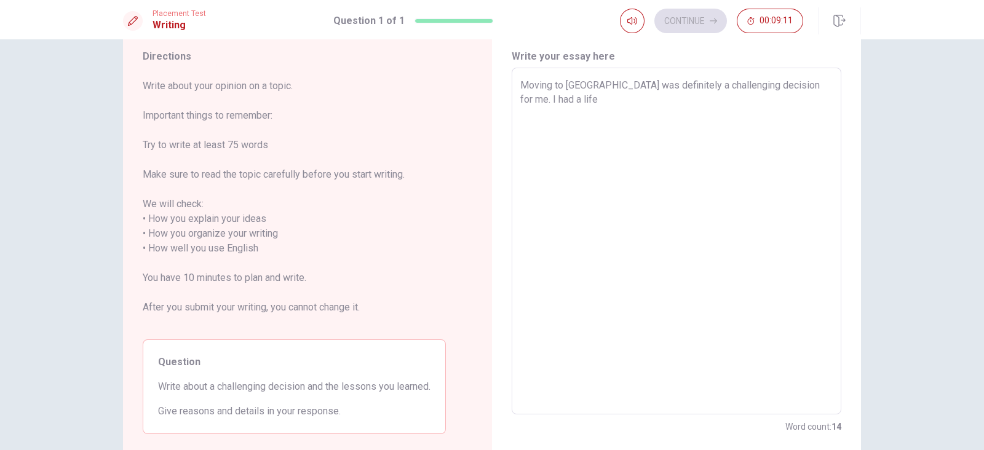
type textarea "Moving to [GEOGRAPHIC_DATA] was definitely a challenging decision for me. I had…"
type textarea "x"
type textarea "Moving to [GEOGRAPHIC_DATA] was definitely a challenging decision for me. I had…"
type textarea "x"
type textarea "Moving to [GEOGRAPHIC_DATA] was definitely a challenging decision for me. I had…"
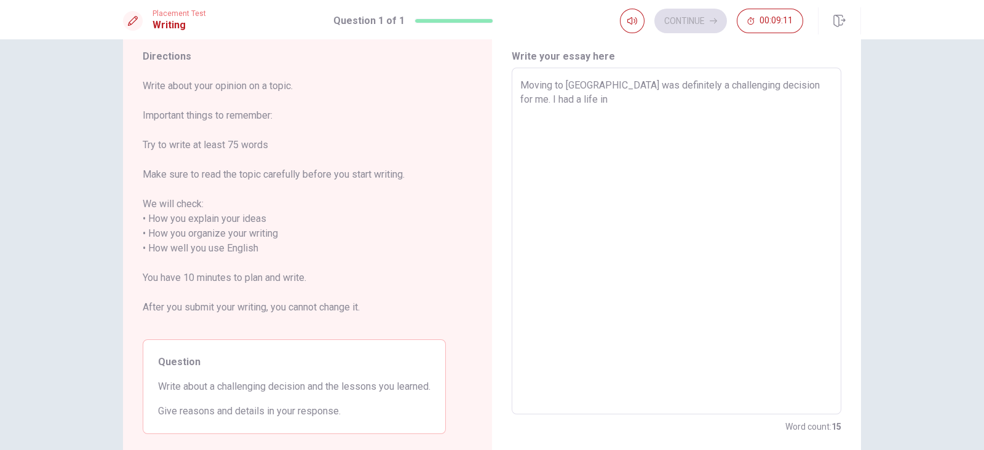
type textarea "x"
type textarea "Moving to [GEOGRAPHIC_DATA] was definitely a challenging decision for me. I had…"
type textarea "x"
type textarea "Moving to [GEOGRAPHIC_DATA] was definitely a challenging decision for me. I had…"
type textarea "x"
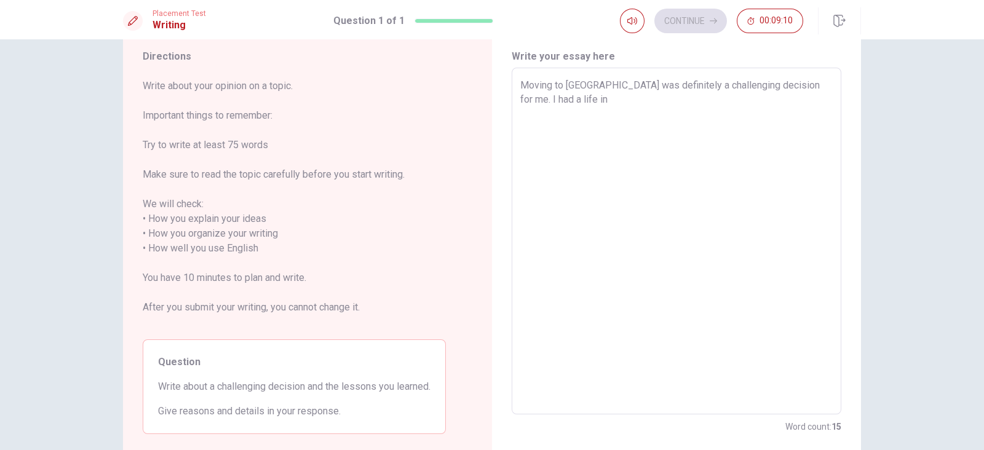
type textarea "Moving to [GEOGRAPHIC_DATA] was definitely a challenging decision for me. I had…"
type textarea "x"
type textarea "Moving to [GEOGRAPHIC_DATA] was definitely a challenging decision for me. I had…"
type textarea "x"
type textarea "Moving to [GEOGRAPHIC_DATA] was definitely a challenging decision for me. I had…"
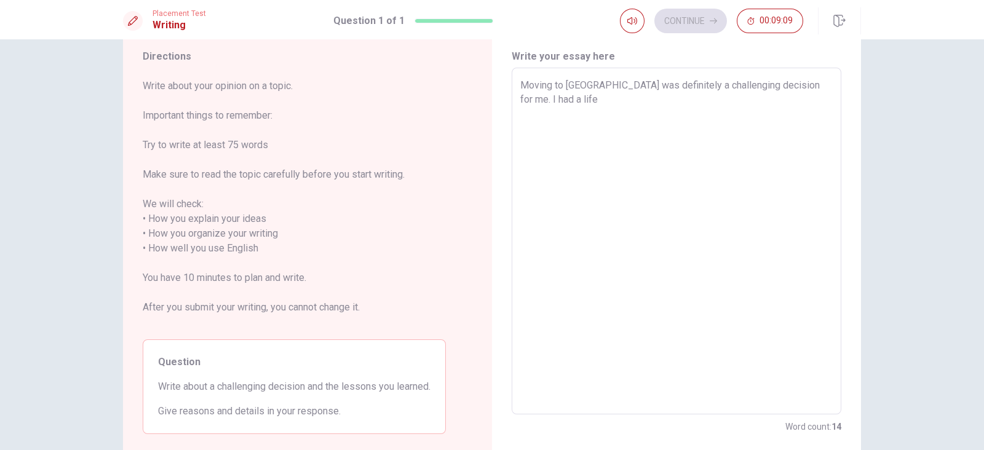
type textarea "x"
type textarea "Moving to [GEOGRAPHIC_DATA] was definitely a challenging decision for me. I had…"
type textarea "x"
type textarea "Moving to [GEOGRAPHIC_DATA] was definitely a challenging decision for me. I had…"
type textarea "x"
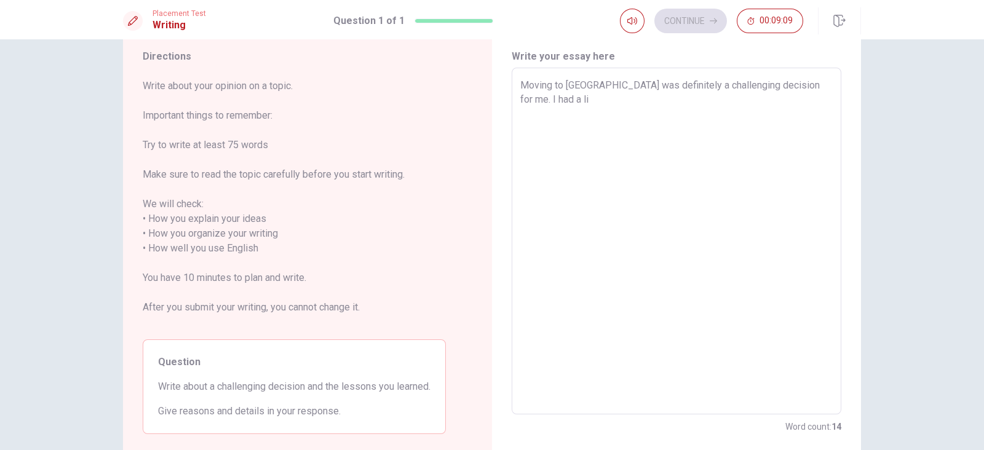
type textarea "Moving to [GEOGRAPHIC_DATA] was definitely a challenging decision for me. I had…"
type textarea "x"
type textarea "Moving to [GEOGRAPHIC_DATA] was definitely a challenging decision for me. I had…"
type textarea "x"
type textarea "Moving to [GEOGRAPHIC_DATA] was definitely a challenging decision for me. I had…"
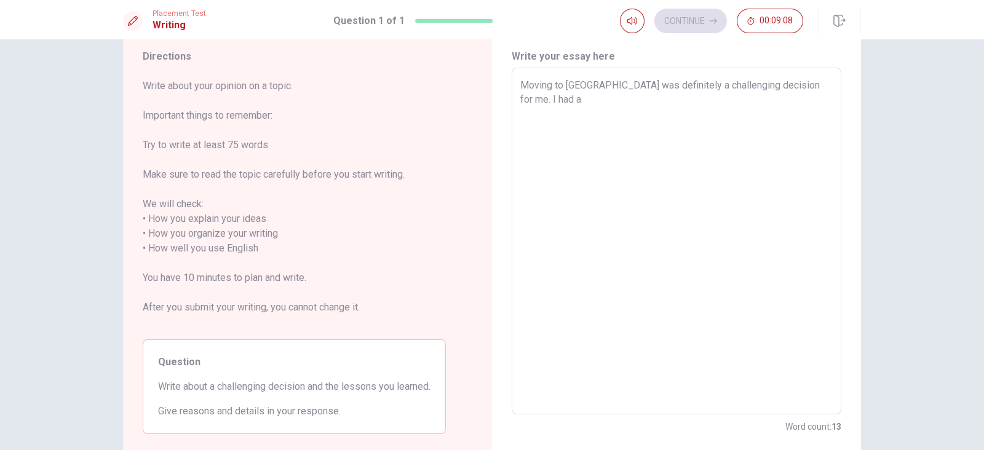
type textarea "x"
type textarea "Moving to [GEOGRAPHIC_DATA] was definitely a challenging decision for me. I had"
type textarea "x"
type textarea "Moving to [GEOGRAPHIC_DATA] was definitely a challenging decision for me. I had"
type textarea "x"
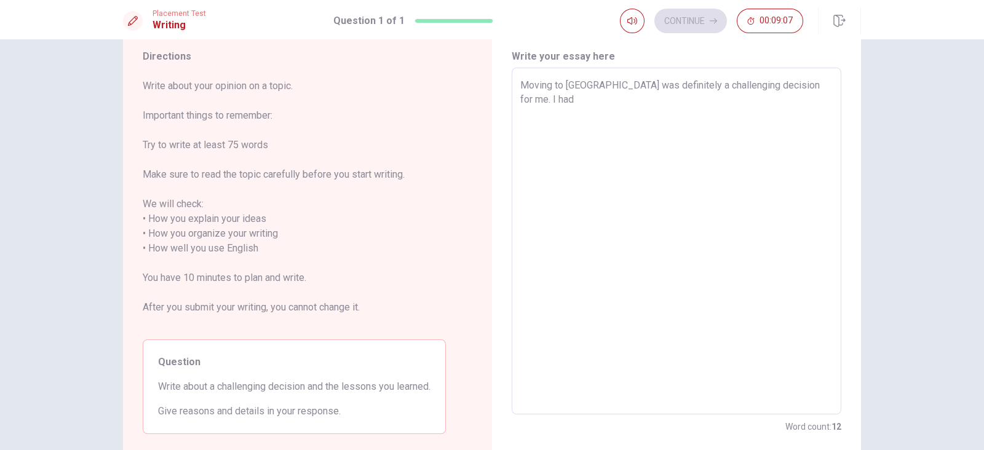
type textarea "Moving to [GEOGRAPHIC_DATA] was definitely a challenging decision for me. I had,"
type textarea "x"
type textarea "Moving to [GEOGRAPHIC_DATA] was definitely a challenging decision for me. I had,"
type textarea "x"
type textarea "Moving to [GEOGRAPHIC_DATA] was definitely a challenging decision for me. I had…"
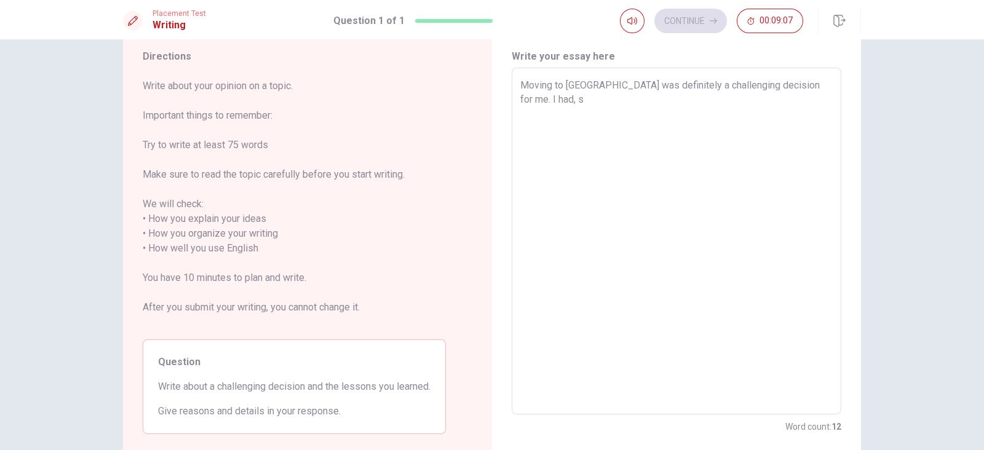
type textarea "x"
type textarea "Moving to [GEOGRAPHIC_DATA] was definitely a challenging decision for me. I had…"
type textarea "x"
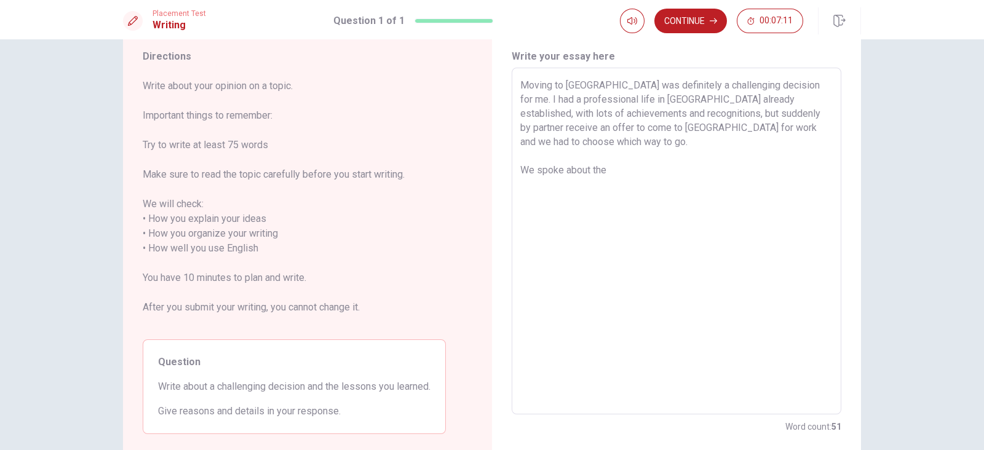
click at [745, 172] on textarea "Moving to [GEOGRAPHIC_DATA] was definitely a challenging decision for me. I had…" at bounding box center [676, 241] width 312 height 327
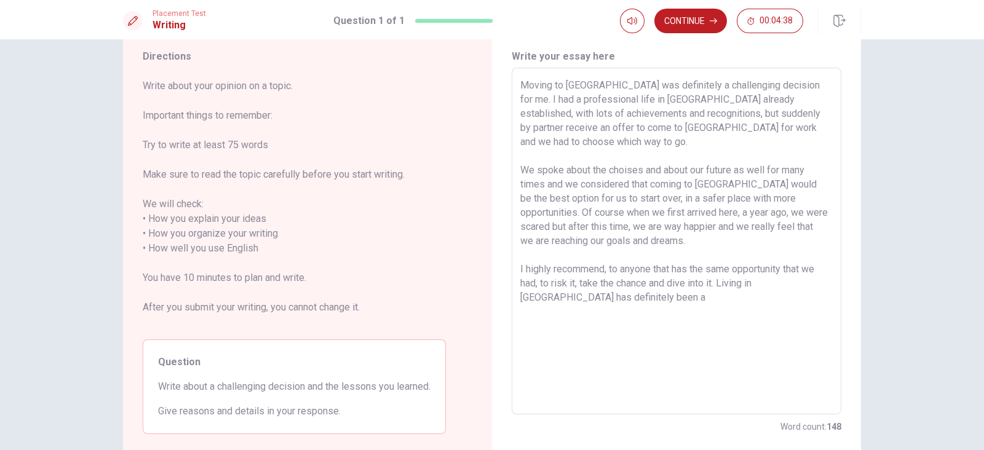
click at [745, 172] on textarea "Moving to [GEOGRAPHIC_DATA] was definitely a challenging decision for me. I had…" at bounding box center [676, 241] width 312 height 327
click at [602, 296] on textarea "Moving to [GEOGRAPHIC_DATA] was definitely a challenging decision for me. I had…" at bounding box center [676, 241] width 312 height 327
click at [645, 296] on textarea "Moving to [GEOGRAPHIC_DATA] was definitely a challenging decision for me. I had…" at bounding box center [676, 241] width 312 height 327
click at [646, 294] on textarea "Moving to [GEOGRAPHIC_DATA] was definitely a challenging decision for me. I had…" at bounding box center [676, 241] width 312 height 327
click at [695, 296] on textarea "Moving to [GEOGRAPHIC_DATA] was definitely a challenging decision for me. I had…" at bounding box center [676, 241] width 312 height 327
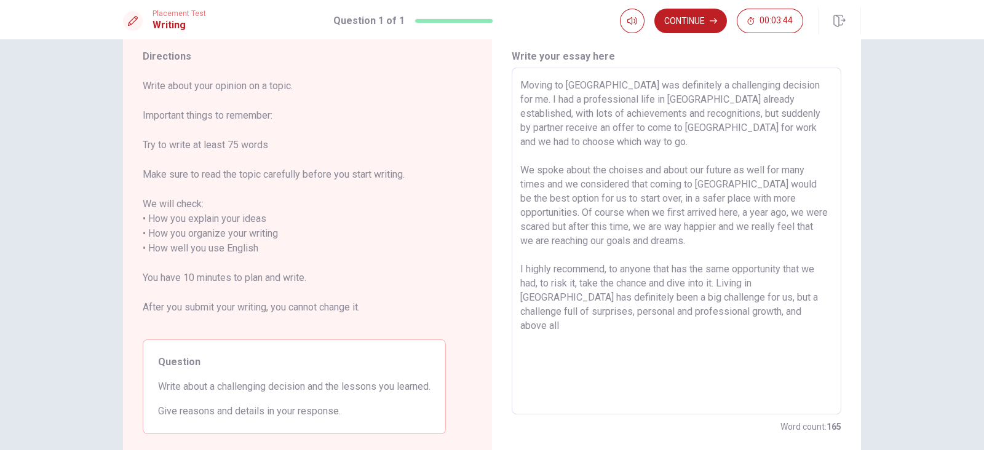
click at [728, 311] on textarea "Moving to [GEOGRAPHIC_DATA] was definitely a challenging decision for me. I had…" at bounding box center [676, 241] width 312 height 327
click at [682, 29] on button "Continue" at bounding box center [690, 21] width 73 height 25
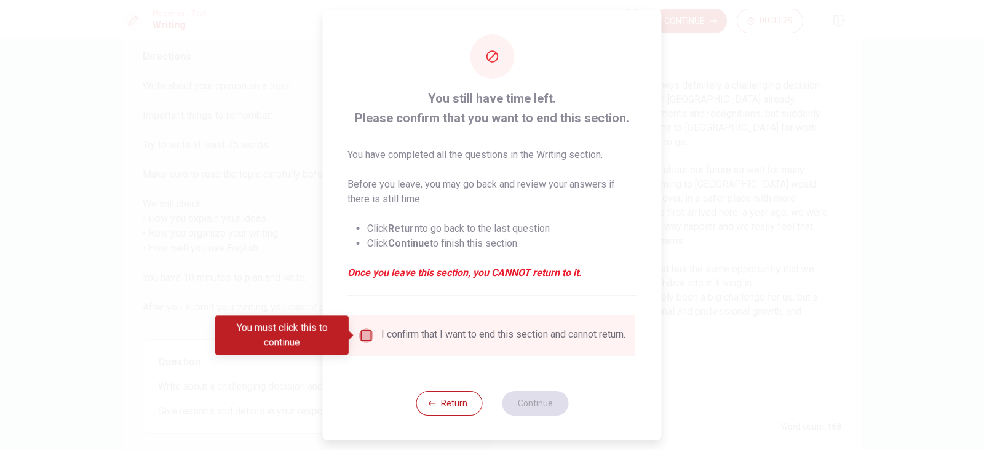
click at [365, 335] on input "You must click this to continue" at bounding box center [366, 335] width 15 height 15
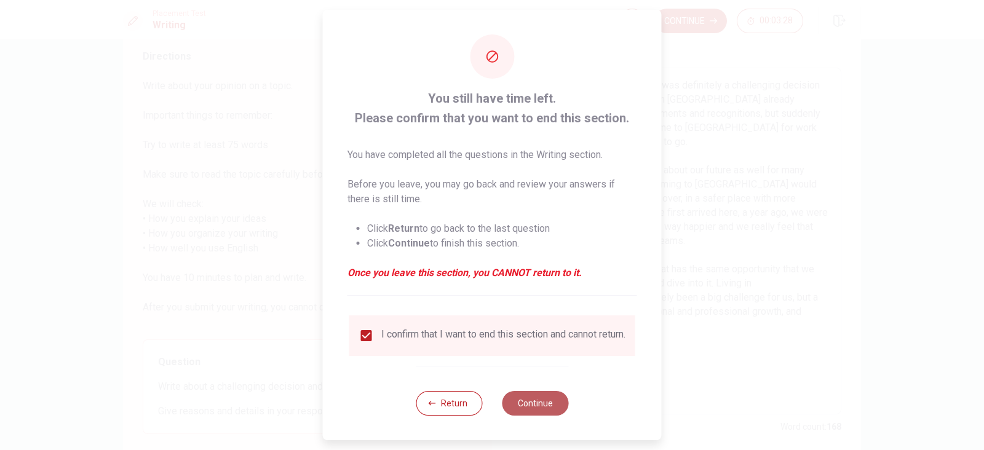
click at [526, 359] on button "Continue" at bounding box center [535, 403] width 66 height 25
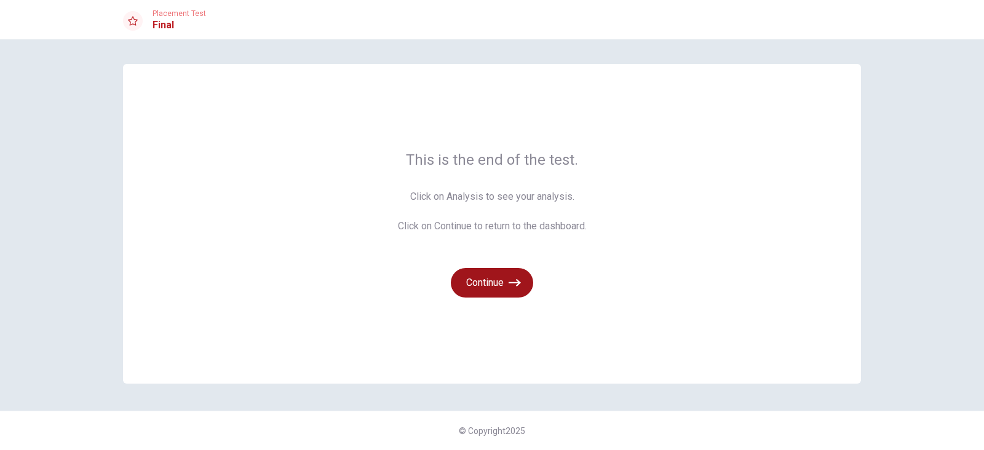
click at [485, 276] on button "Continue" at bounding box center [492, 283] width 82 height 30
